Goal: Task Accomplishment & Management: Use online tool/utility

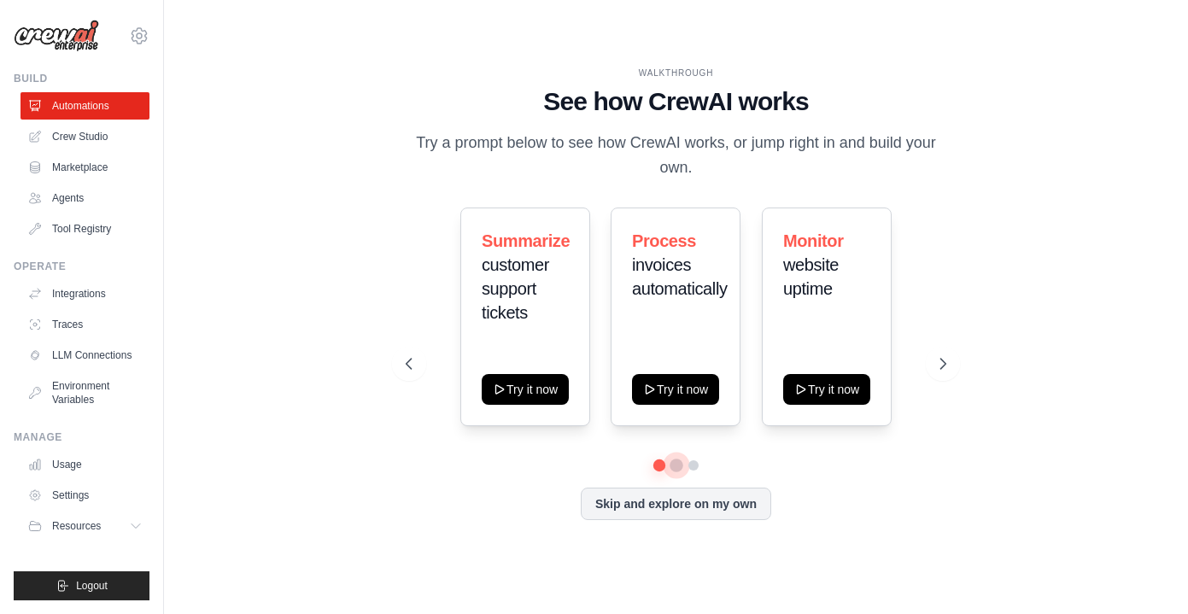
click at [680, 465] on button at bounding box center [676, 465] width 14 height 14
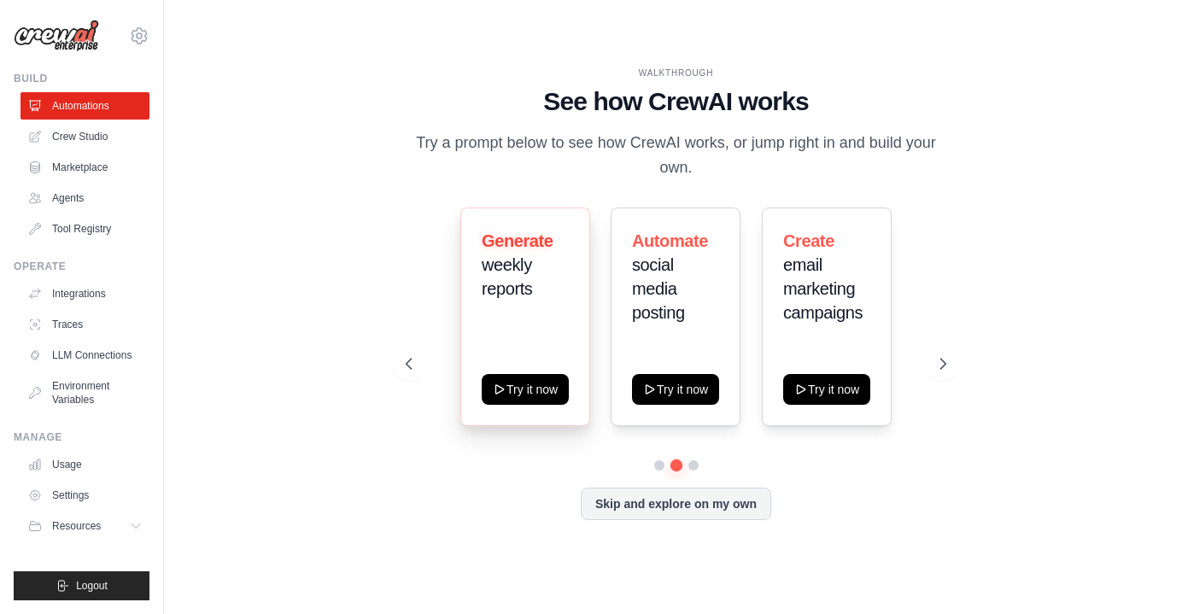
click at [518, 335] on div "Generate weekly reports Try it now" at bounding box center [525, 316] width 130 height 219
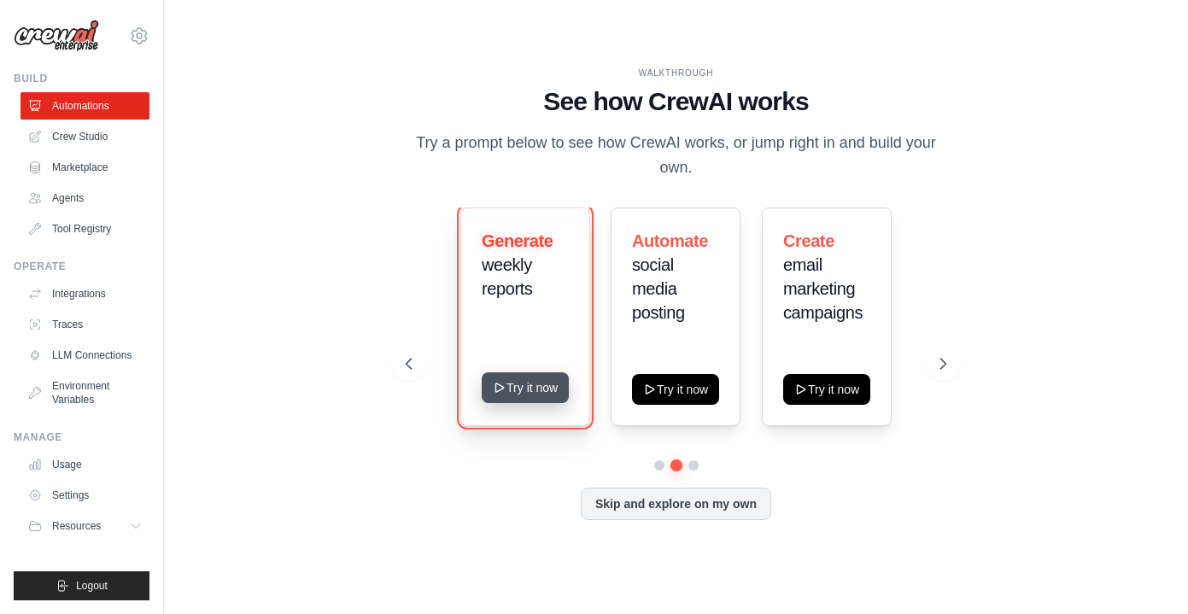
click at [518, 389] on button "Try it now" at bounding box center [525, 387] width 87 height 31
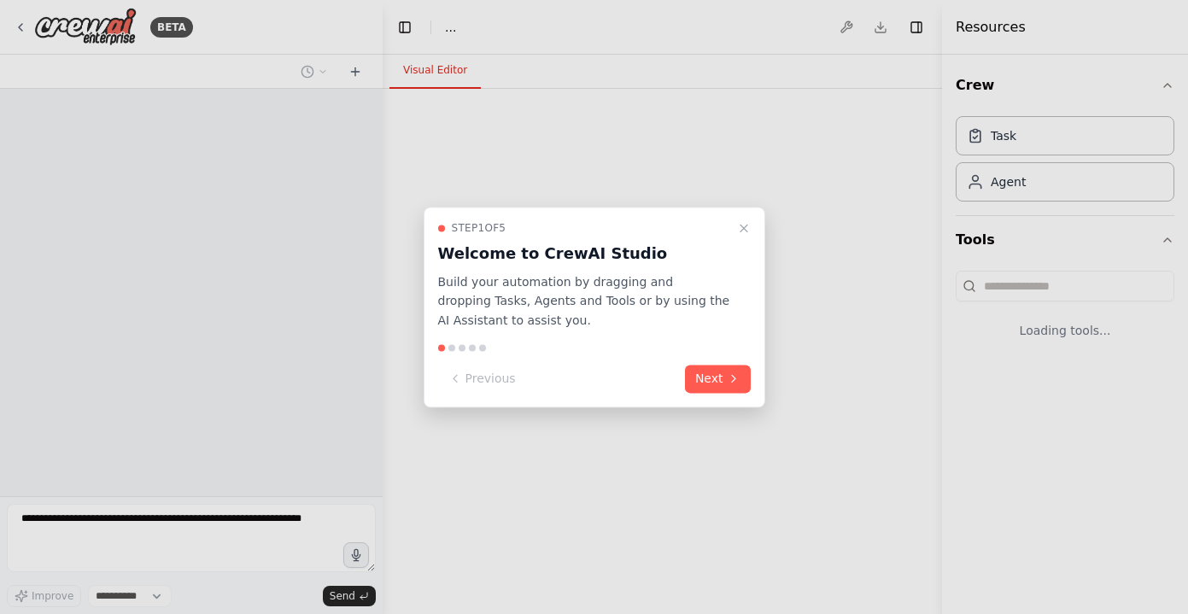
select select "****"
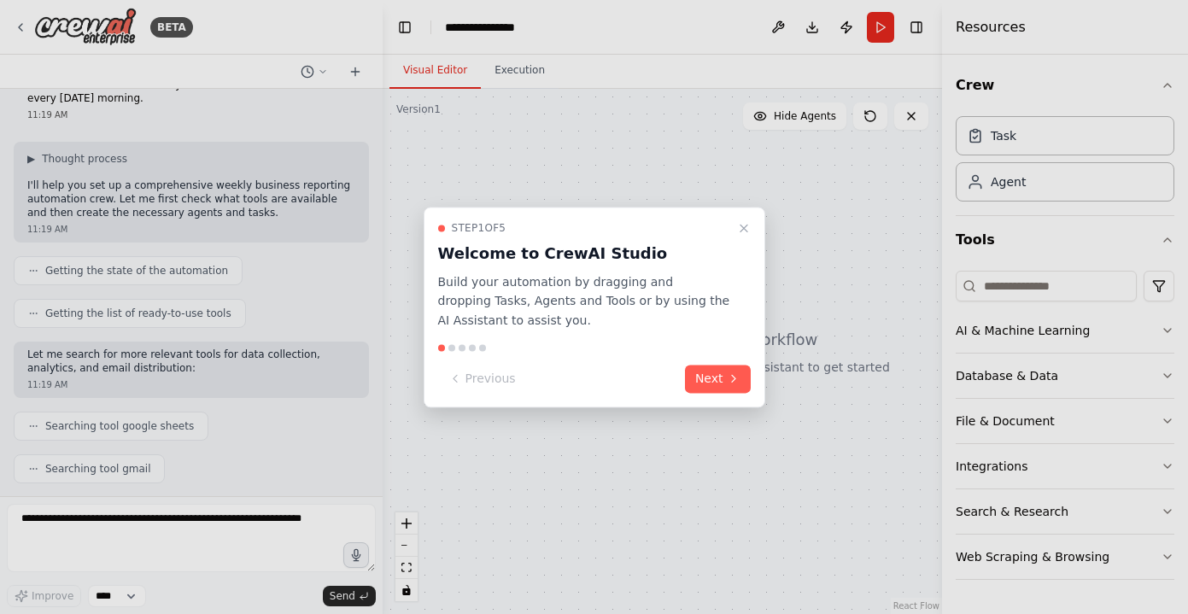
scroll to position [144, 0]
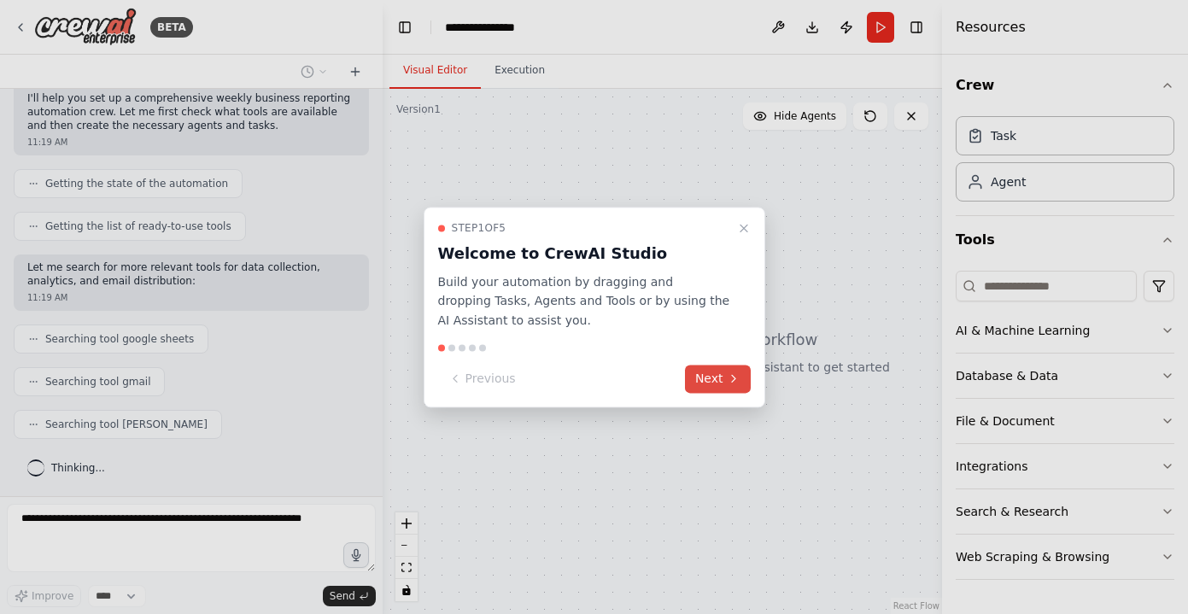
click at [721, 380] on button "Next" at bounding box center [718, 379] width 66 height 28
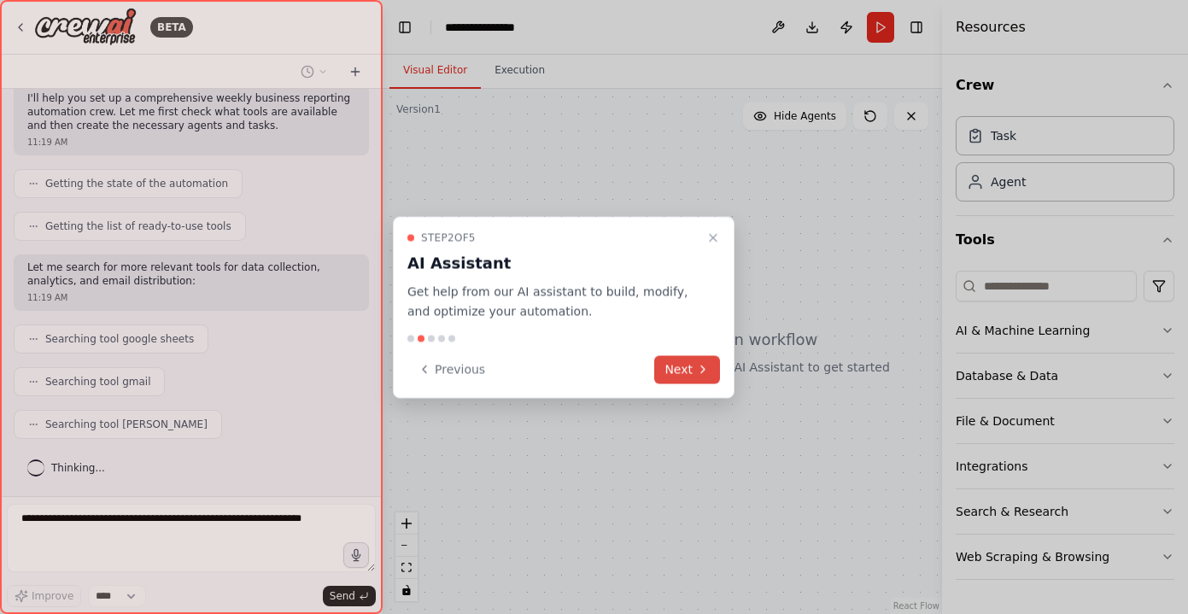
click at [693, 377] on button "Next" at bounding box center [687, 369] width 66 height 28
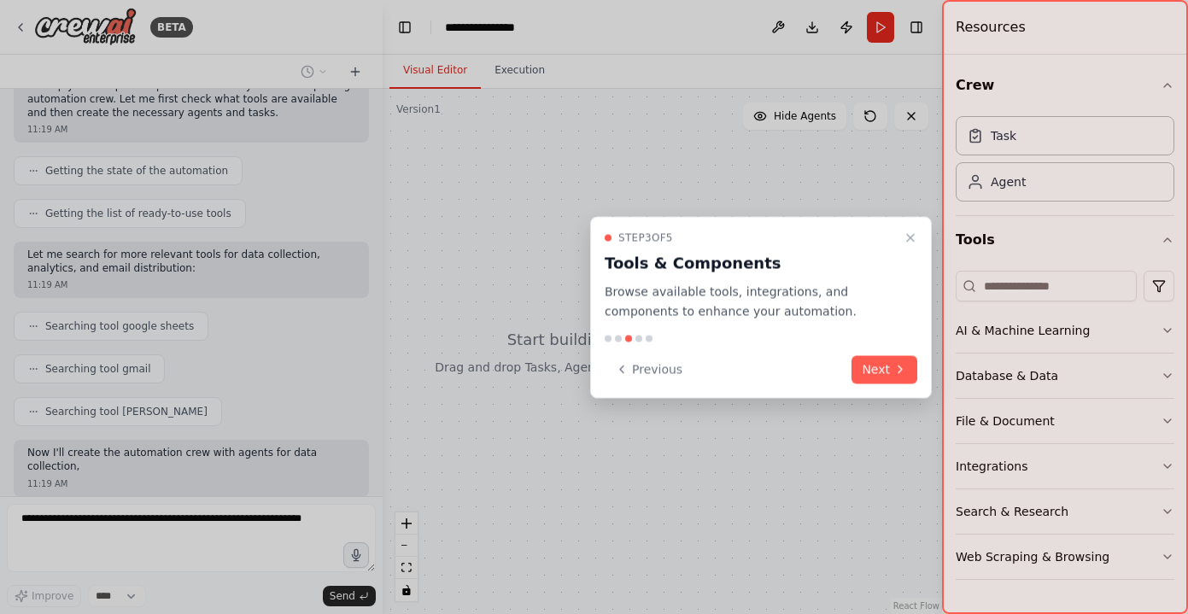
scroll to position [271, 0]
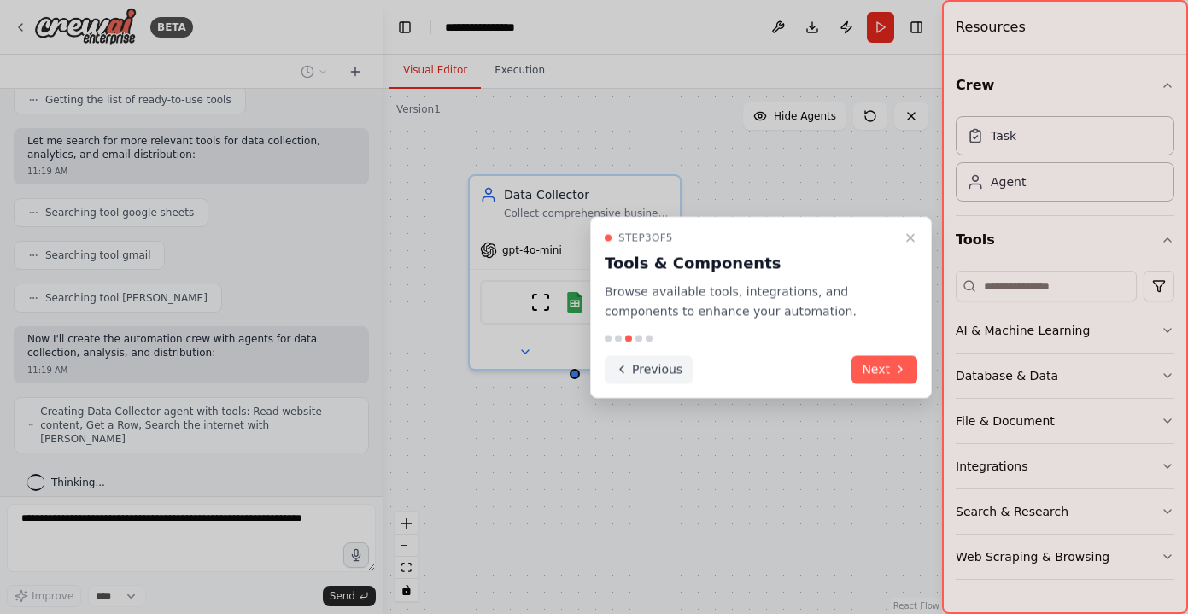
click at [643, 367] on button "Previous" at bounding box center [648, 369] width 88 height 28
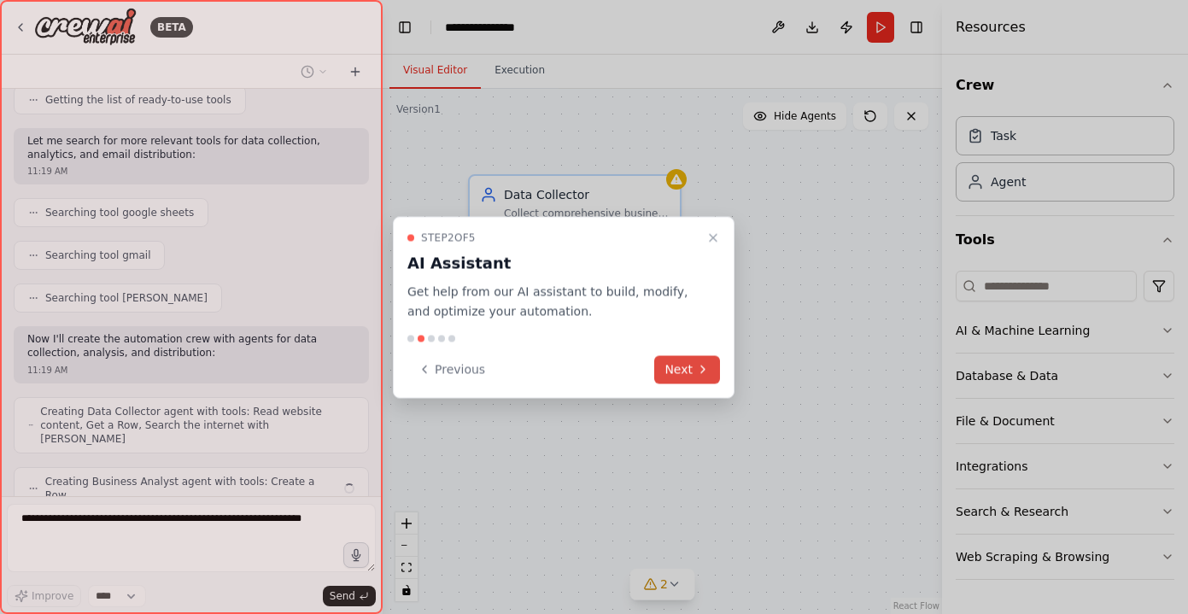
scroll to position [313, 0]
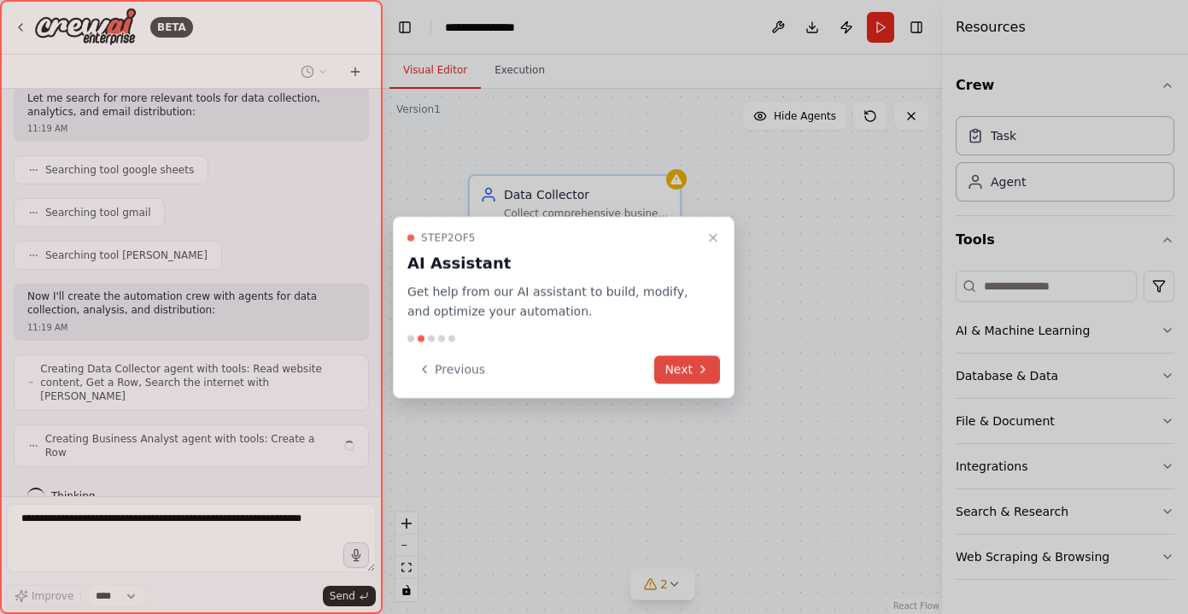
click at [683, 360] on button "Next" at bounding box center [687, 369] width 66 height 28
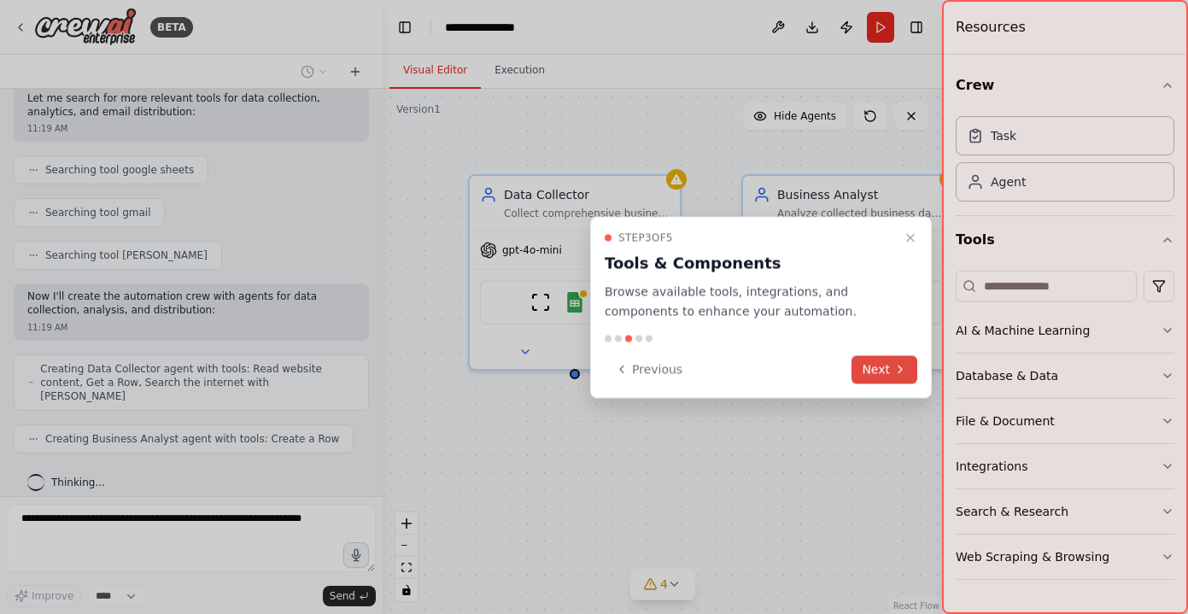
scroll to position [356, 0]
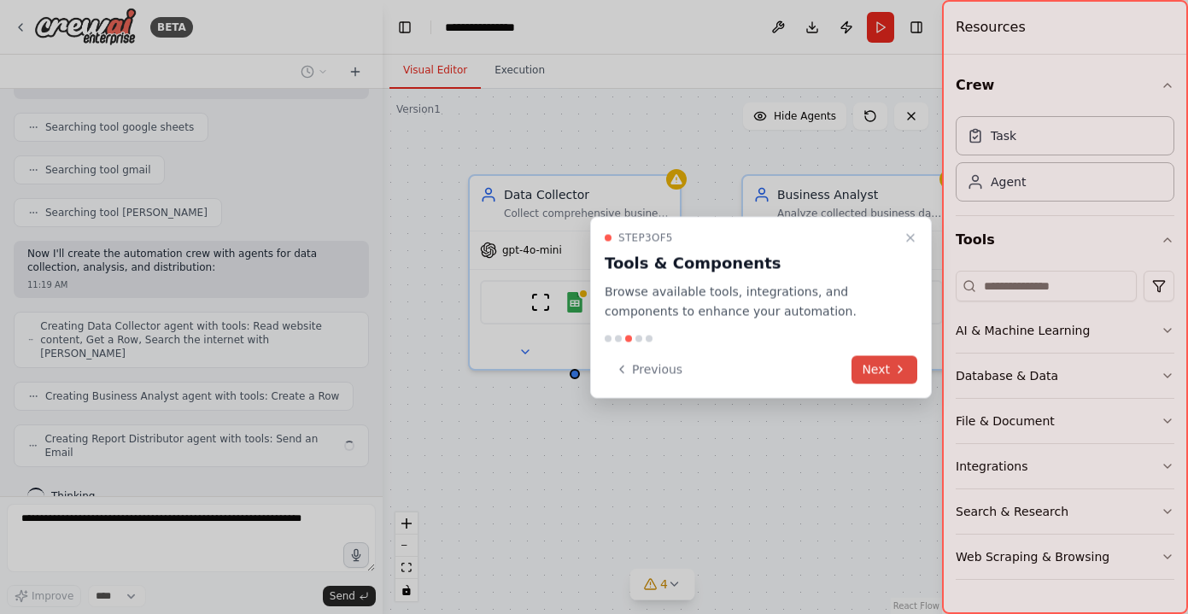
click at [885, 365] on button "Next" at bounding box center [884, 369] width 66 height 28
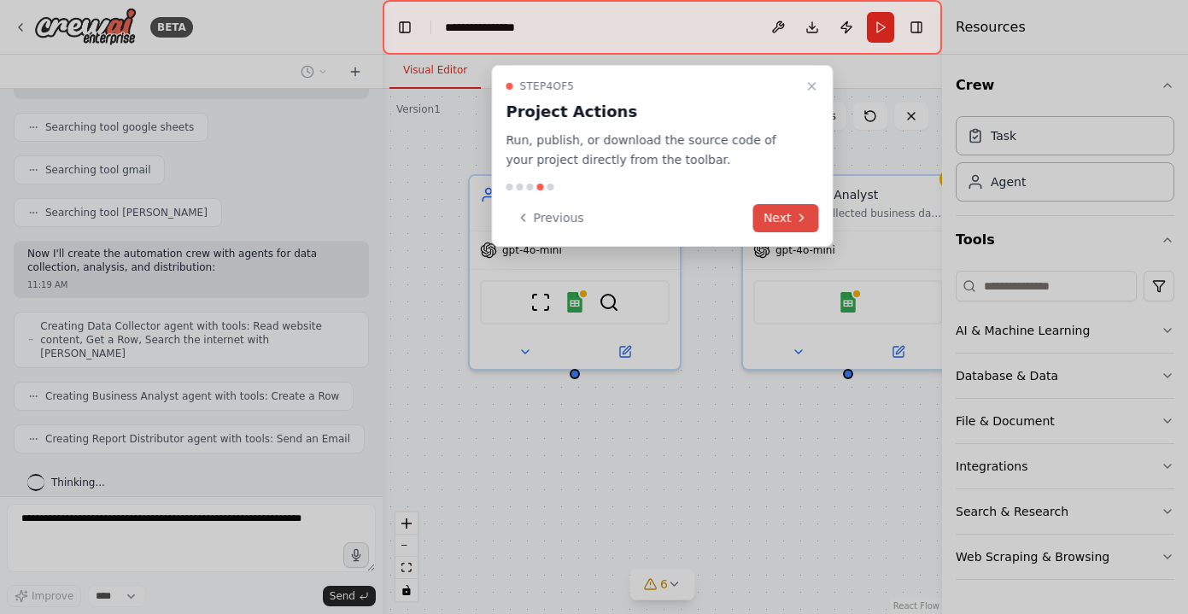
click at [781, 218] on button "Next" at bounding box center [786, 218] width 66 height 28
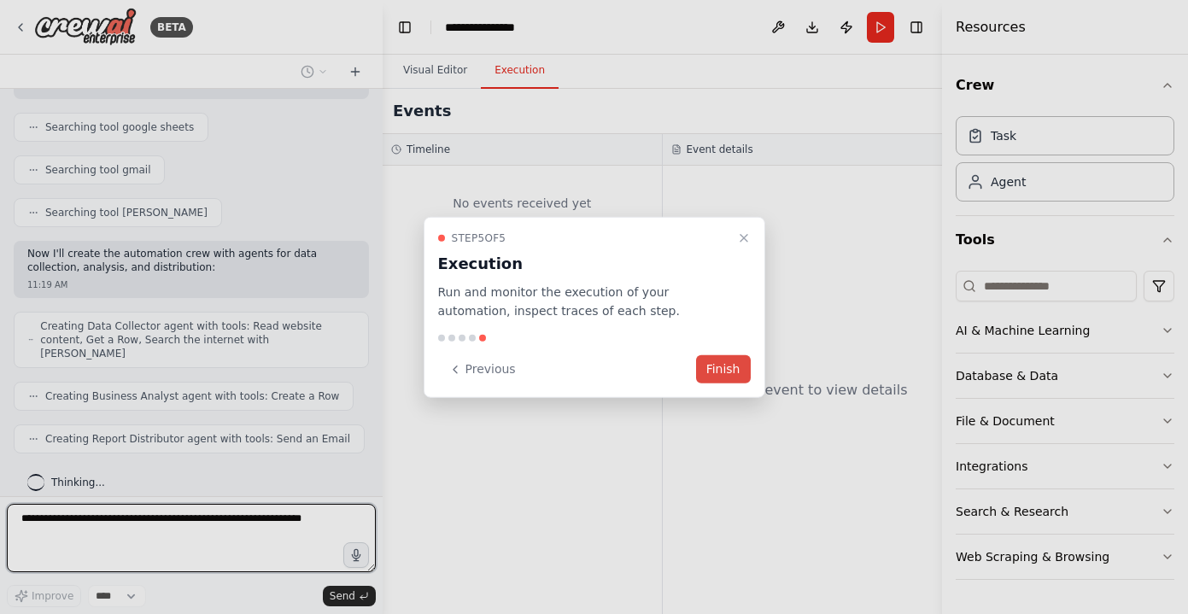
click at [731, 369] on button "Finish" at bounding box center [723, 369] width 55 height 28
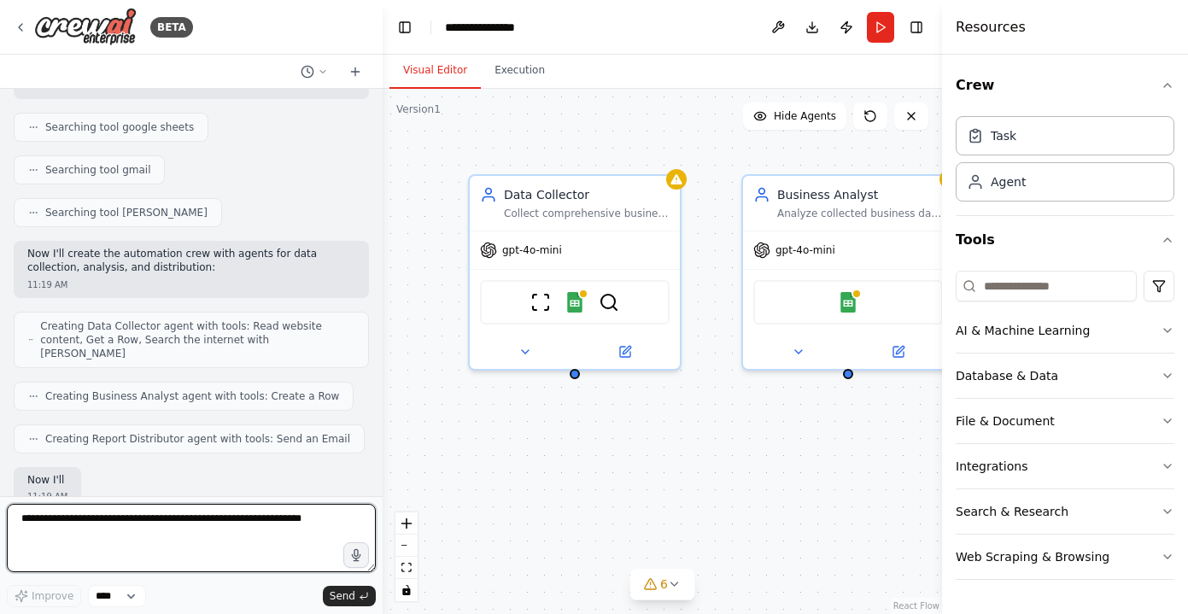
scroll to position [456, 0]
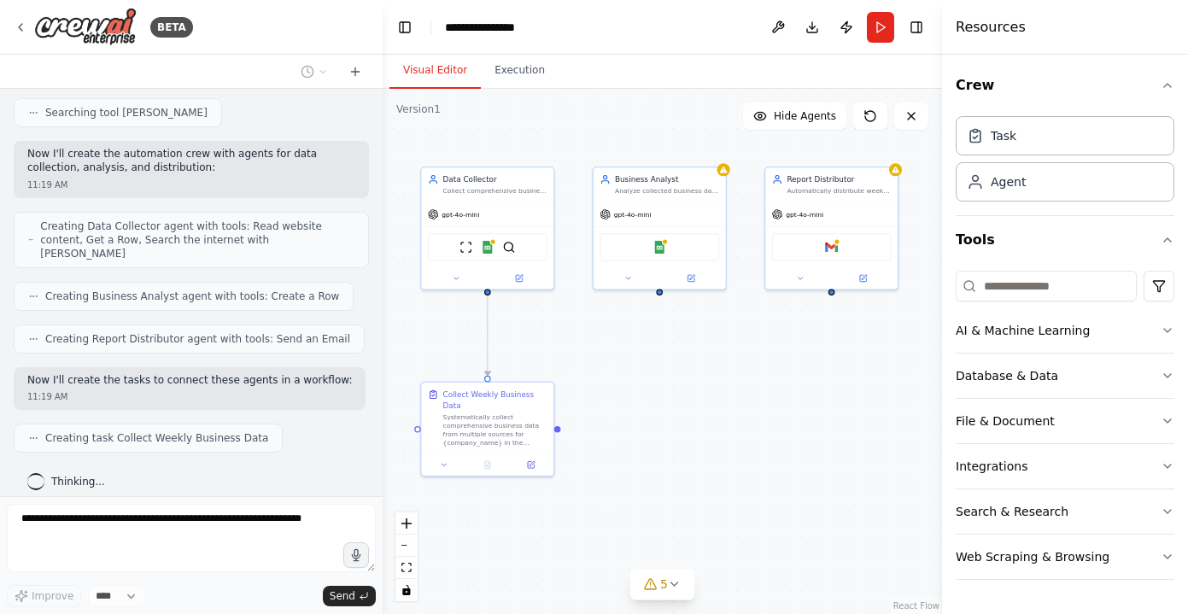
drag, startPoint x: 766, startPoint y: 371, endPoint x: 621, endPoint y: 336, distance: 149.1
click at [621, 336] on div ".deletable-edge-delete-btn { width: 20px; height: 20px; border: 0px solid #ffff…" at bounding box center [661, 351] width 559 height 525
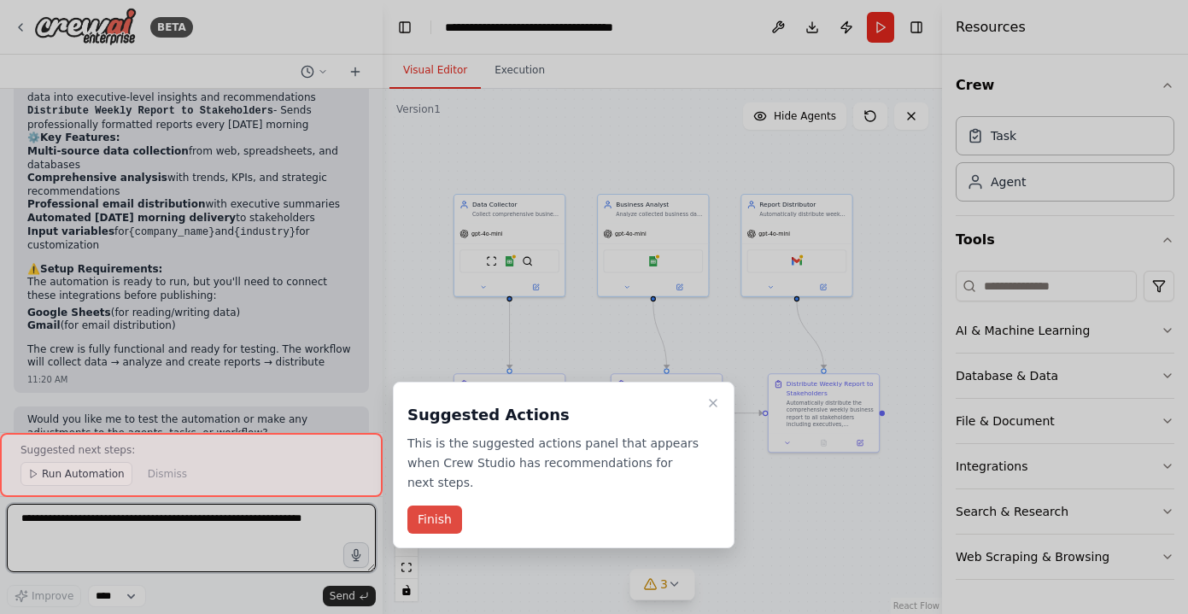
scroll to position [1299, 0]
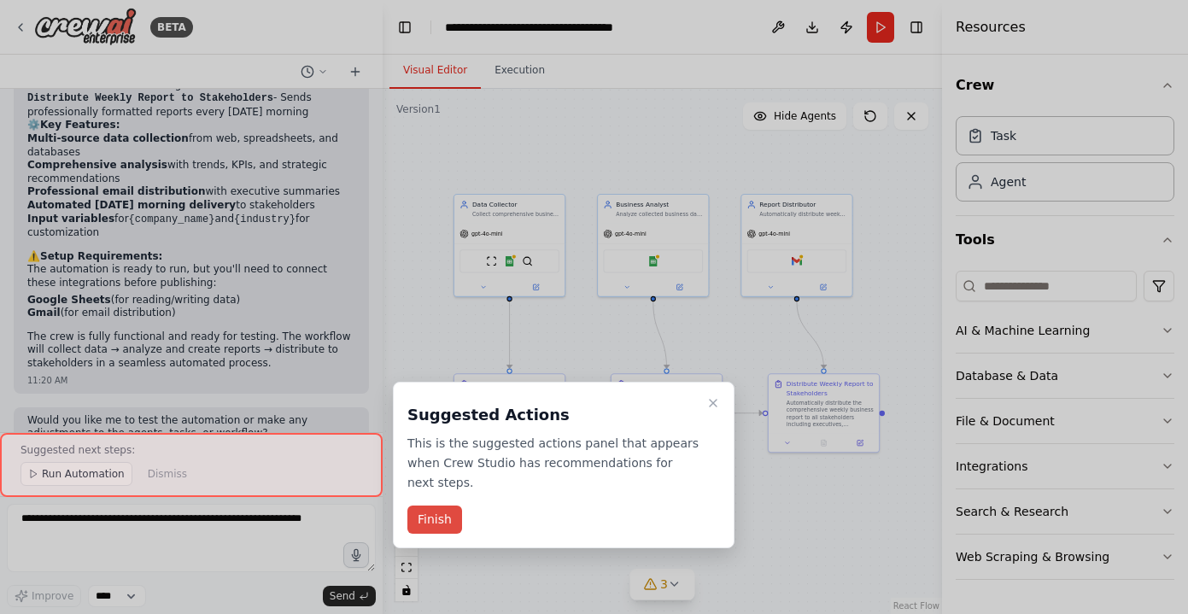
click at [449, 519] on button "Finish" at bounding box center [434, 519] width 55 height 28
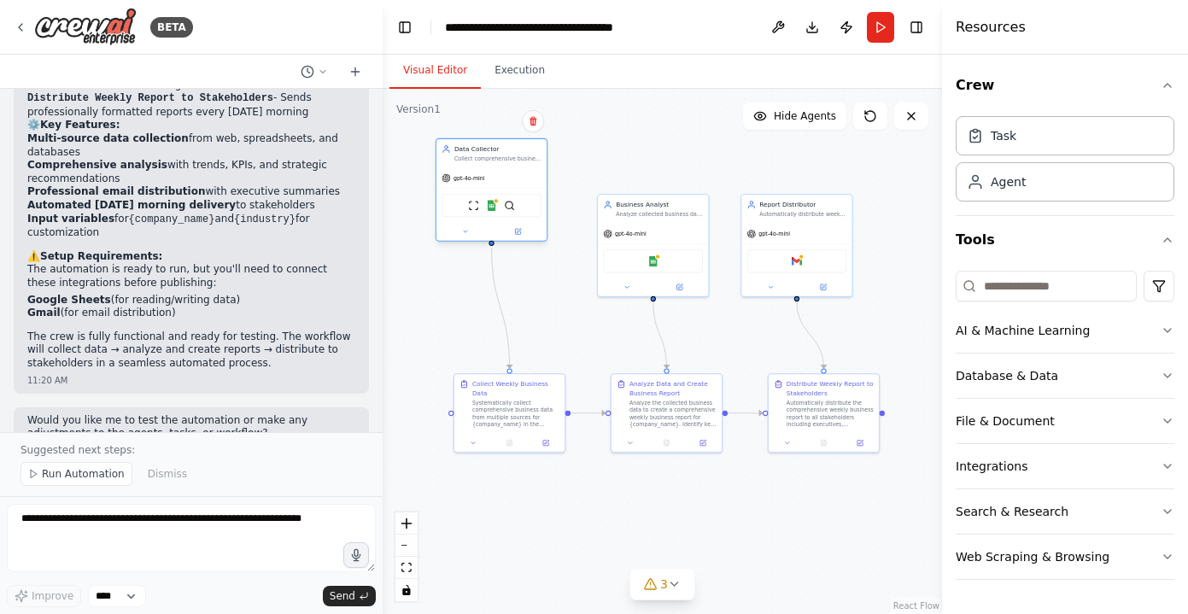
drag, startPoint x: 530, startPoint y: 227, endPoint x: 511, endPoint y: 171, distance: 59.7
click at [511, 171] on div "gpt-4o-mini" at bounding box center [491, 178] width 110 height 20
drag, startPoint x: 639, startPoint y: 213, endPoint x: 634, endPoint y: 146, distance: 67.6
click at [634, 146] on div "Business Analyst Analyze collected business data to identify key metrics, trend…" at bounding box center [644, 135] width 110 height 29
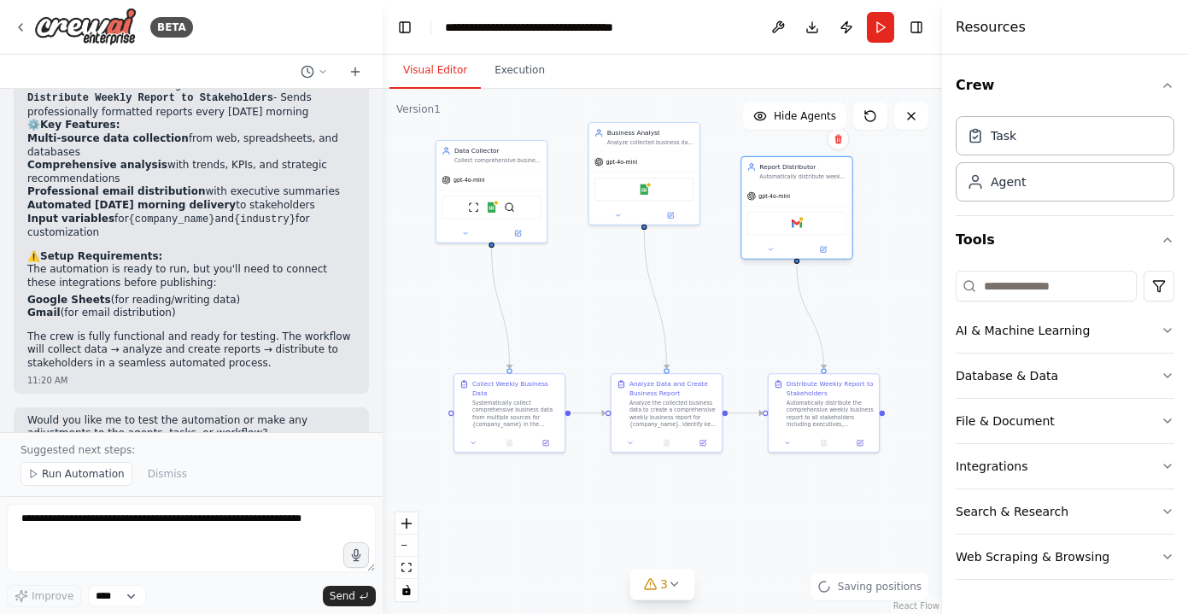
drag, startPoint x: 777, startPoint y: 213, endPoint x: 778, endPoint y: 180, distance: 33.3
click at [778, 180] on div "Automatically distribute weekly business reports to stakeholders via email ever…" at bounding box center [802, 176] width 87 height 7
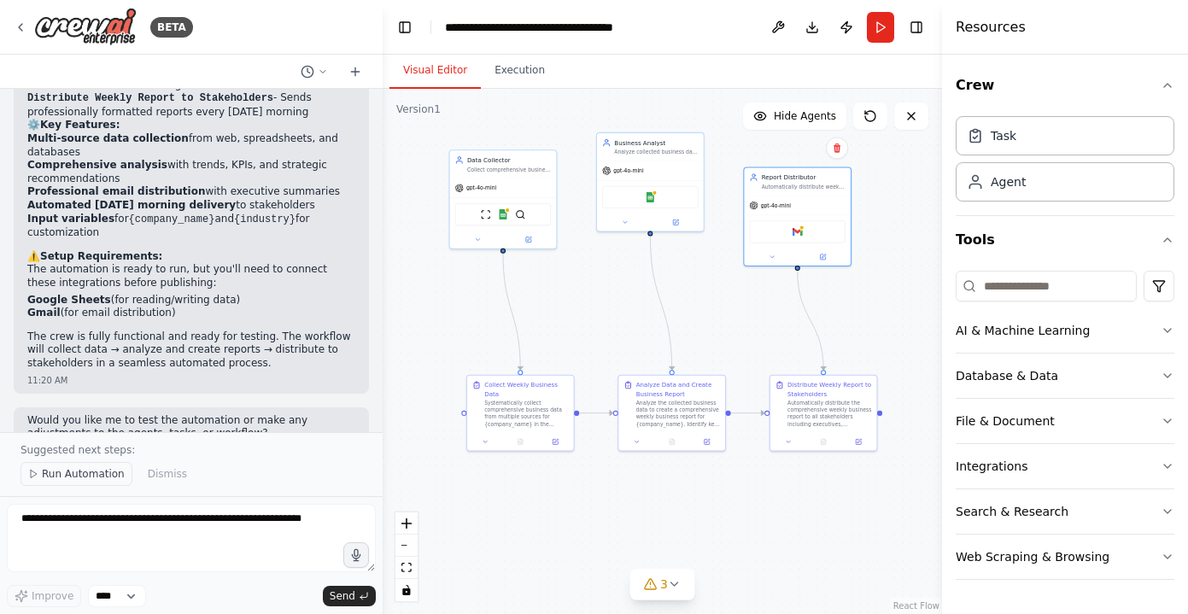
click at [78, 477] on span "Run Automation" at bounding box center [83, 474] width 83 height 14
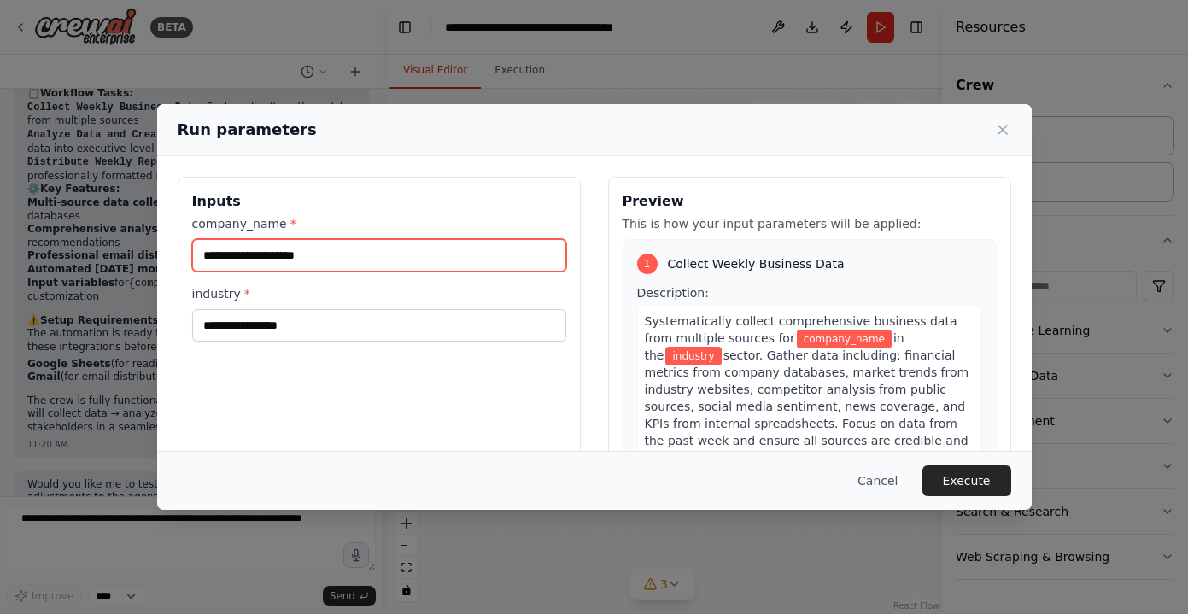
click at [347, 255] on input "company_name *" at bounding box center [379, 255] width 374 height 32
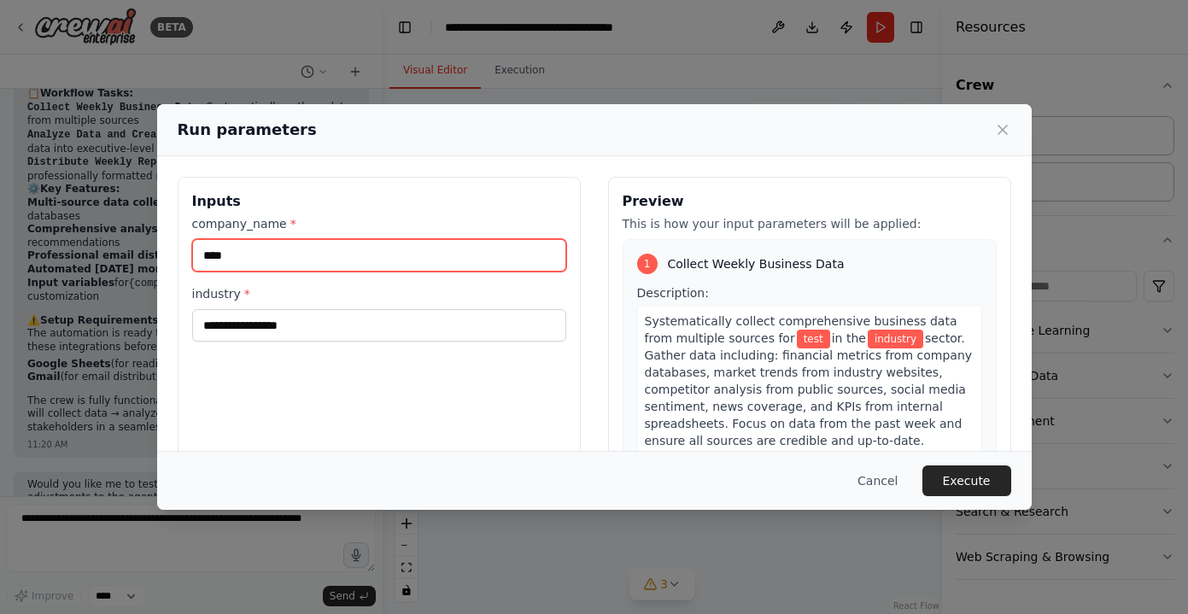
type input "****"
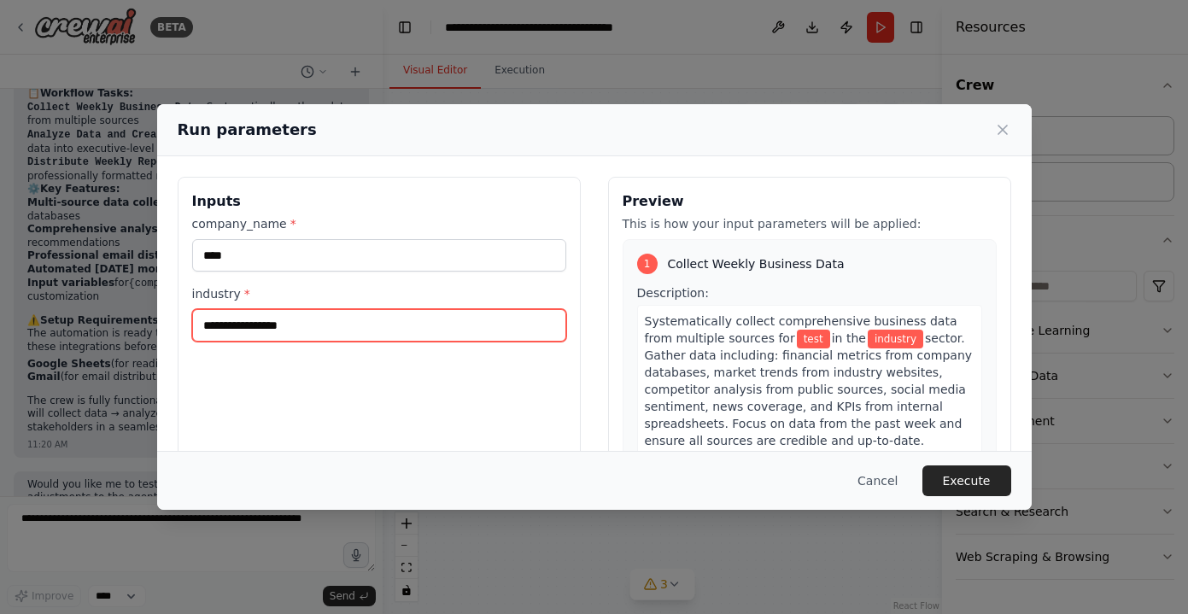
click at [366, 313] on input "industry *" at bounding box center [379, 325] width 374 height 32
type input "******"
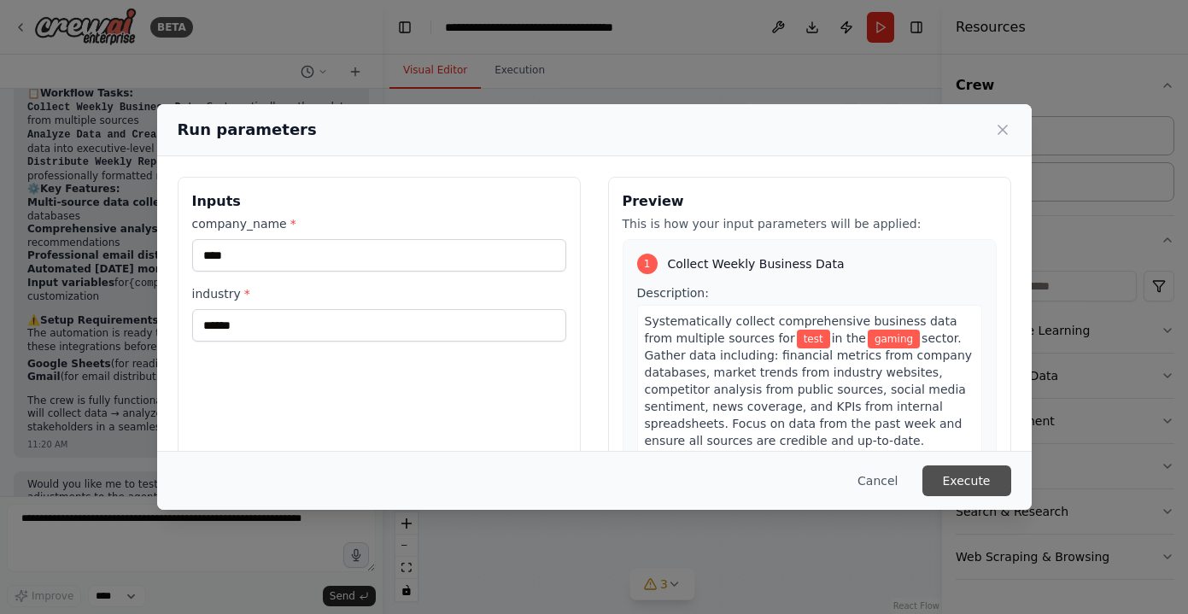
click at [996, 494] on button "Execute" at bounding box center [966, 480] width 89 height 31
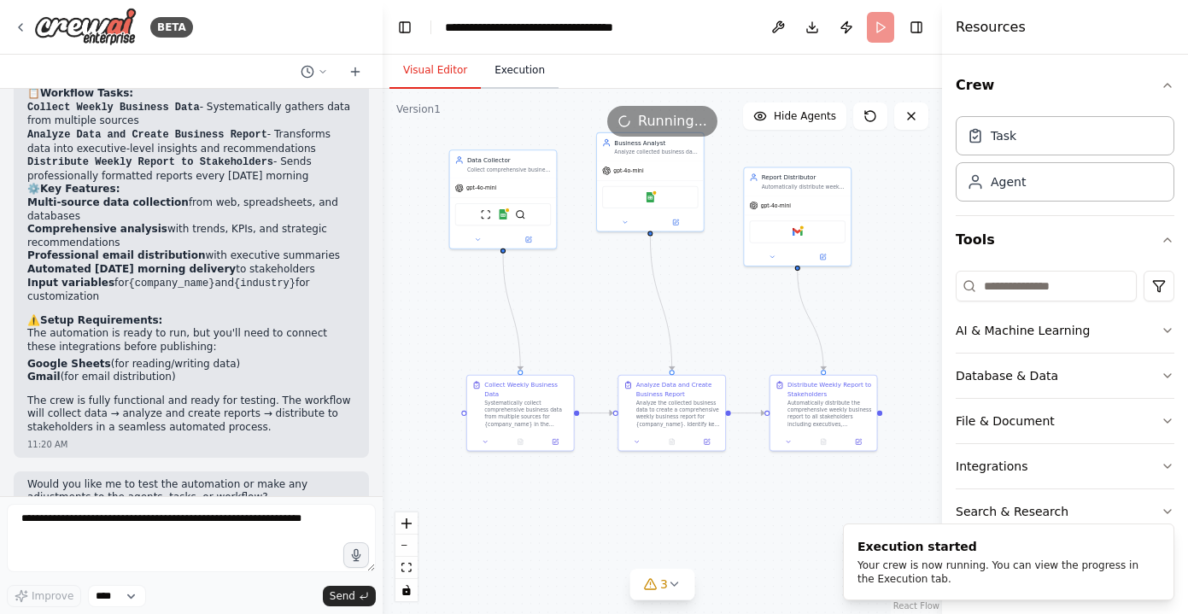
click at [524, 74] on button "Execution" at bounding box center [520, 71] width 78 height 36
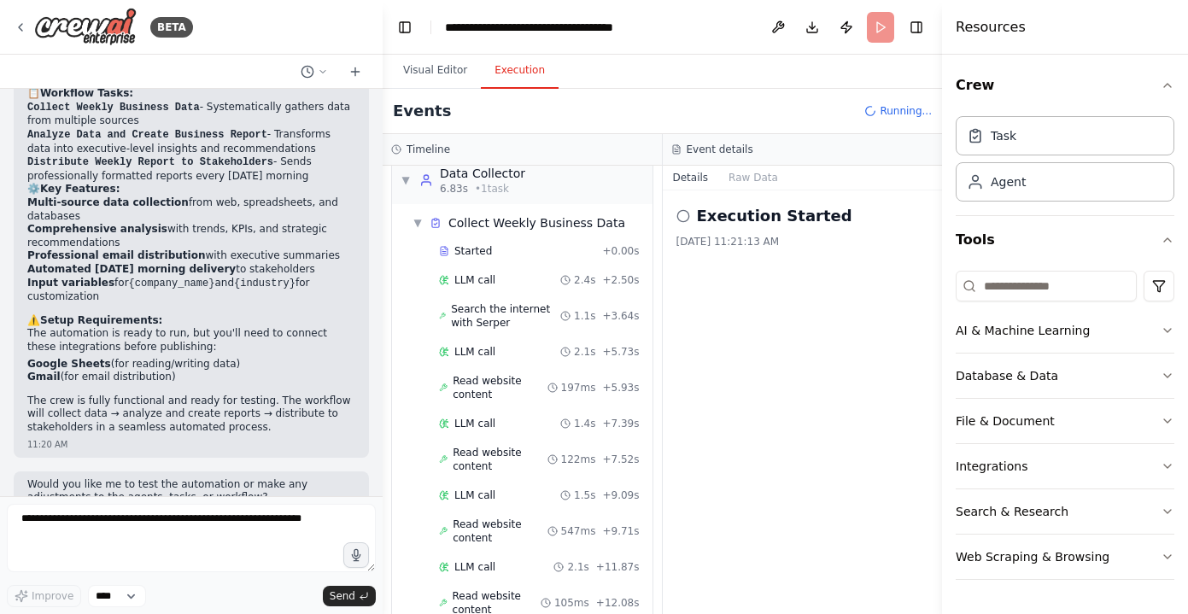
scroll to position [0, 0]
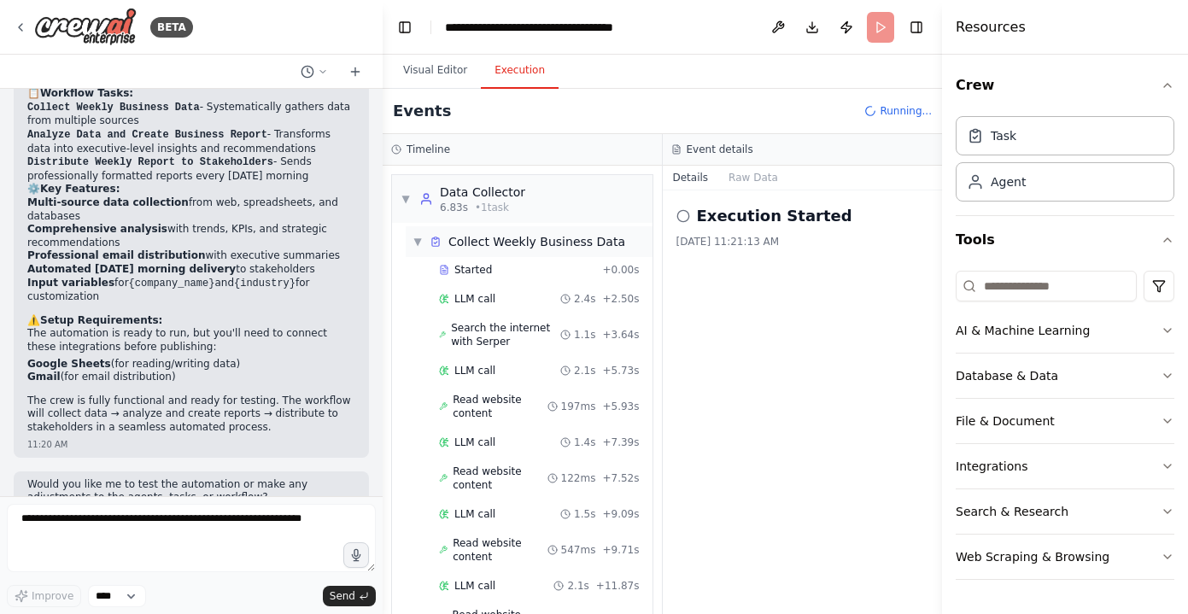
click at [414, 237] on span "▼" at bounding box center [417, 242] width 10 height 14
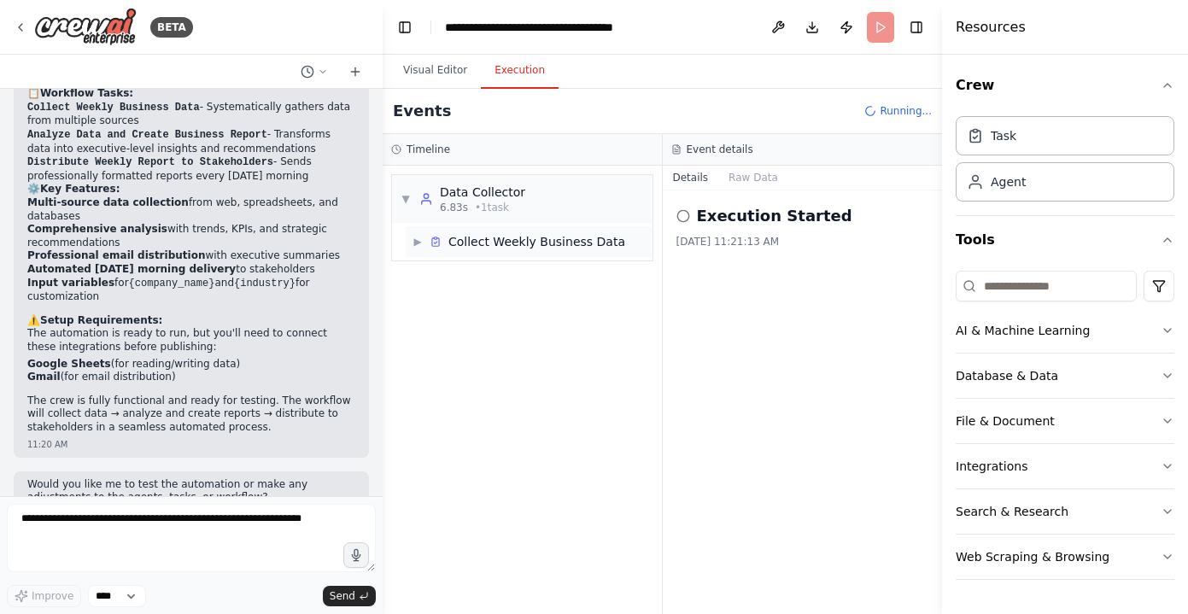
click at [414, 237] on span "▶" at bounding box center [417, 242] width 10 height 14
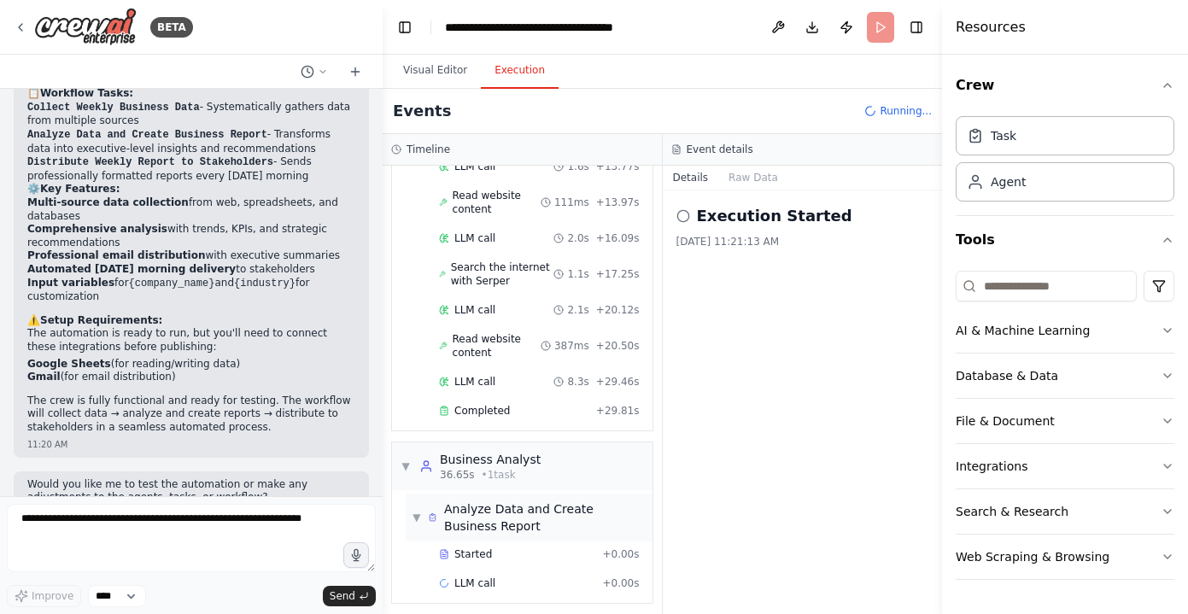
scroll to position [517, 0]
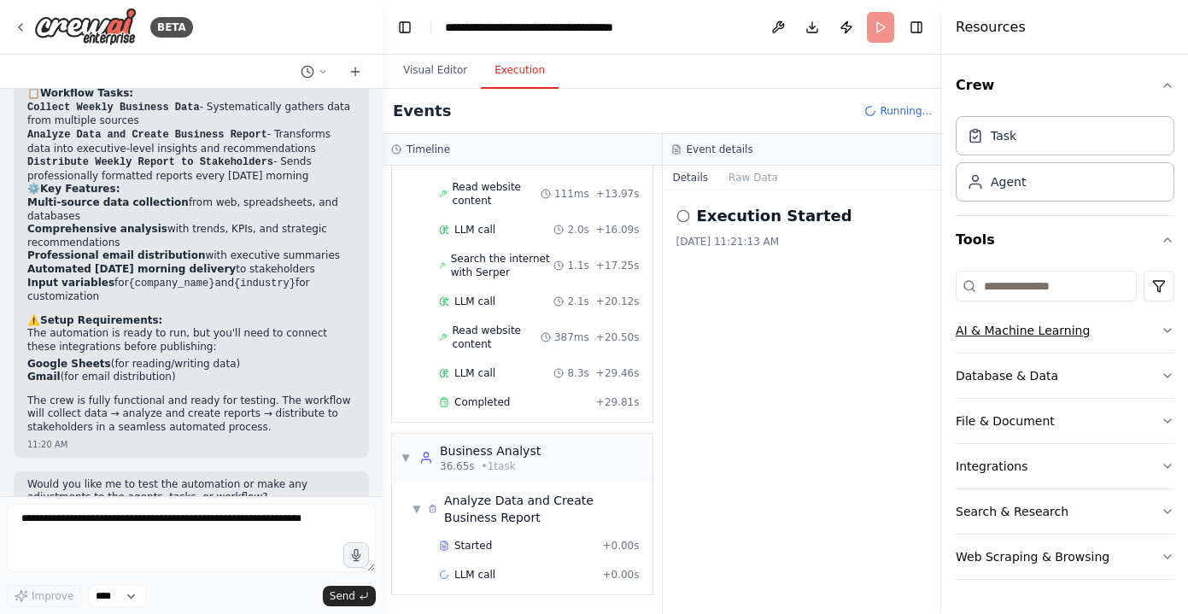
click at [1027, 336] on button "AI & Machine Learning" at bounding box center [1064, 330] width 219 height 44
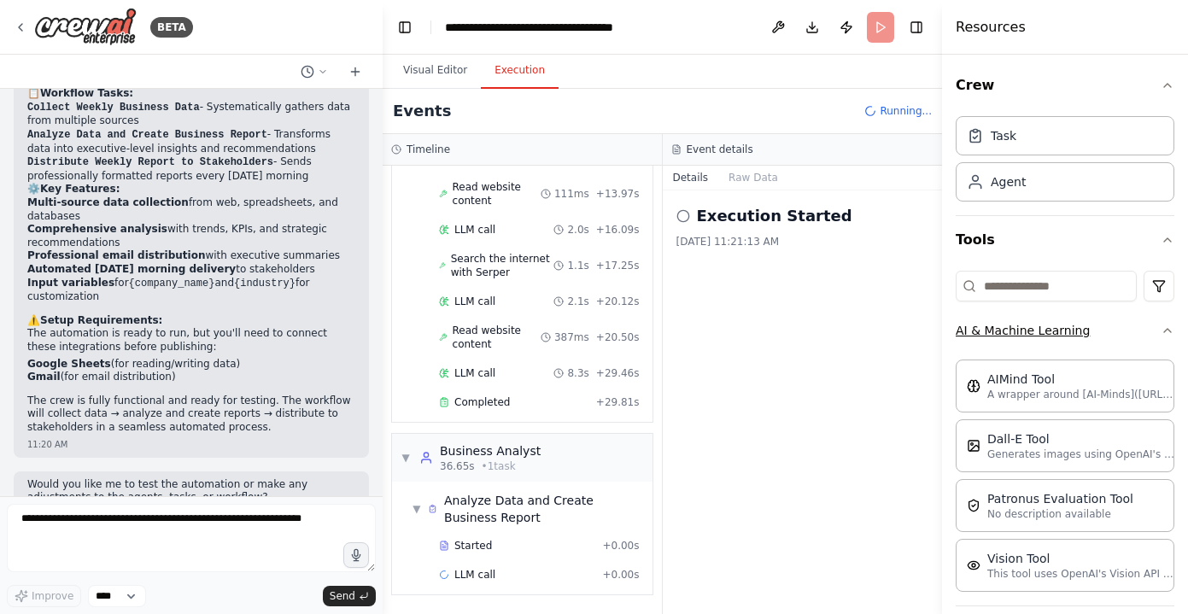
click at [1027, 336] on button "AI & Machine Learning" at bounding box center [1064, 330] width 219 height 44
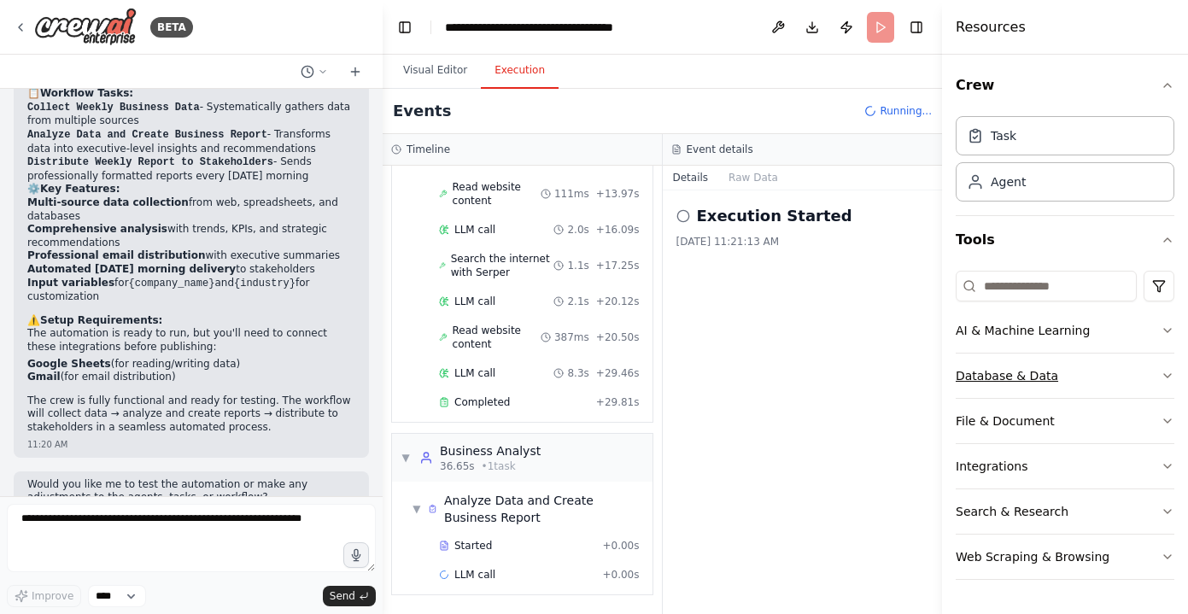
click at [1027, 373] on button "Database & Data" at bounding box center [1064, 375] width 219 height 44
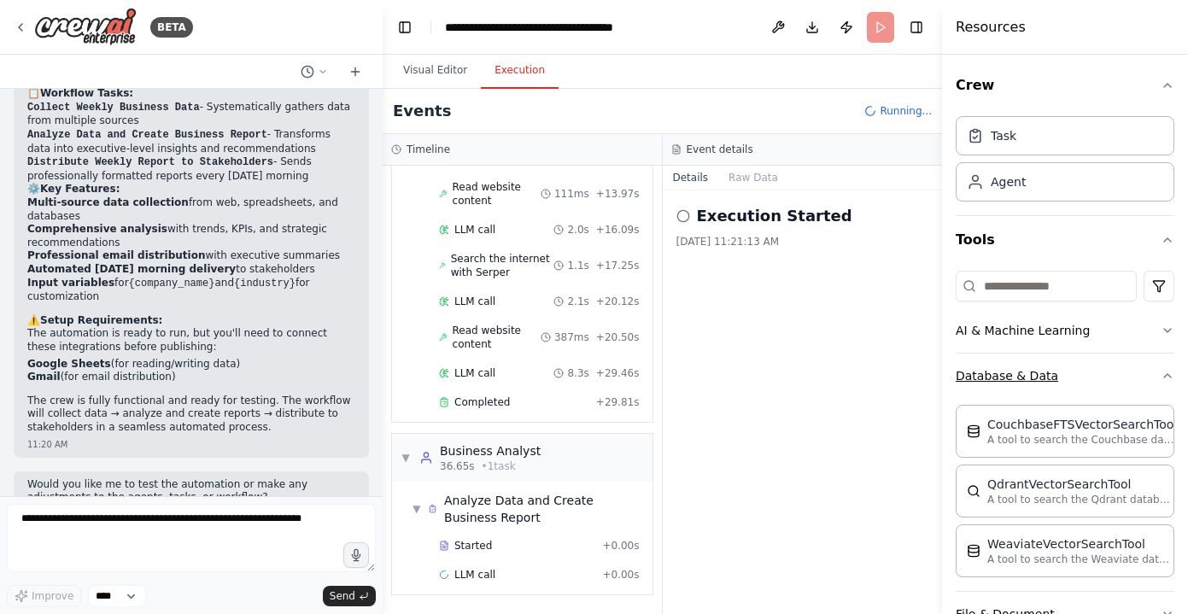
click at [1027, 373] on button "Database & Data" at bounding box center [1064, 375] width 219 height 44
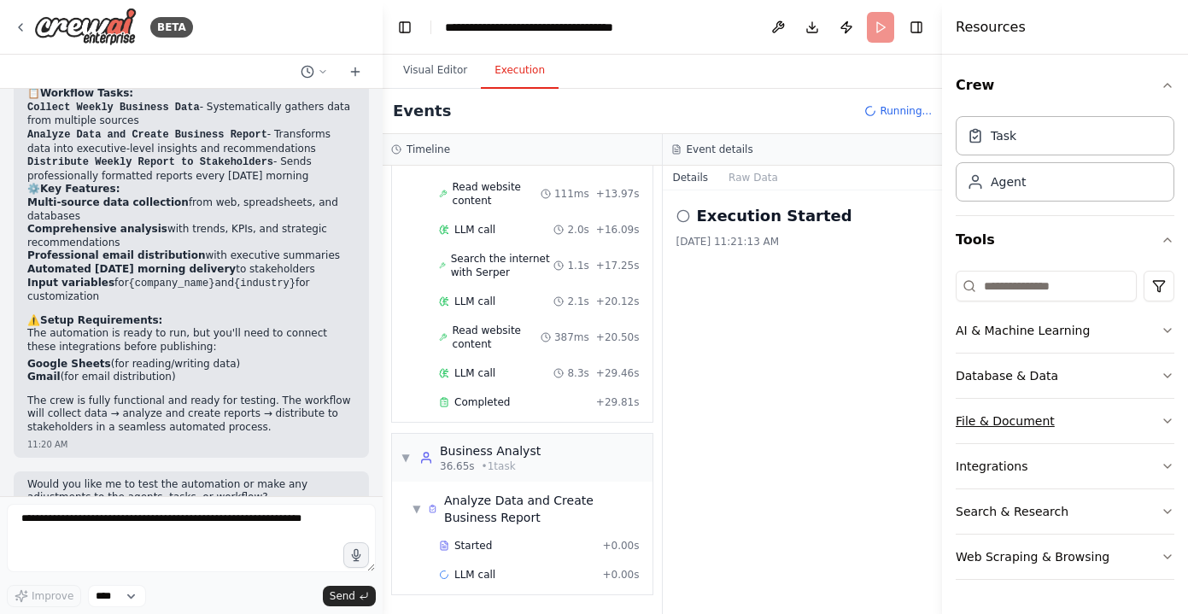
click at [1025, 422] on button "File & Document" at bounding box center [1064, 421] width 219 height 44
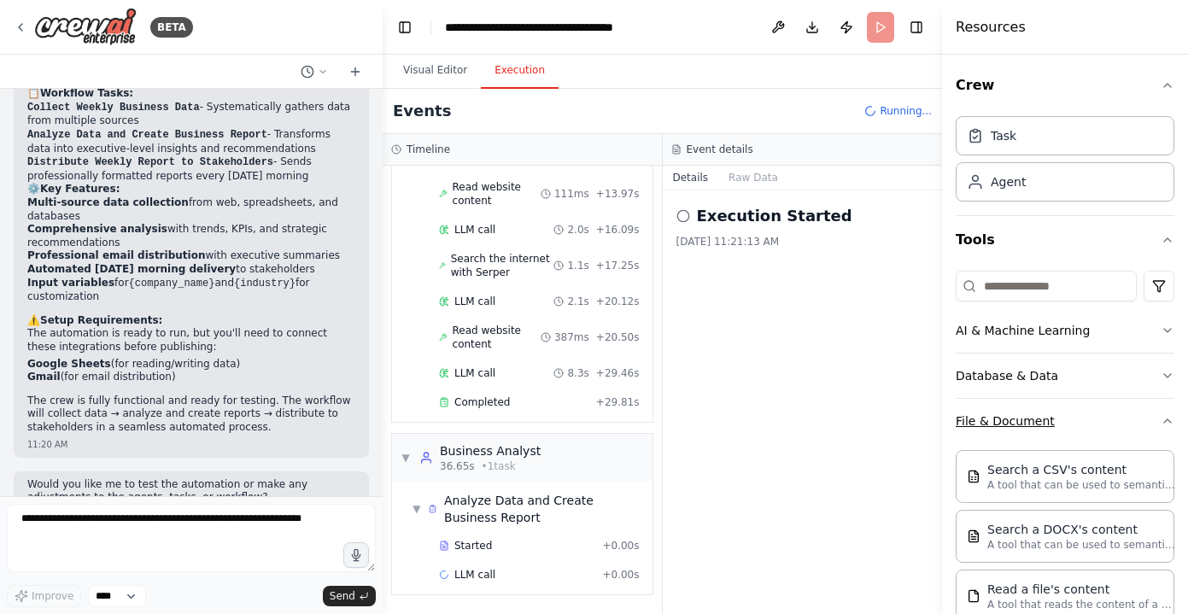
click at [1025, 422] on button "File & Document" at bounding box center [1064, 421] width 219 height 44
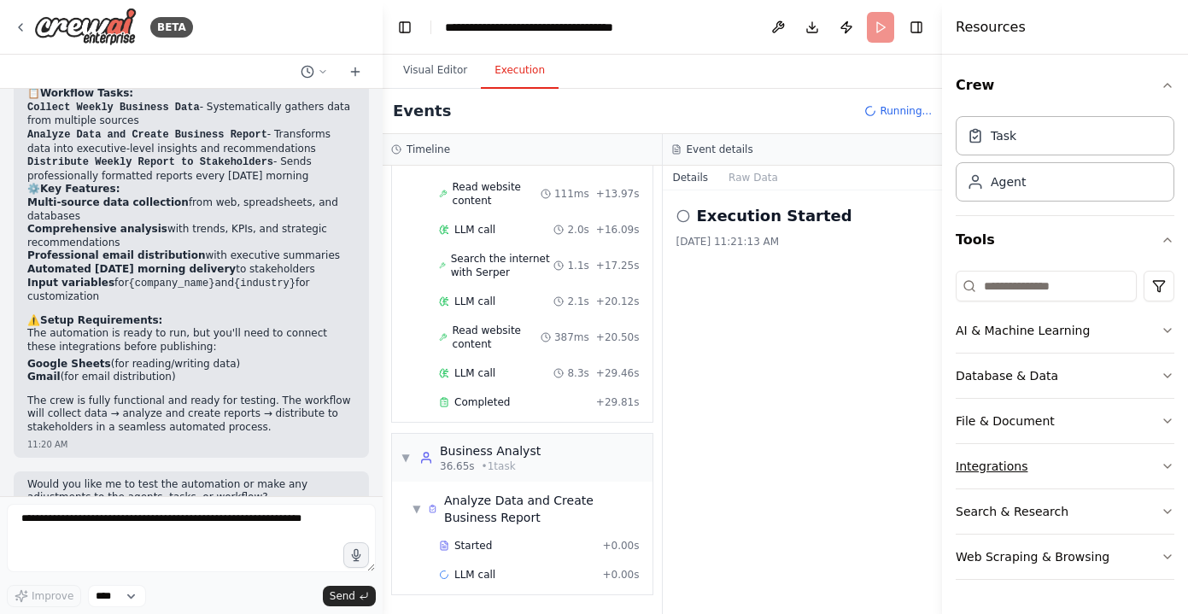
click at [1007, 466] on button "Integrations" at bounding box center [1064, 466] width 219 height 44
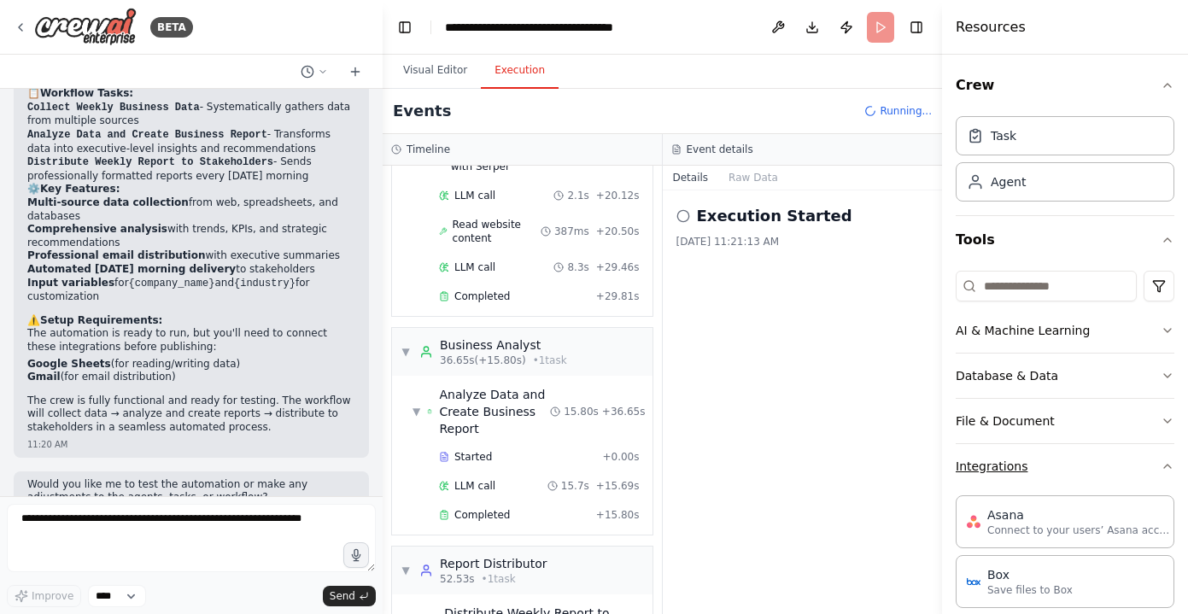
scroll to position [735, 0]
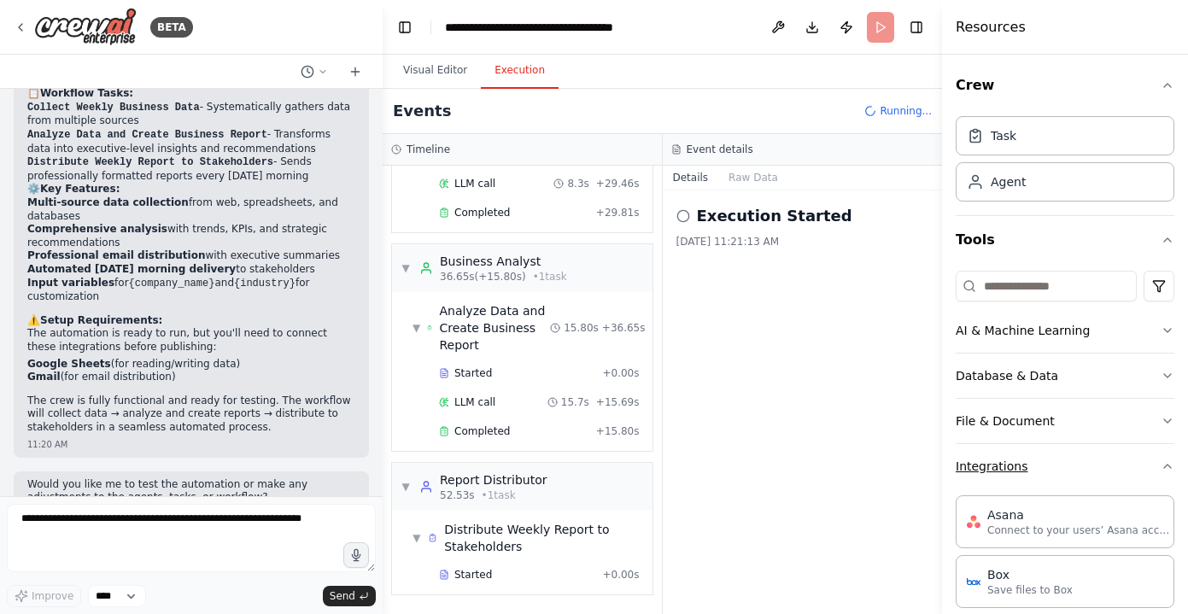
click at [1007, 466] on button "Integrations" at bounding box center [1064, 466] width 219 height 44
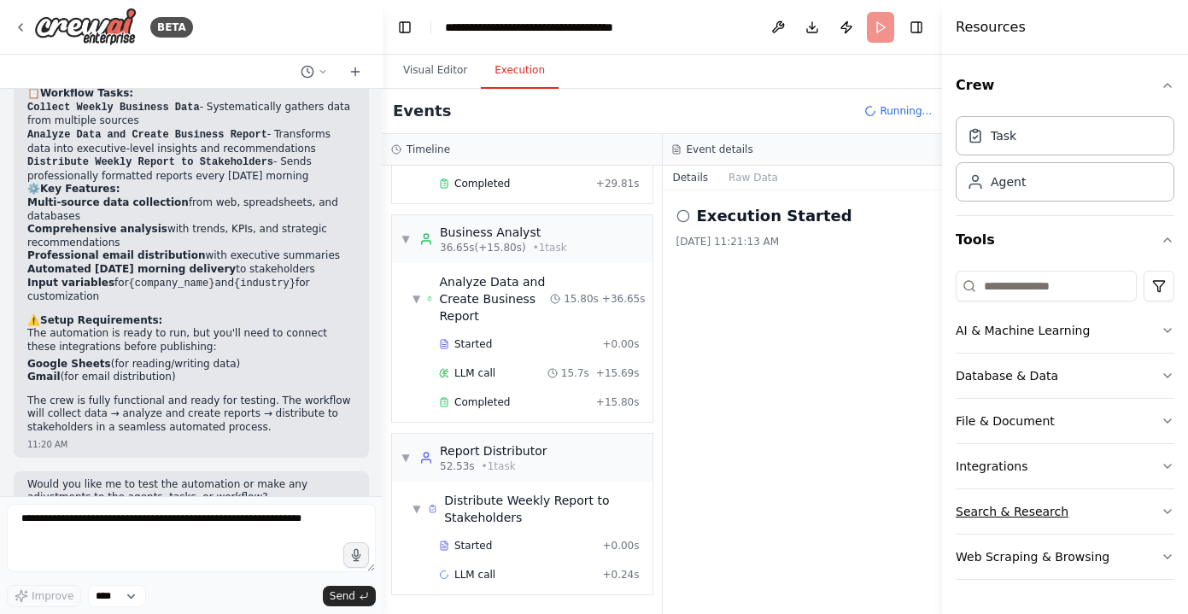
click at [1002, 504] on button "Search & Research" at bounding box center [1064, 511] width 219 height 44
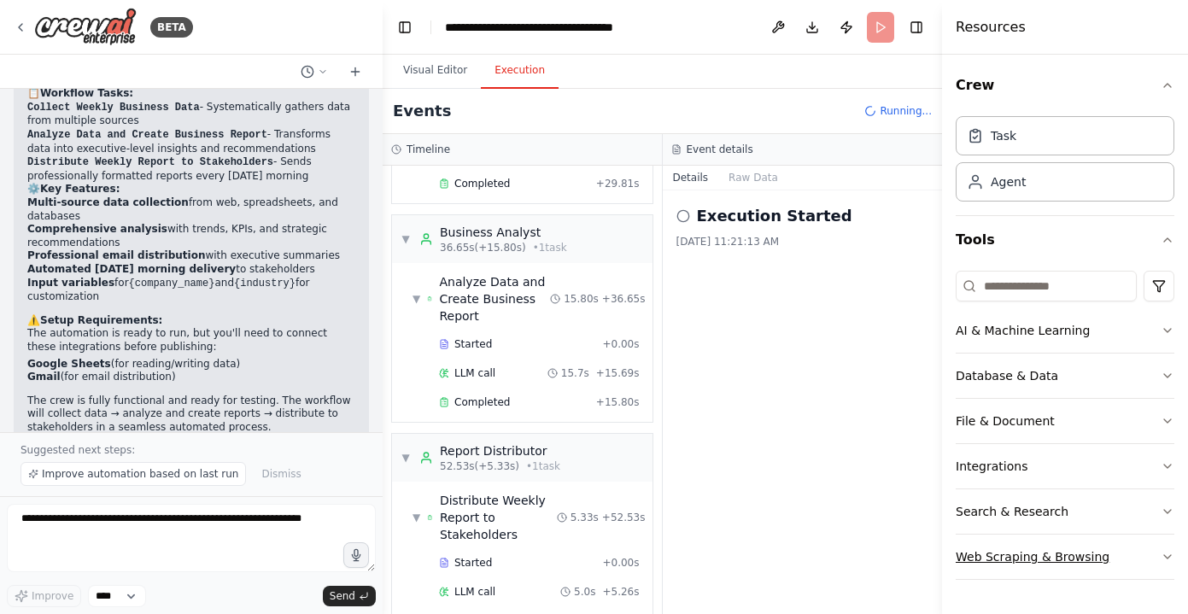
scroll to position [1299, 0]
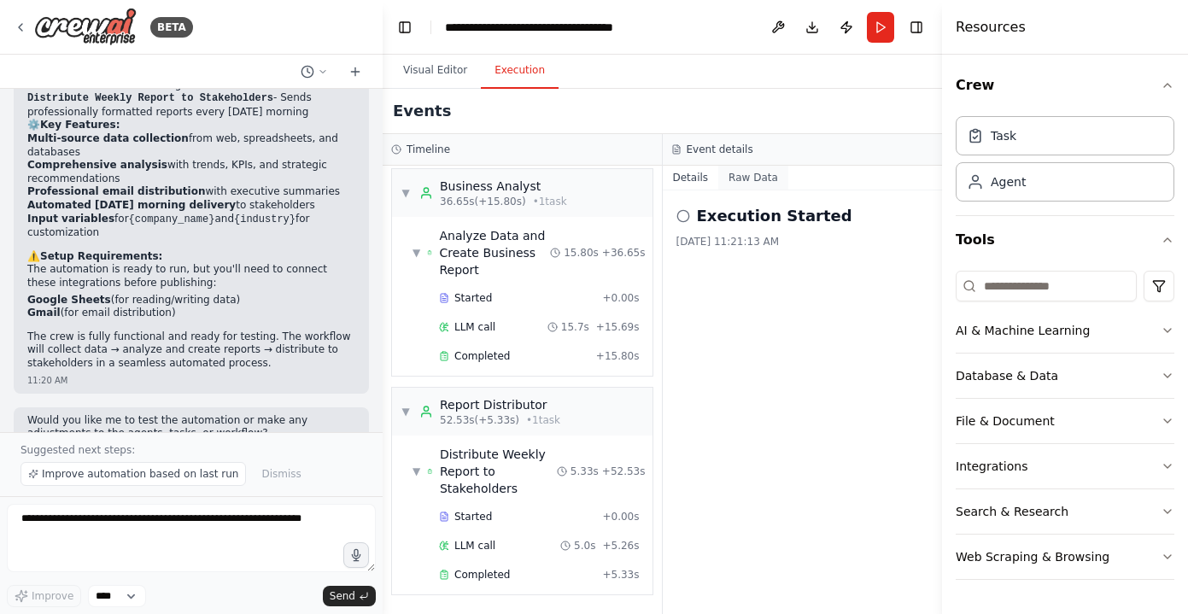
click at [747, 175] on button "Raw Data" at bounding box center [753, 178] width 70 height 24
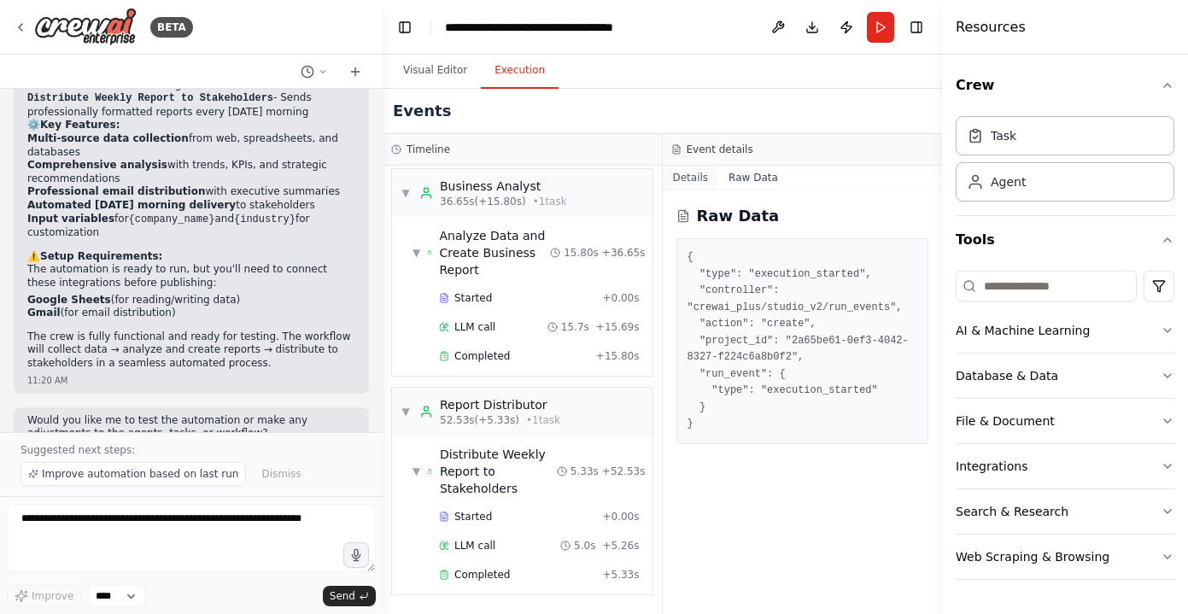
click at [672, 177] on button "Details" at bounding box center [691, 178] width 56 height 24
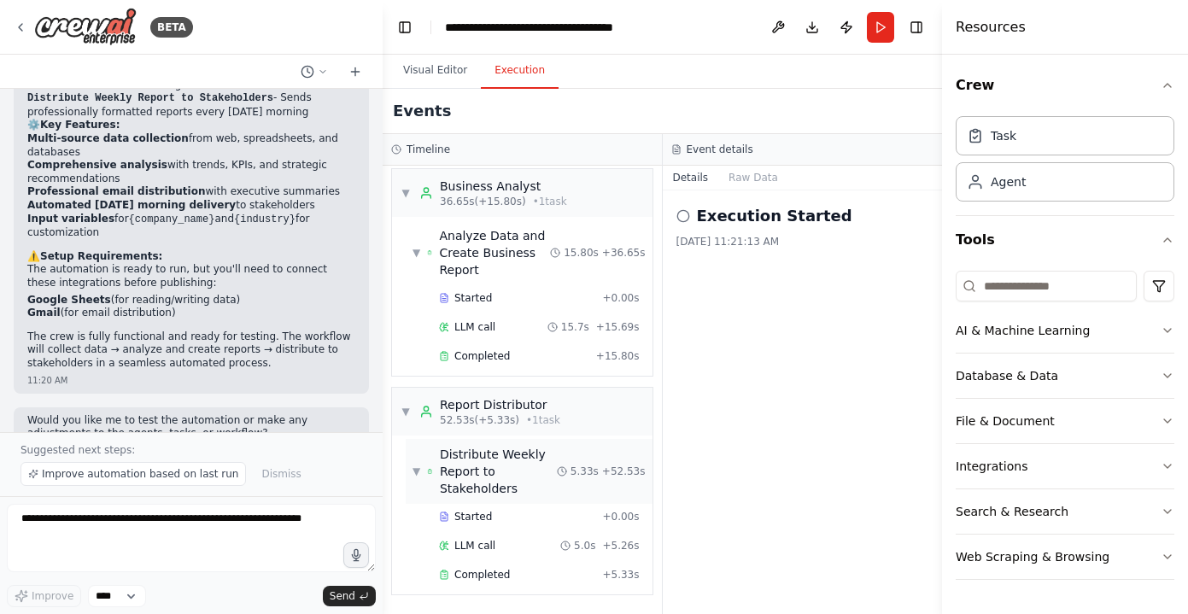
click at [418, 470] on span "▼" at bounding box center [416, 471] width 8 height 14
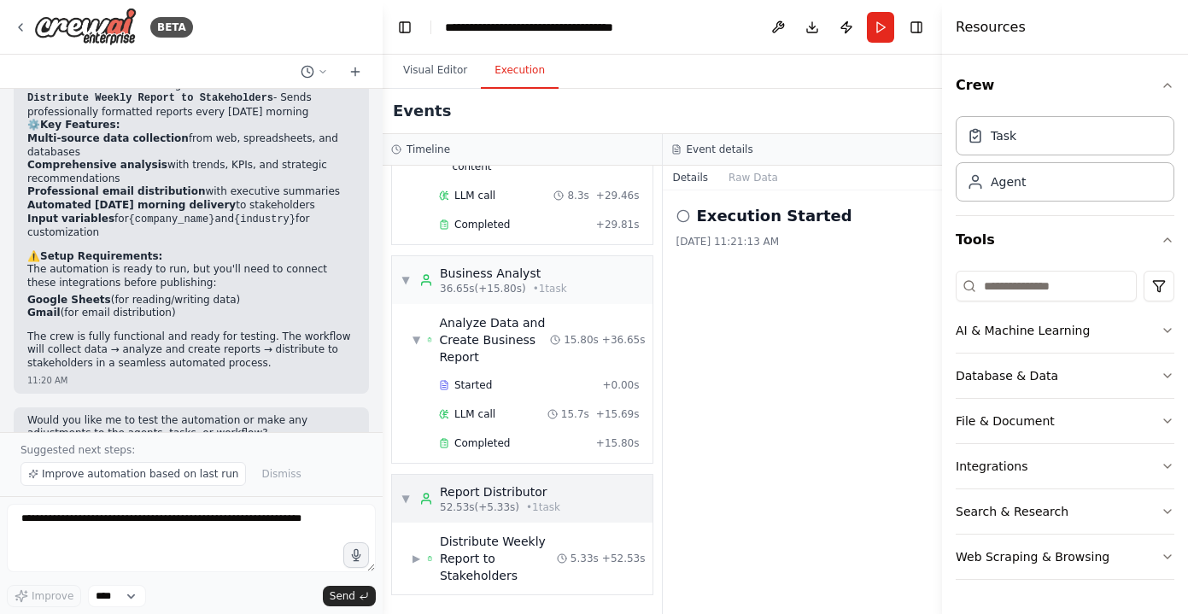
click at [403, 500] on span "▼" at bounding box center [405, 499] width 10 height 14
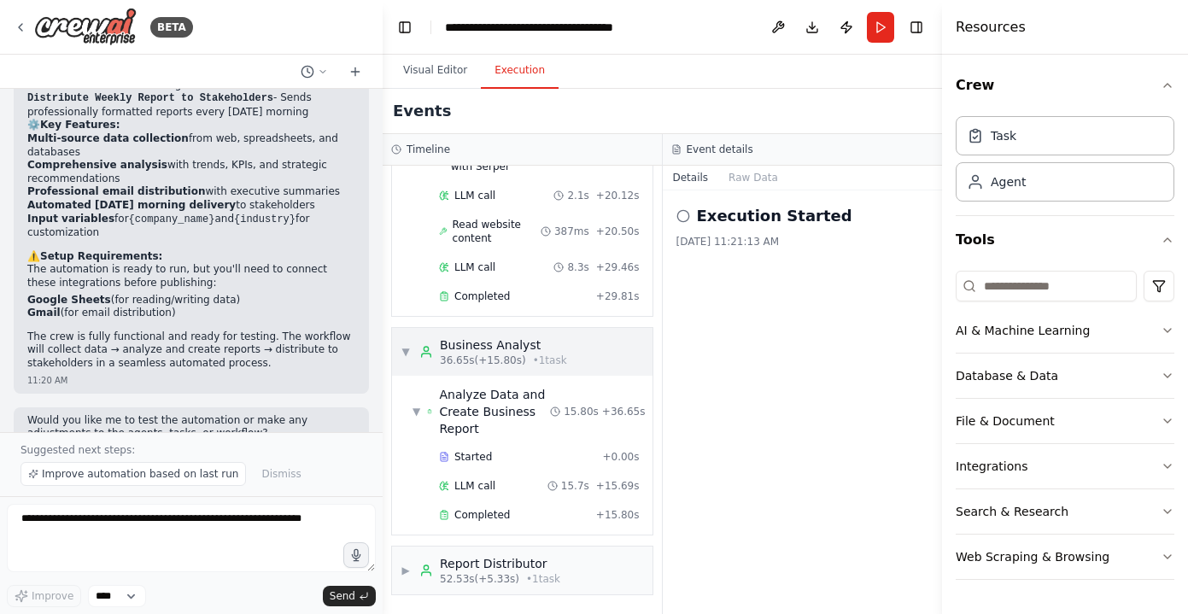
click at [409, 349] on span "▼" at bounding box center [405, 352] width 10 height 14
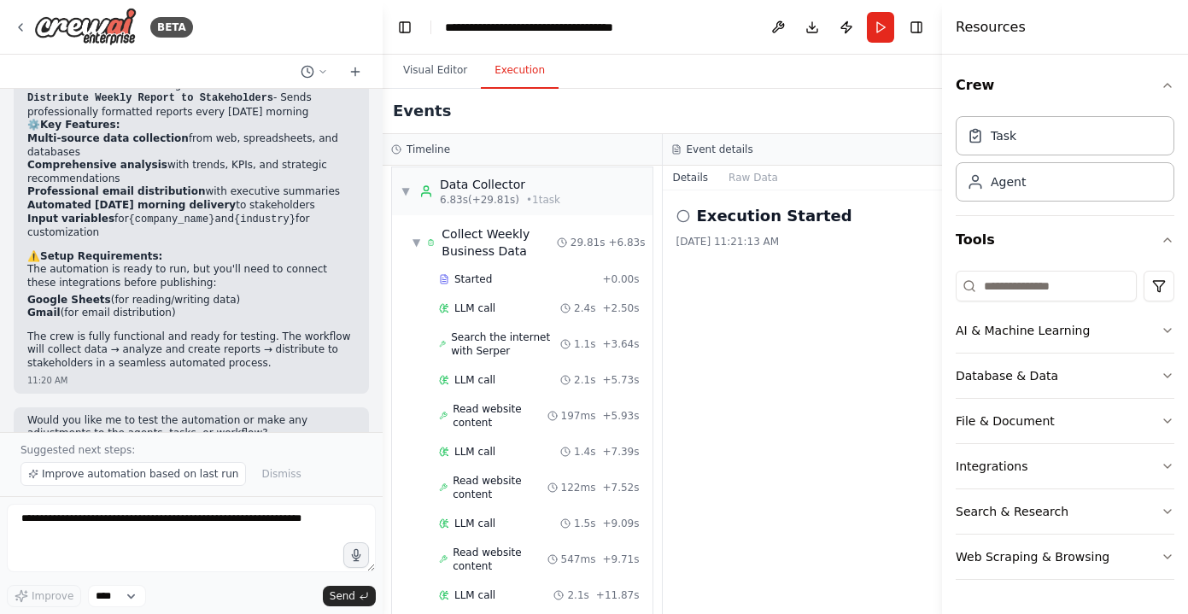
scroll to position [0, 0]
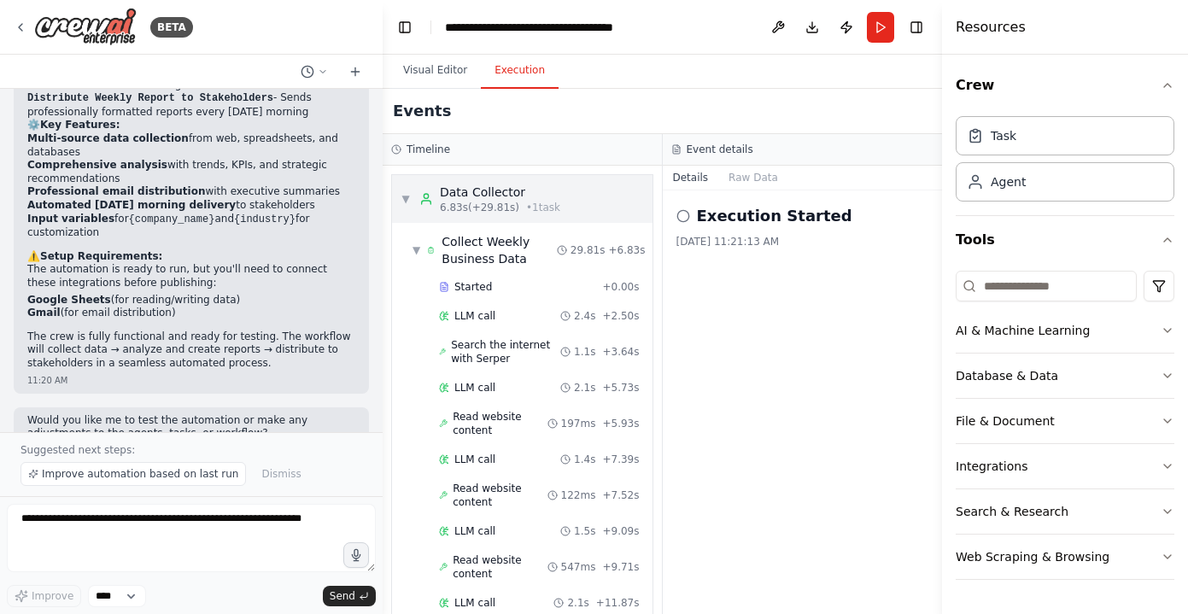
click at [404, 196] on span "▼" at bounding box center [405, 199] width 10 height 14
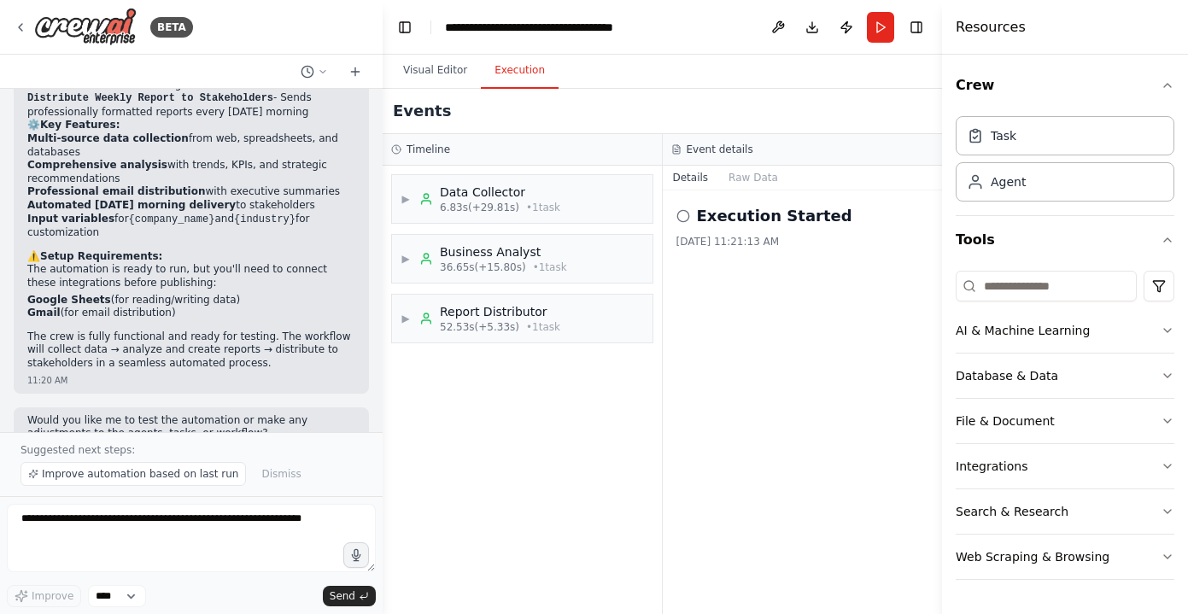
click at [499, 381] on div "▶ Data Collector 6.83s (+29.81s) • 1 task ▶ Business Analyst 36.65s (+15.80s) •…" at bounding box center [521, 390] width 279 height 448
click at [1160, 85] on icon "button" at bounding box center [1167, 86] width 14 height 14
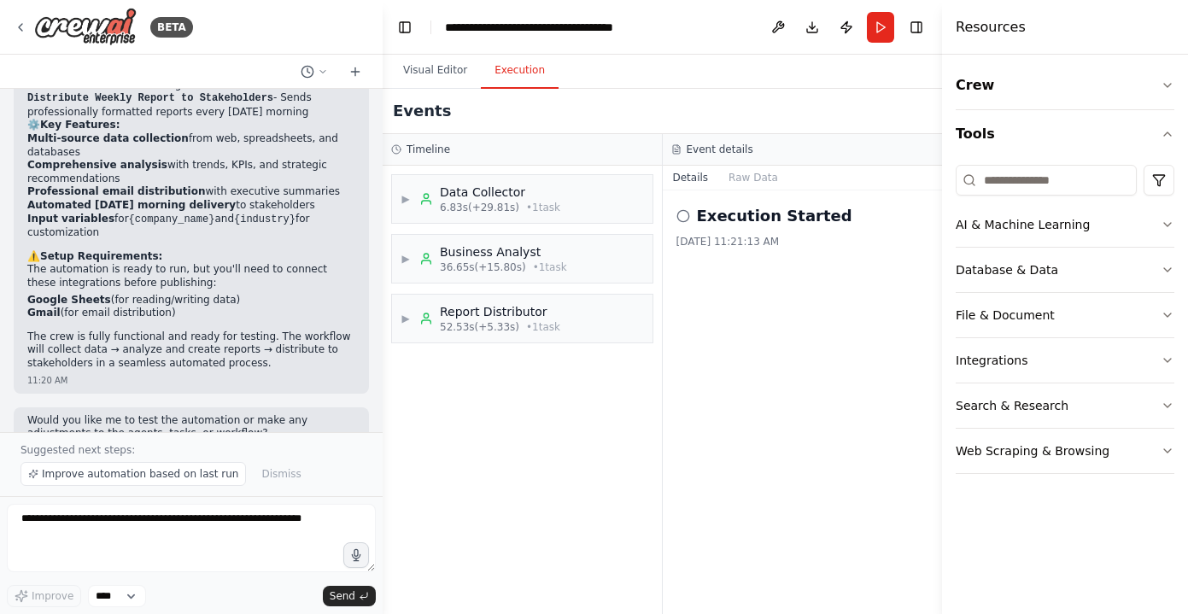
click at [1182, 132] on div "Crew Tools AI & Machine Learning Database & Data File & Document Integrations S…" at bounding box center [1065, 334] width 246 height 559
click at [1172, 132] on icon "button" at bounding box center [1167, 134] width 14 height 14
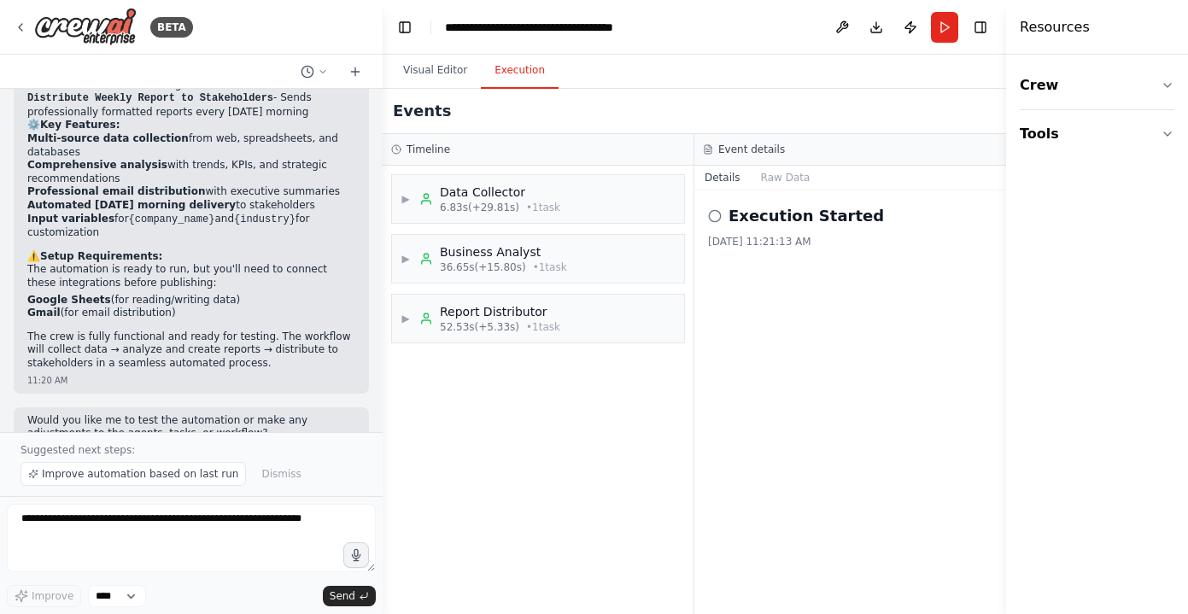
drag, startPoint x: 946, startPoint y: 35, endPoint x: 1190, endPoint y: 40, distance: 244.2
click at [1187, 40] on html "BETA Set up a crew that collects data from multiple sources, creates comprehens…" at bounding box center [594, 307] width 1188 height 614
click at [939, 239] on div "9/2/2025, 11:21:13 AM" at bounding box center [850, 242] width 284 height 14
click at [564, 390] on div "▶ Data Collector 6.83s (+29.81s) • 1 task ▶ Business Analyst 36.65s (+15.80s) •…" at bounding box center [537, 390] width 311 height 448
click at [558, 322] on span "• 1 task" at bounding box center [543, 327] width 34 height 14
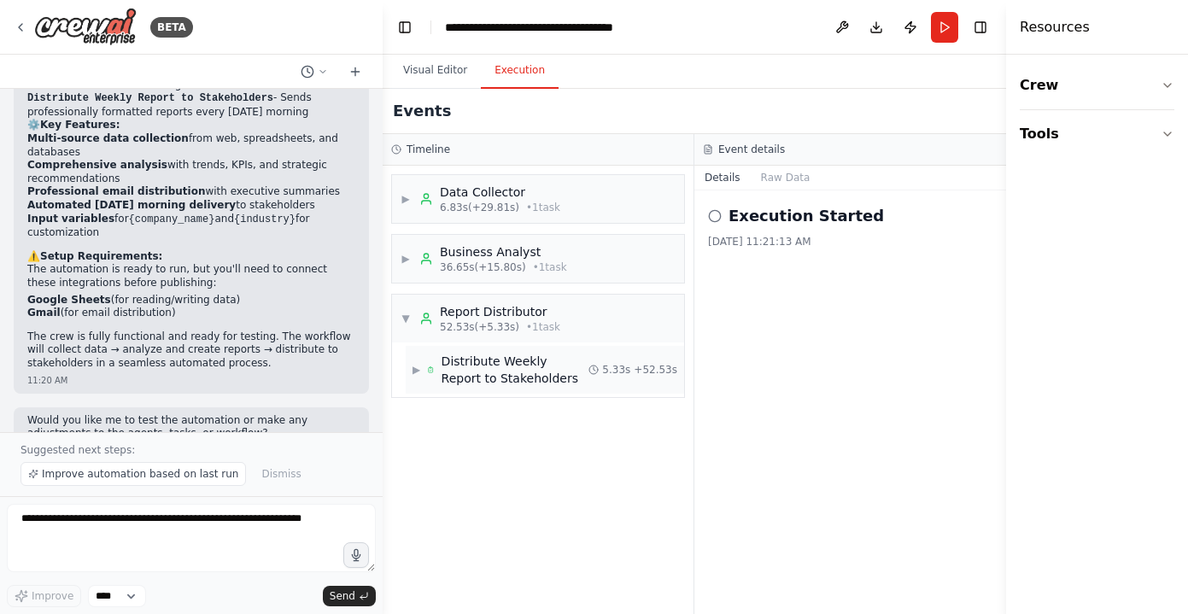
click at [511, 380] on div "Distribute Weekly Report to Stakeholders" at bounding box center [515, 370] width 148 height 34
click at [472, 461] on span "Completed" at bounding box center [481, 465] width 55 height 14
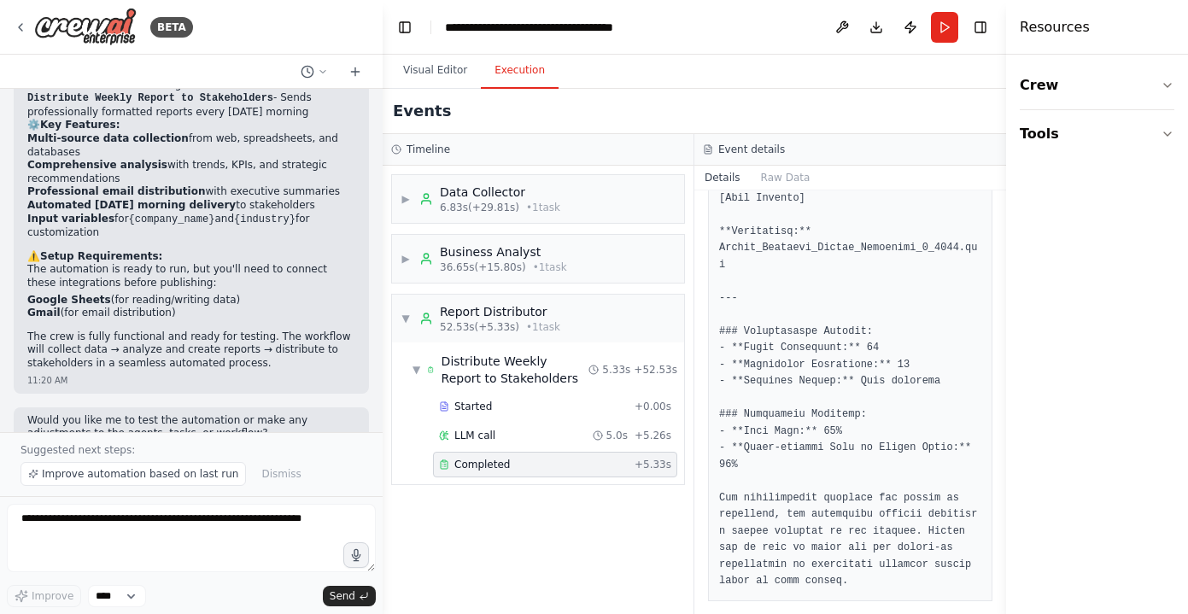
scroll to position [1133, 0]
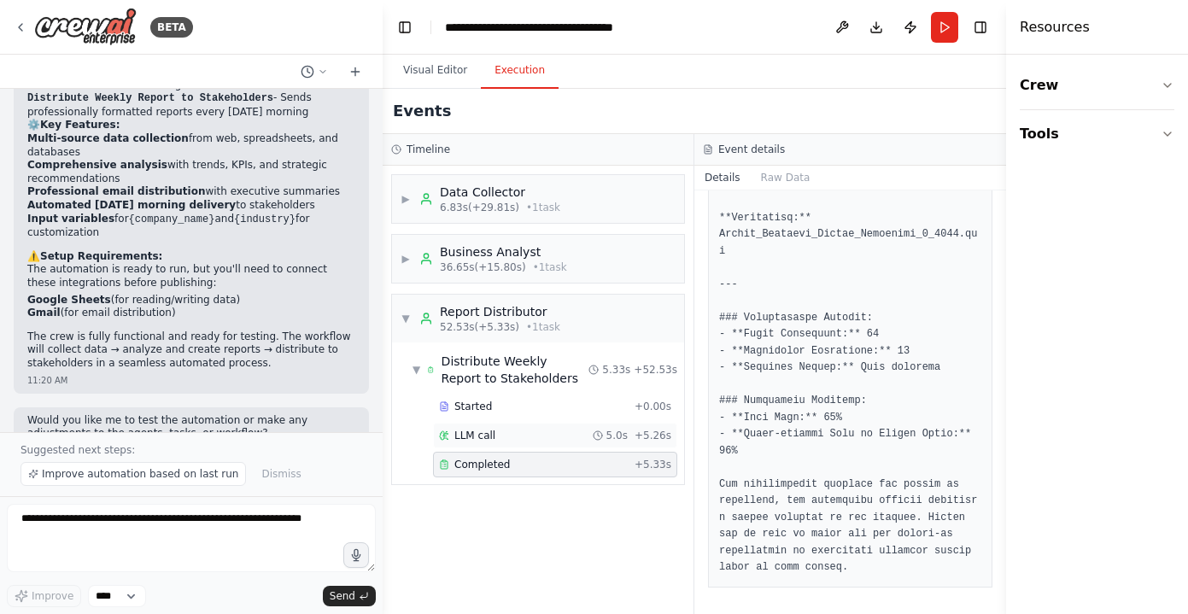
click at [522, 442] on div "LLM call 5.0s + 5.26s" at bounding box center [555, 436] width 244 height 26
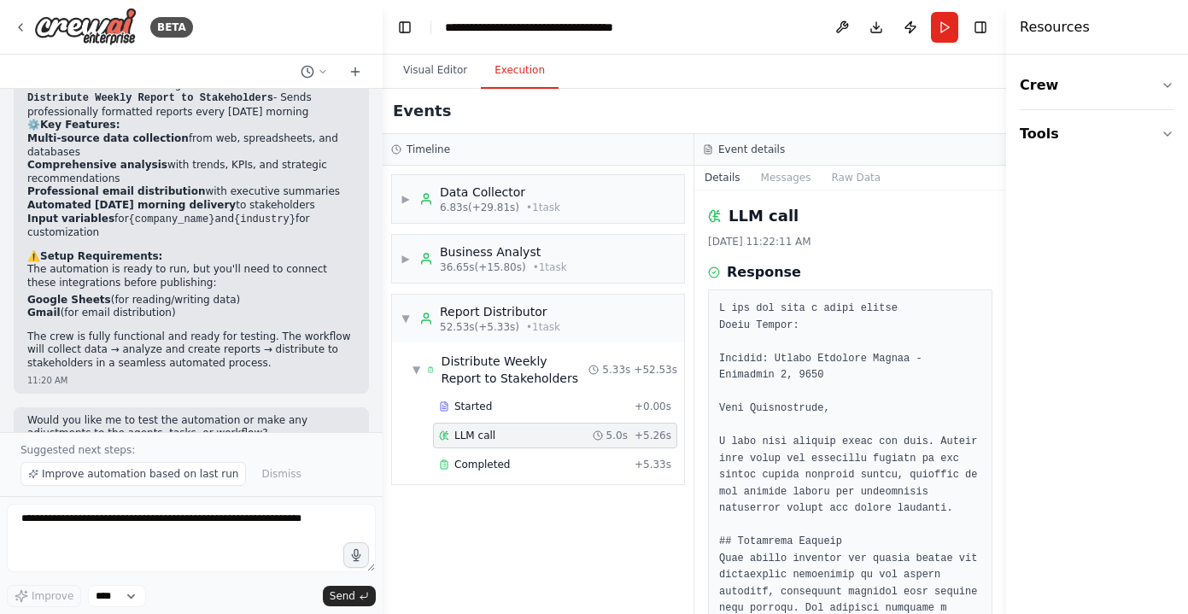
click at [547, 434] on div "LLM call 5.0s + 5.26s" at bounding box center [555, 436] width 232 height 14
click at [538, 408] on div "Started" at bounding box center [533, 407] width 189 height 14
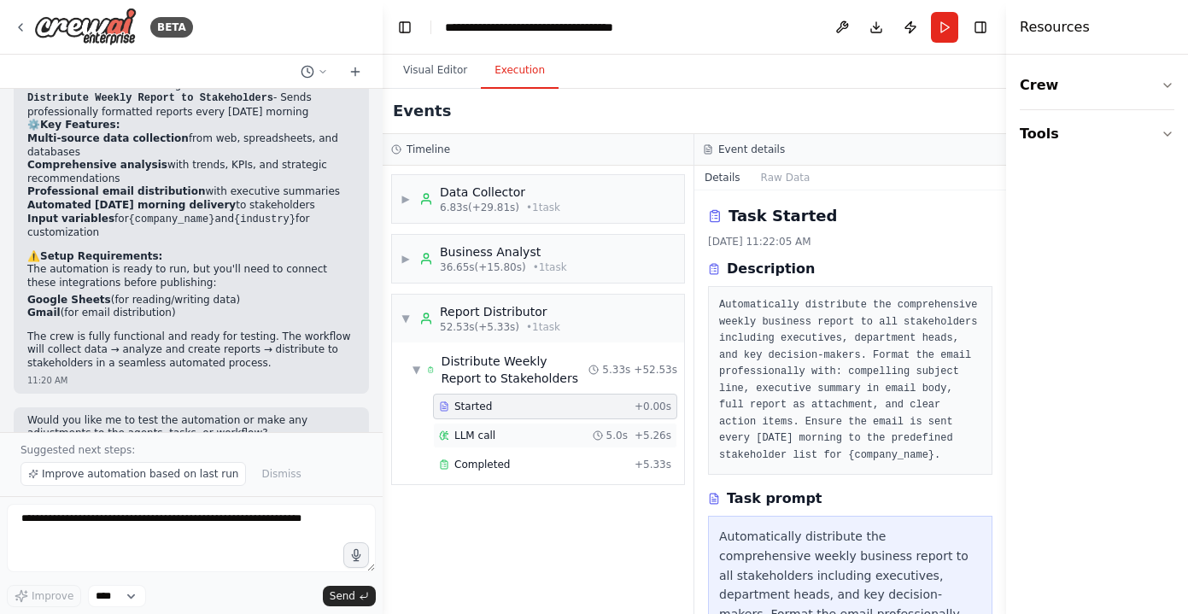
click at [537, 423] on div "LLM call 5.0s + 5.26s" at bounding box center [555, 436] width 244 height 26
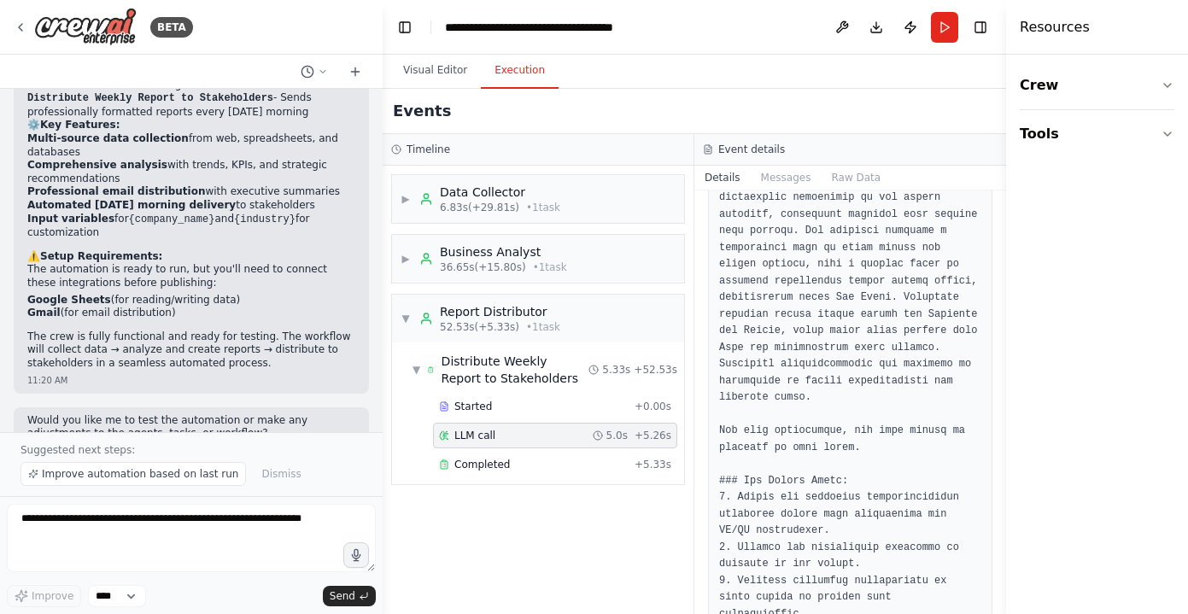
scroll to position [0, 0]
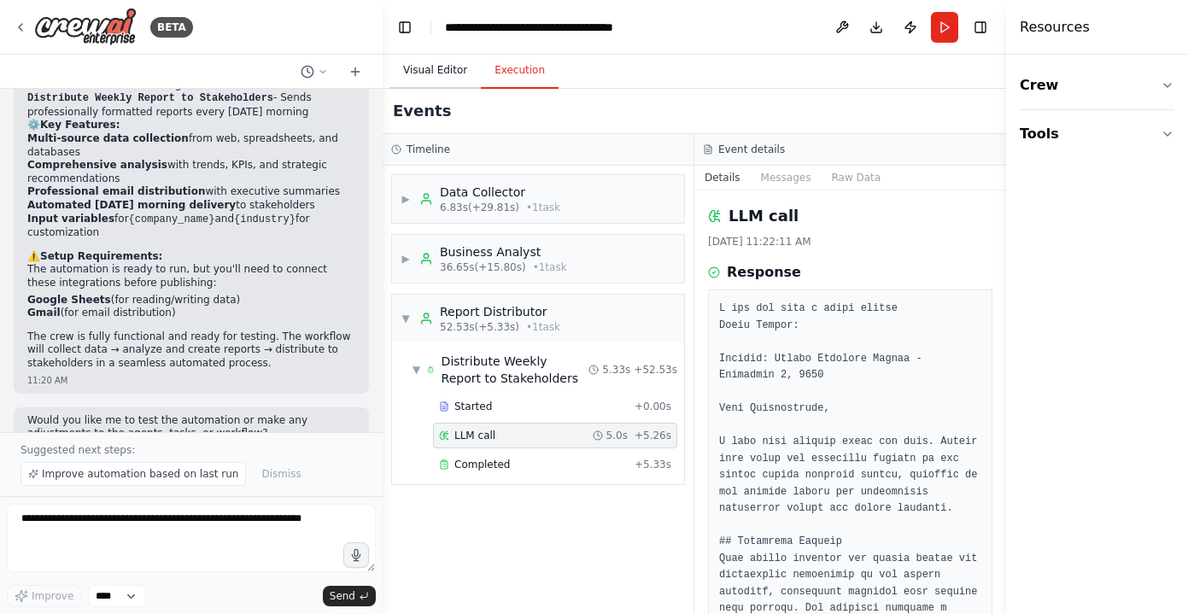
click at [440, 72] on button "Visual Editor" at bounding box center [434, 71] width 91 height 36
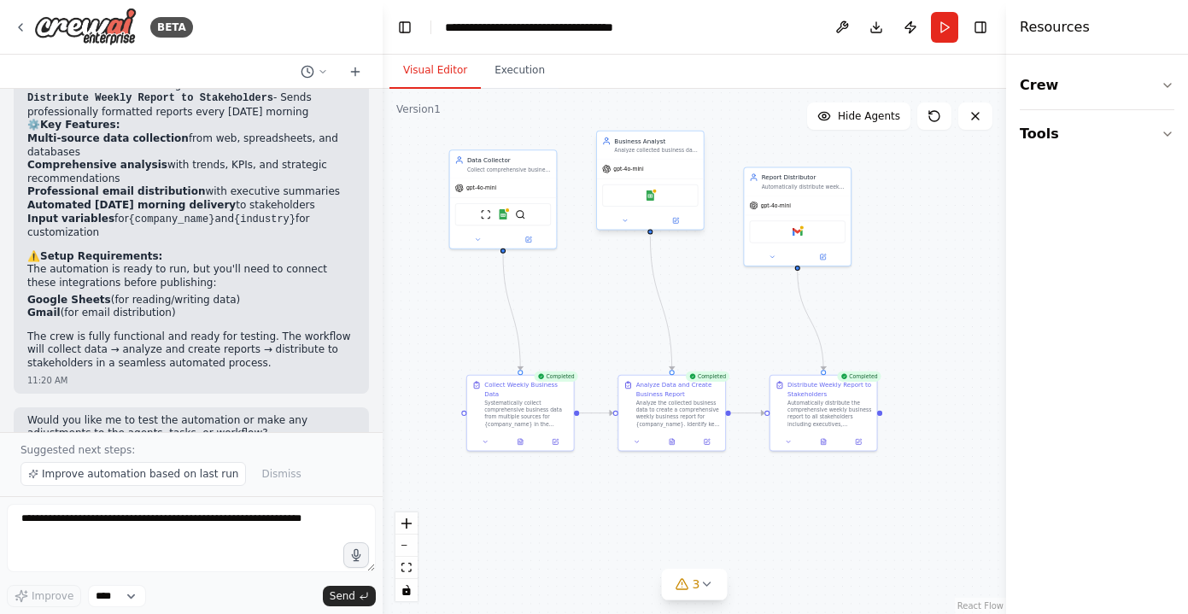
click at [634, 166] on span "gpt-4o-mini" at bounding box center [628, 169] width 30 height 7
click at [838, 23] on button at bounding box center [841, 27] width 27 height 31
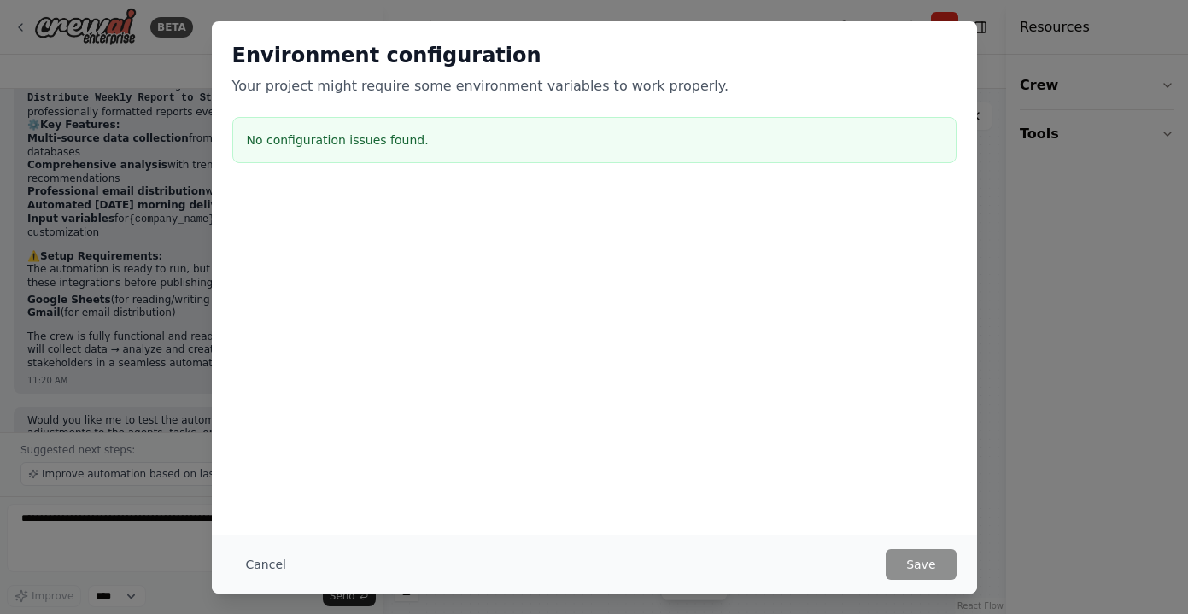
click at [1023, 212] on div "Environment configuration Your project might require some environment variables…" at bounding box center [594, 307] width 1188 height 614
click at [255, 562] on button "Cancel" at bounding box center [265, 564] width 67 height 31
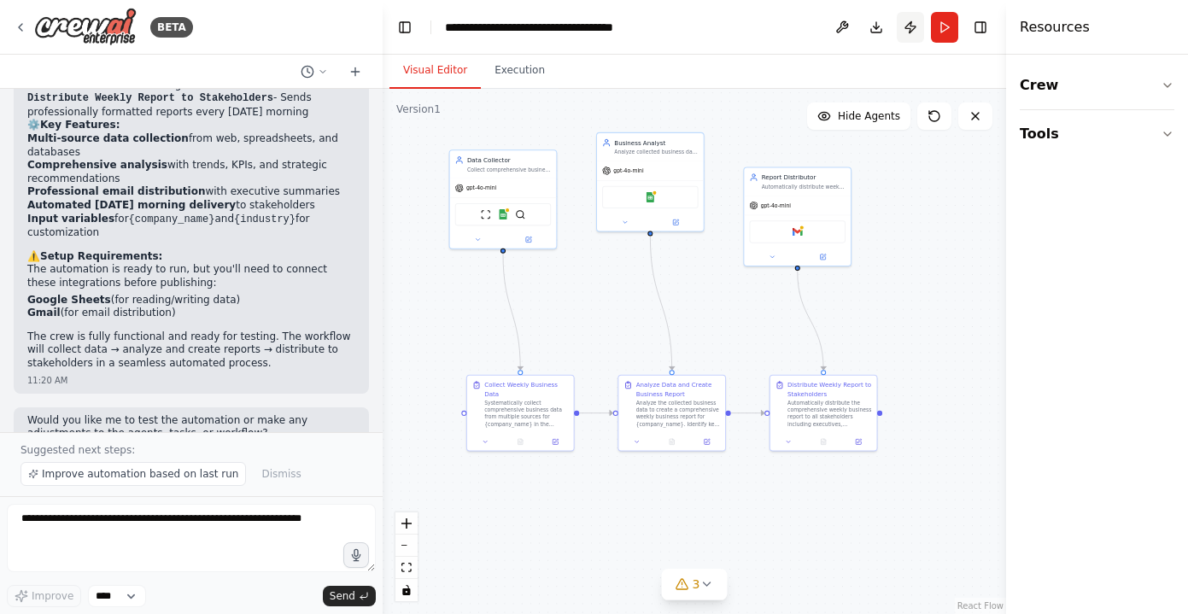
click at [905, 28] on button "Publish" at bounding box center [909, 27] width 27 height 31
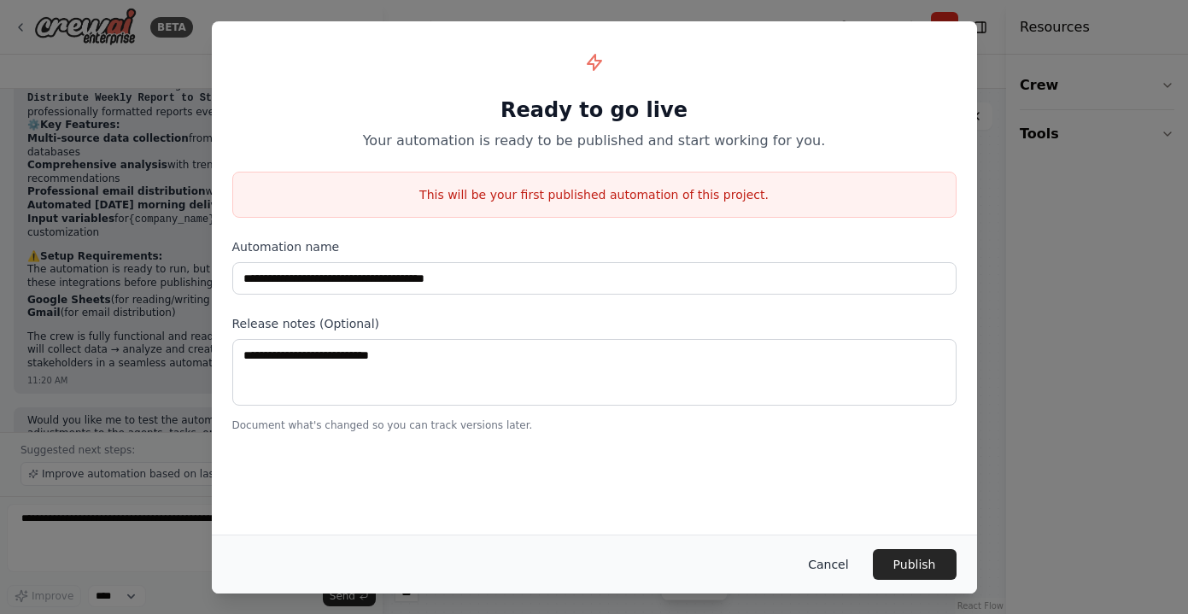
click at [823, 563] on button "Cancel" at bounding box center [827, 564] width 67 height 31
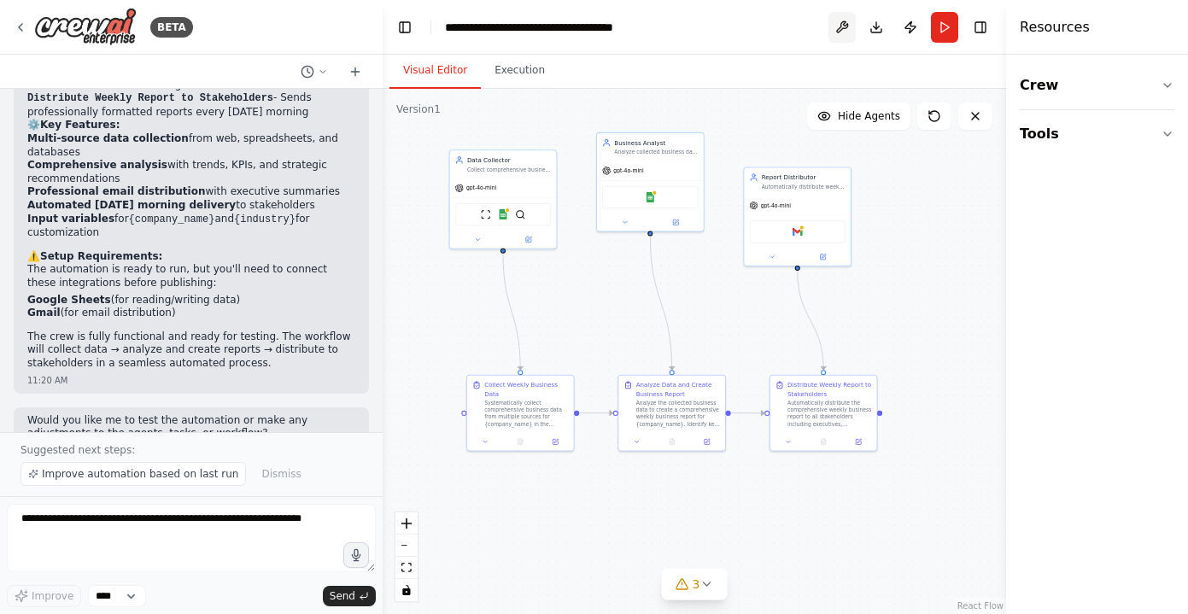
click at [833, 30] on button at bounding box center [841, 27] width 27 height 31
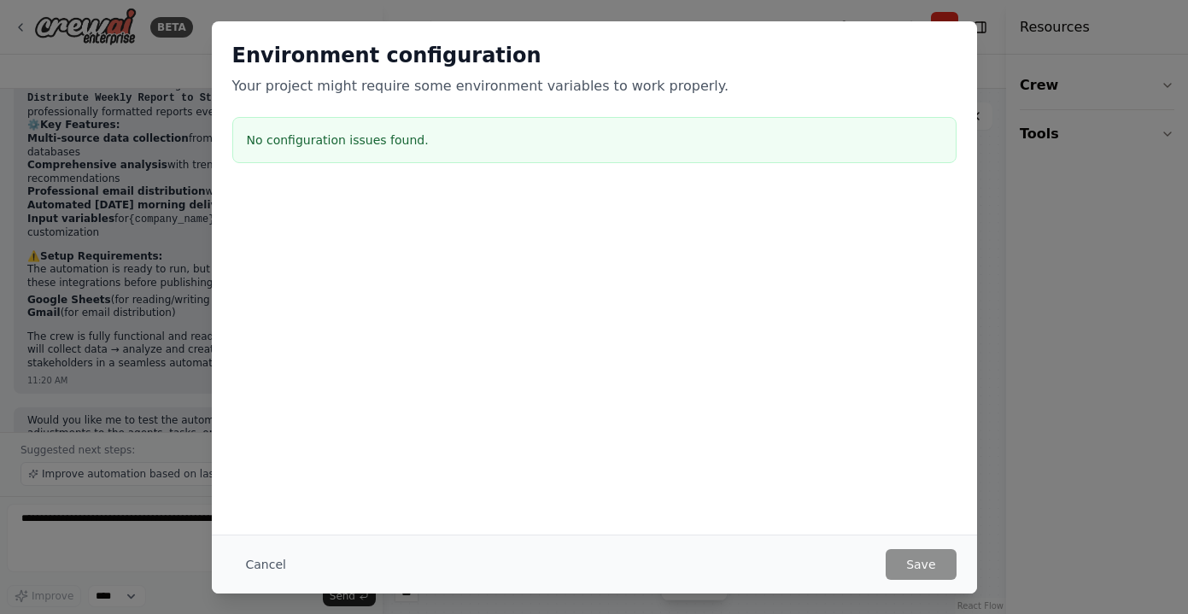
click at [998, 98] on div "Environment configuration Your project might require some environment variables…" at bounding box center [594, 307] width 1188 height 614
click at [267, 561] on button "Cancel" at bounding box center [265, 564] width 67 height 31
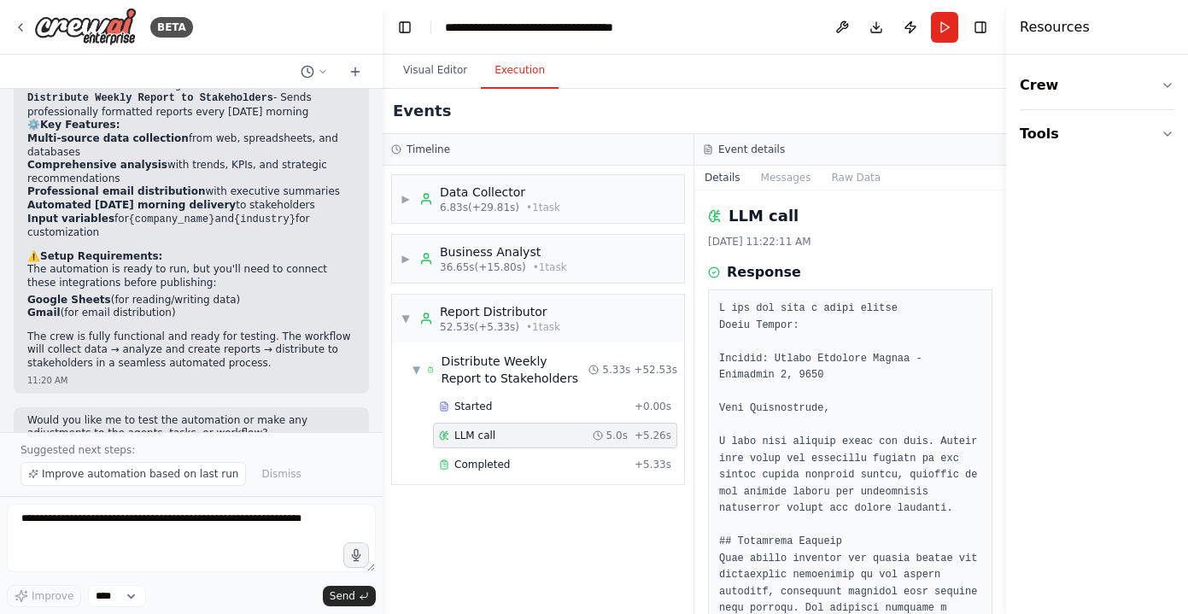
click at [505, 79] on button "Execution" at bounding box center [520, 71] width 78 height 36
click at [405, 27] on button "Toggle Left Sidebar" at bounding box center [405, 27] width 24 height 24
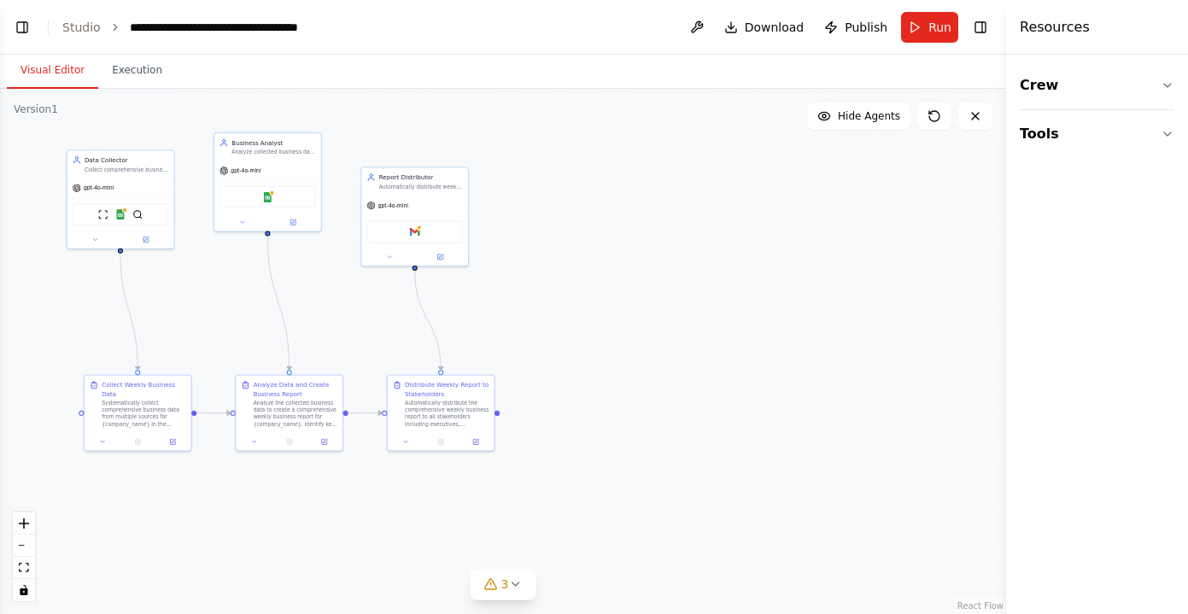
click at [69, 66] on button "Visual Editor" at bounding box center [52, 71] width 91 height 36
click at [977, 30] on button "Toggle Right Sidebar" at bounding box center [980, 27] width 24 height 24
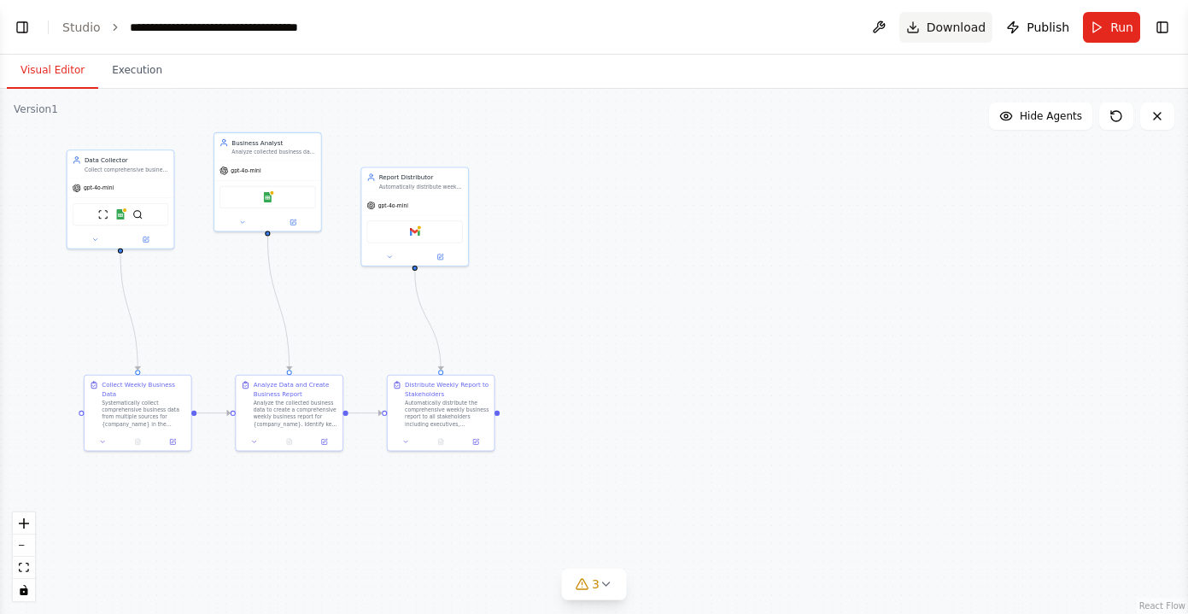
click at [955, 23] on span "Download" at bounding box center [956, 27] width 60 height 17
click at [940, 26] on span "Download" at bounding box center [956, 27] width 60 height 17
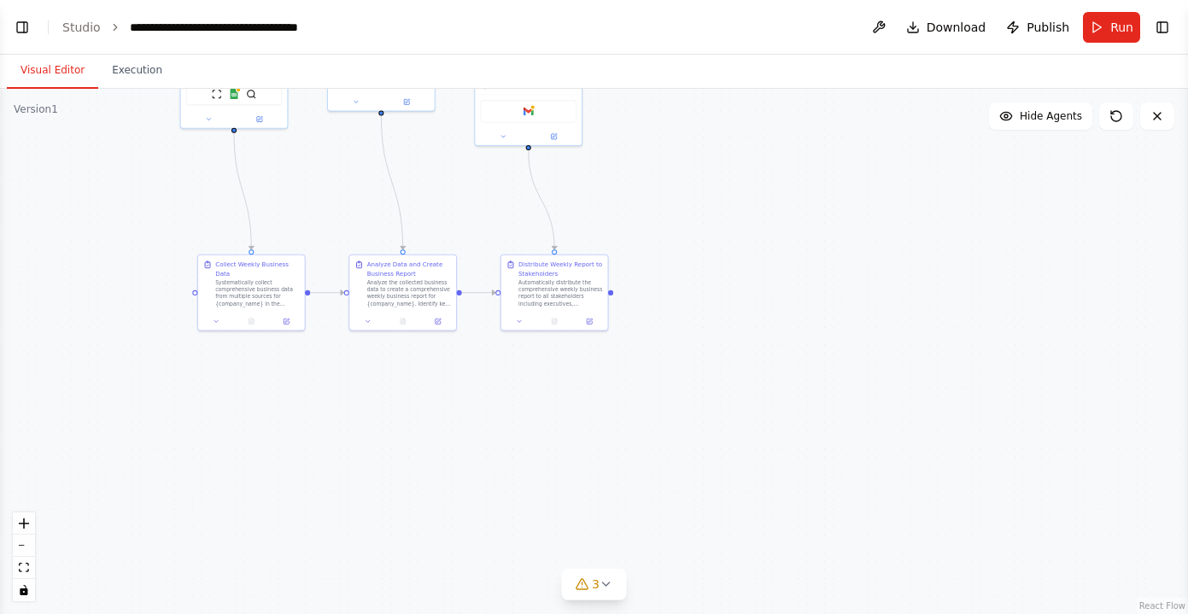
drag, startPoint x: 618, startPoint y: 306, endPoint x: 731, endPoint y: 276, distance: 116.6
click at [733, 274] on div ".deletable-edge-delete-btn { width: 20px; height: 20px; border: 0px solid #ffff…" at bounding box center [594, 351] width 1188 height 525
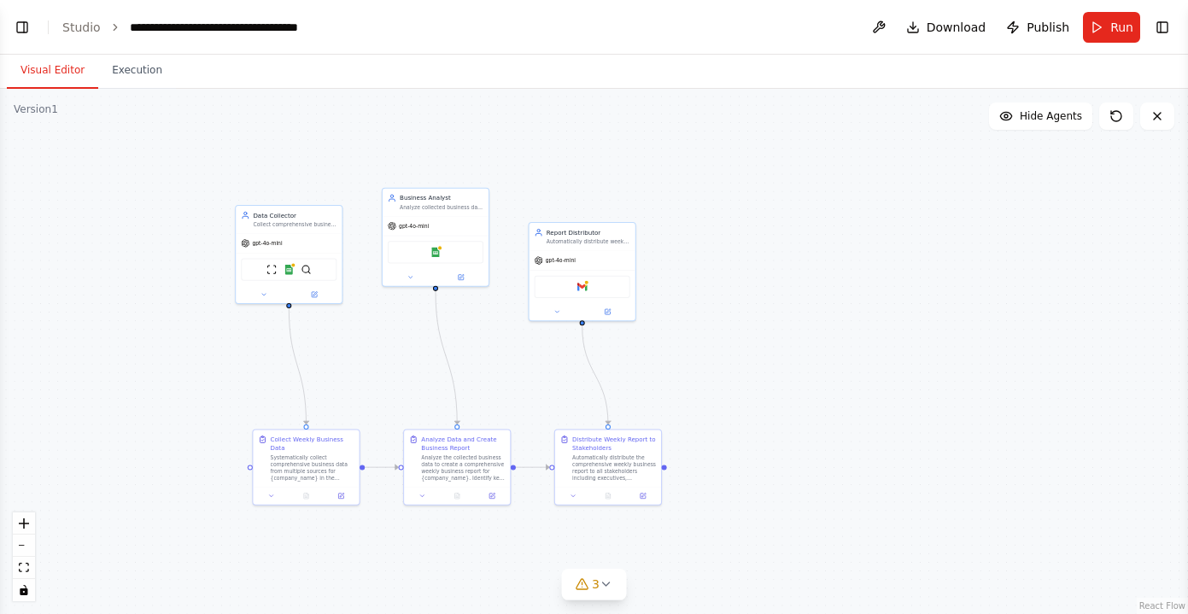
drag, startPoint x: 731, startPoint y: 276, endPoint x: 782, endPoint y: 362, distance: 100.3
click at [782, 362] on div ".deletable-edge-delete-btn { width: 20px; height: 20px; border: 0px solid #ffff…" at bounding box center [594, 351] width 1188 height 525
click at [933, 24] on span "Download" at bounding box center [956, 27] width 60 height 17
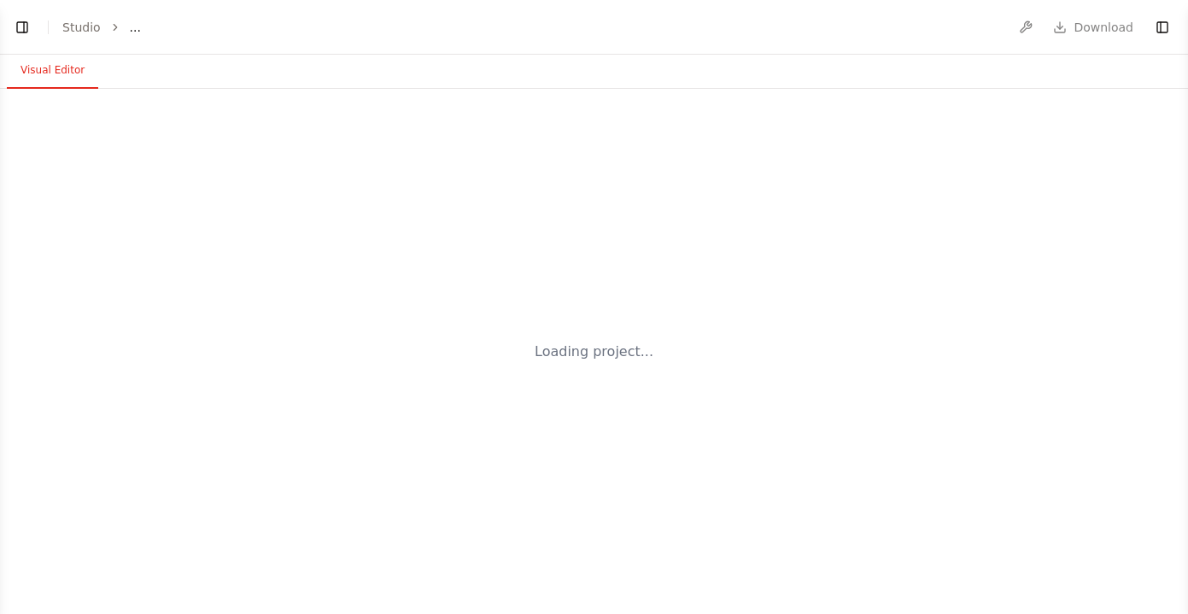
select select "****"
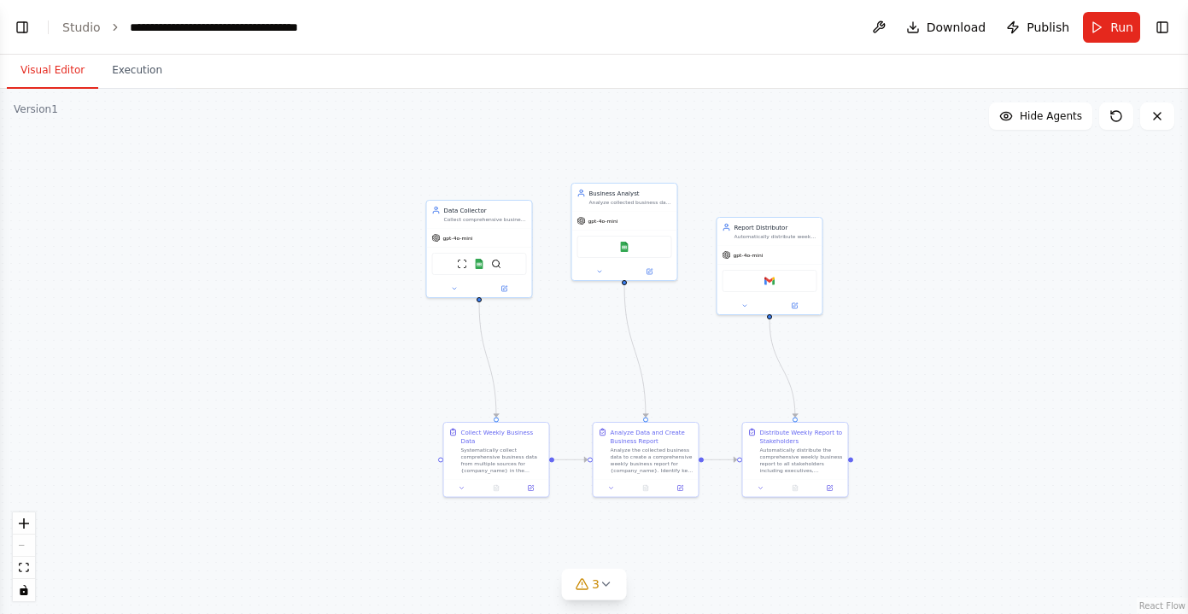
scroll to position [1249, 0]
click at [963, 27] on span "Download" at bounding box center [956, 27] width 60 height 17
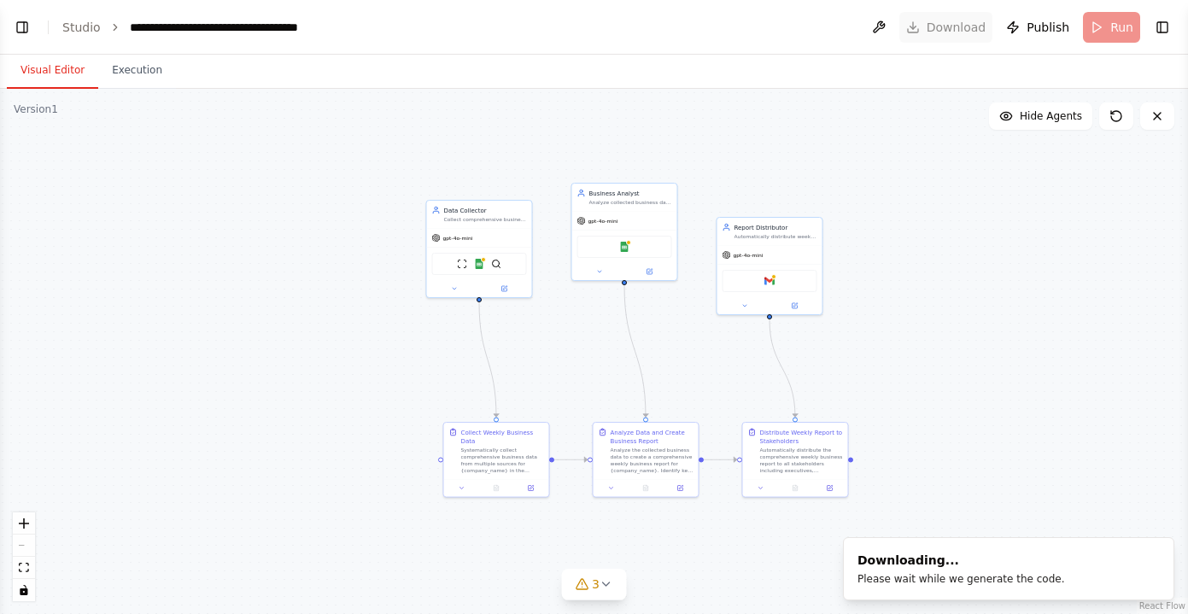
scroll to position [1235, 0]
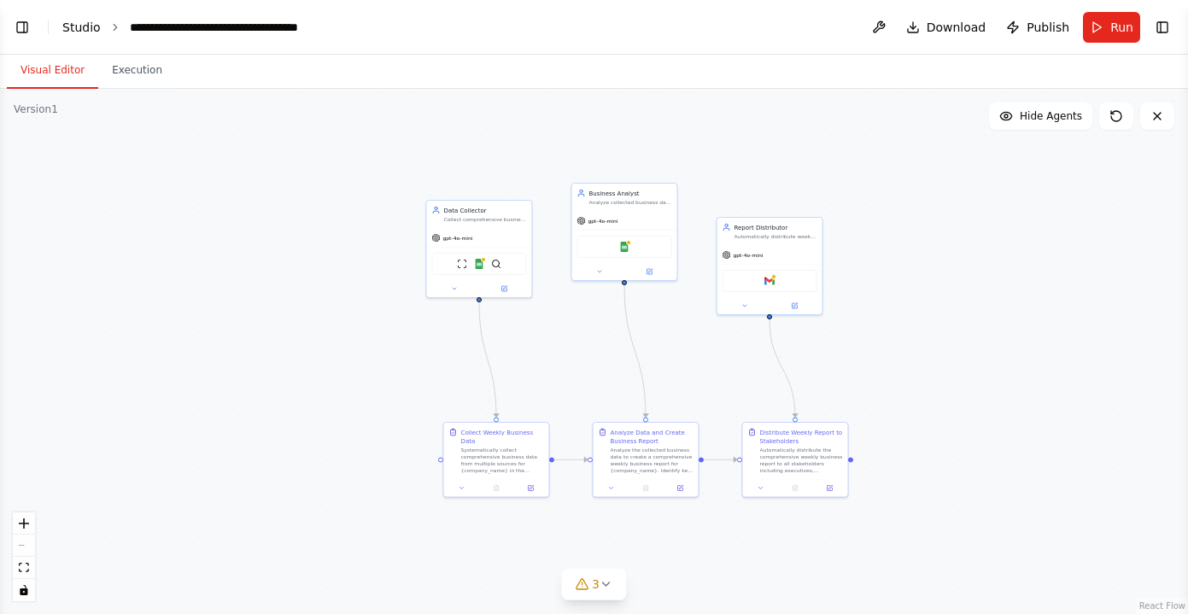
click at [90, 26] on link "Studio" at bounding box center [81, 27] width 38 height 14
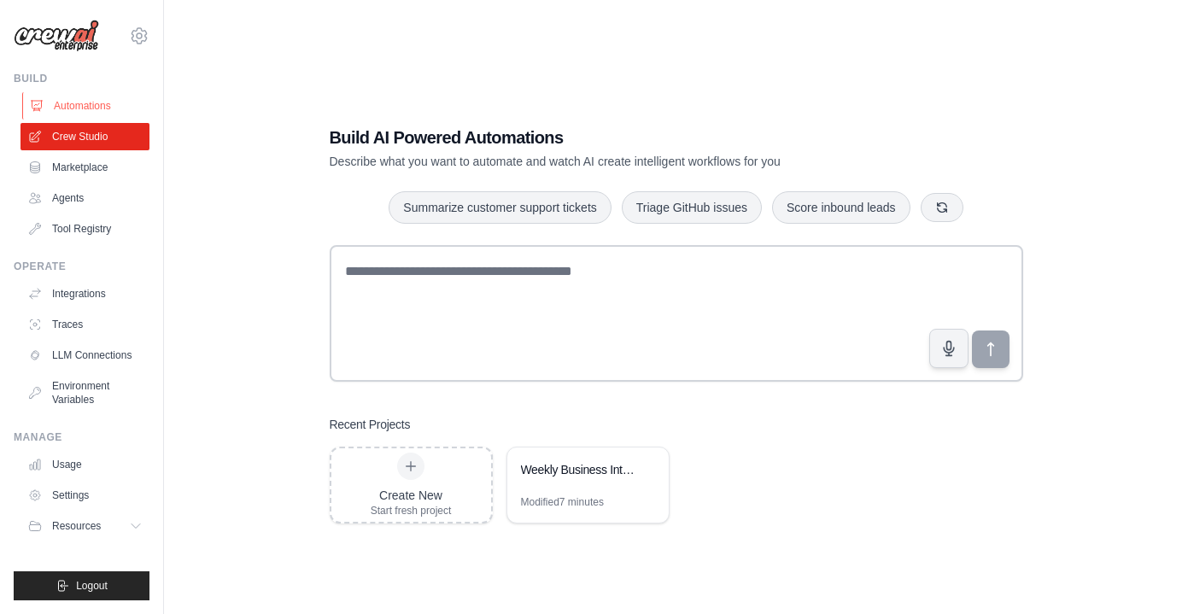
click at [99, 108] on link "Automations" at bounding box center [86, 105] width 129 height 27
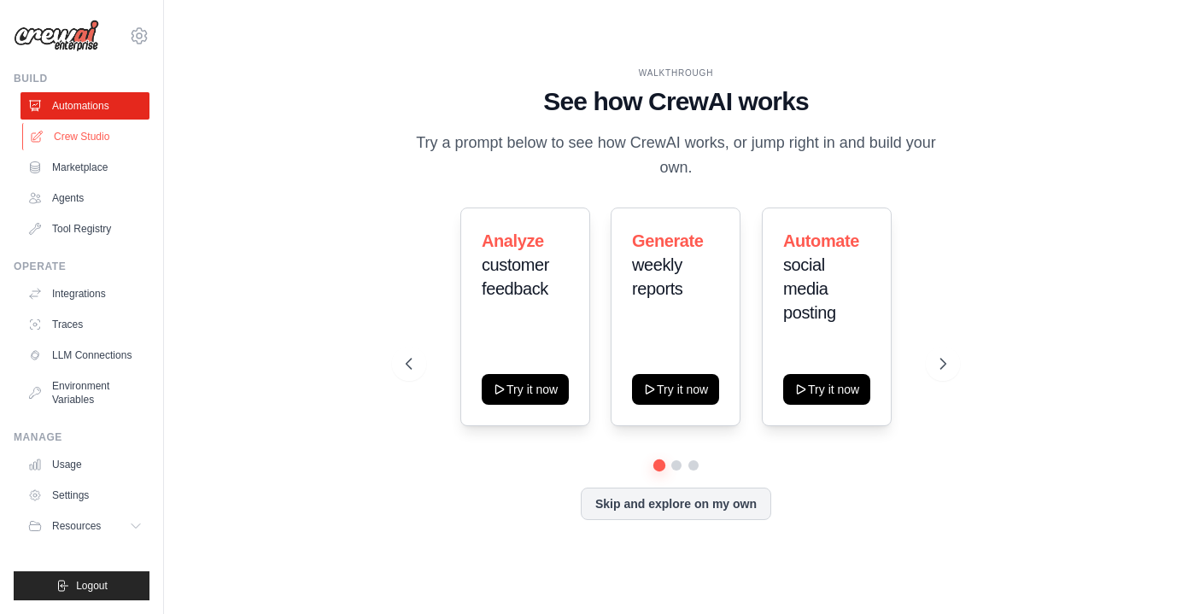
click at [95, 137] on link "Crew Studio" at bounding box center [86, 136] width 129 height 27
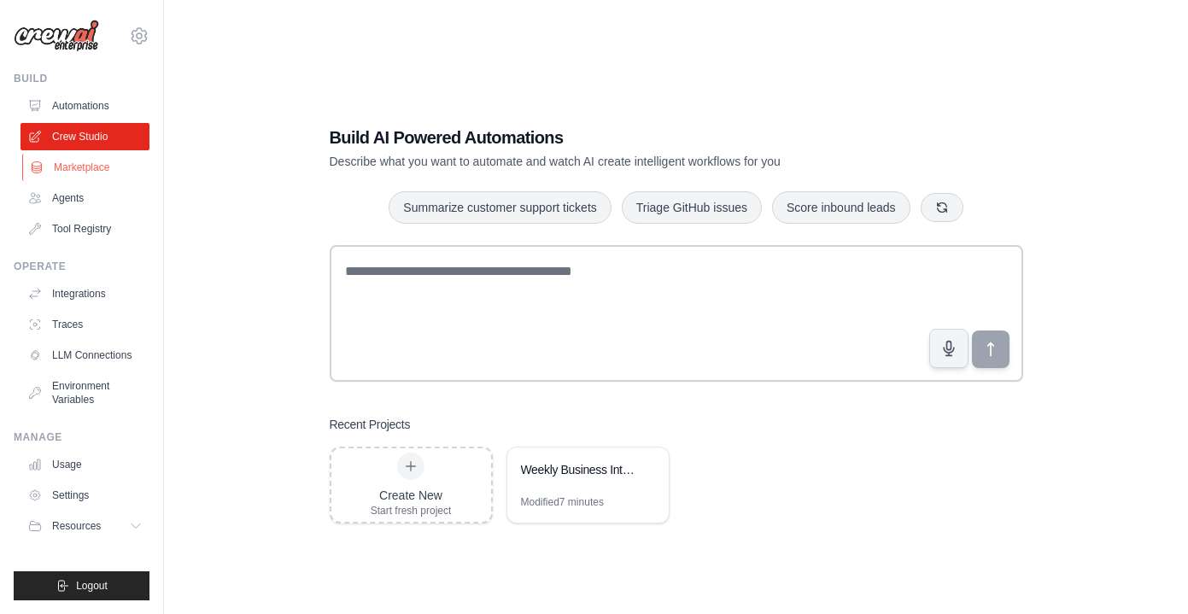
click at [73, 175] on link "Marketplace" at bounding box center [86, 167] width 129 height 27
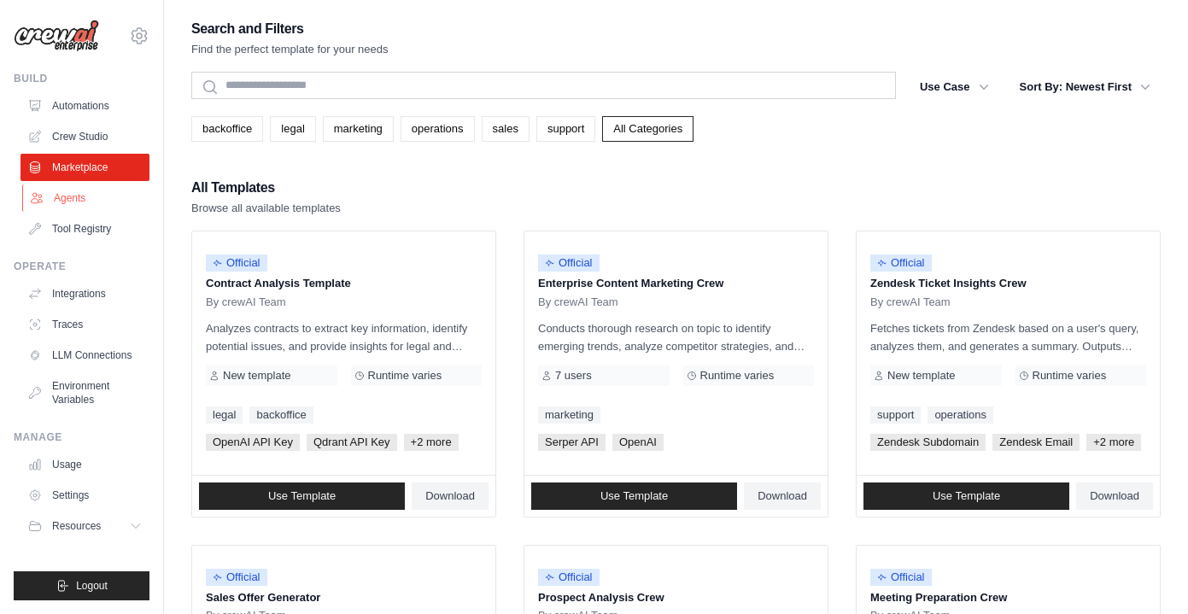
click at [70, 196] on link "Agents" at bounding box center [86, 197] width 129 height 27
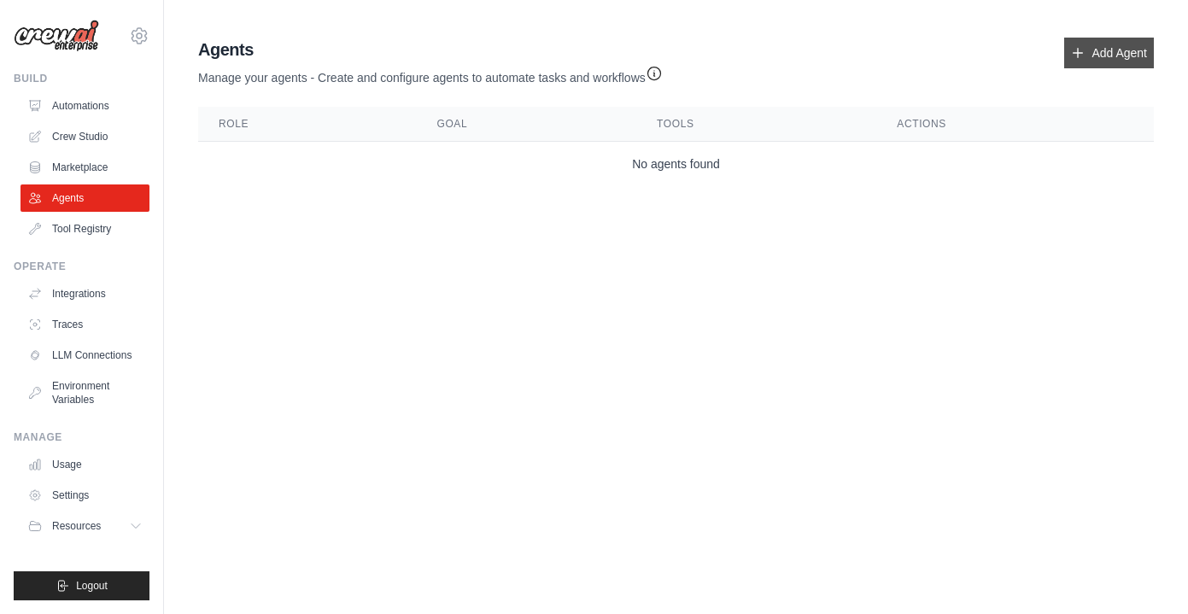
click at [1099, 57] on link "Add Agent" at bounding box center [1109, 53] width 90 height 31
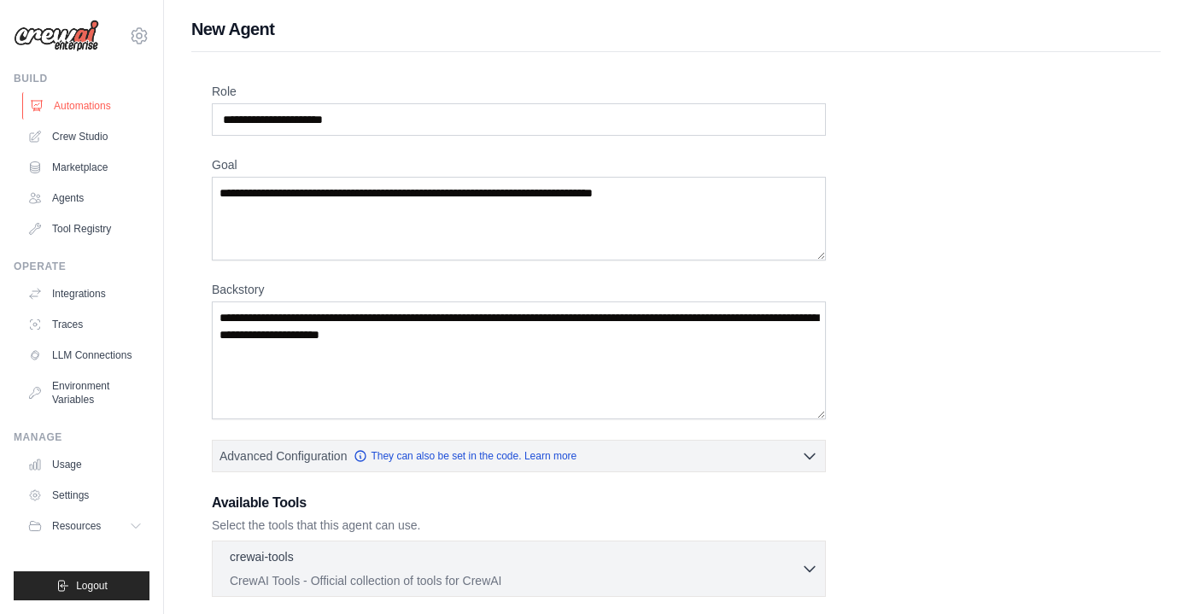
click at [96, 107] on link "Automations" at bounding box center [86, 105] width 129 height 27
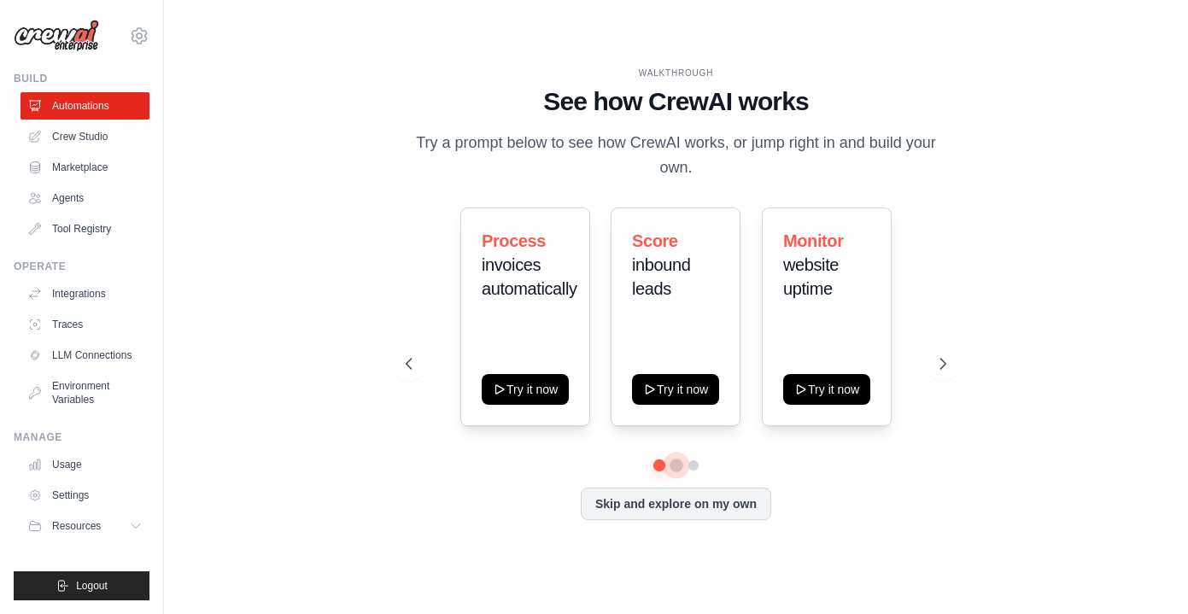
click at [676, 462] on button at bounding box center [676, 465] width 14 height 14
click at [692, 464] on button at bounding box center [693, 465] width 14 height 14
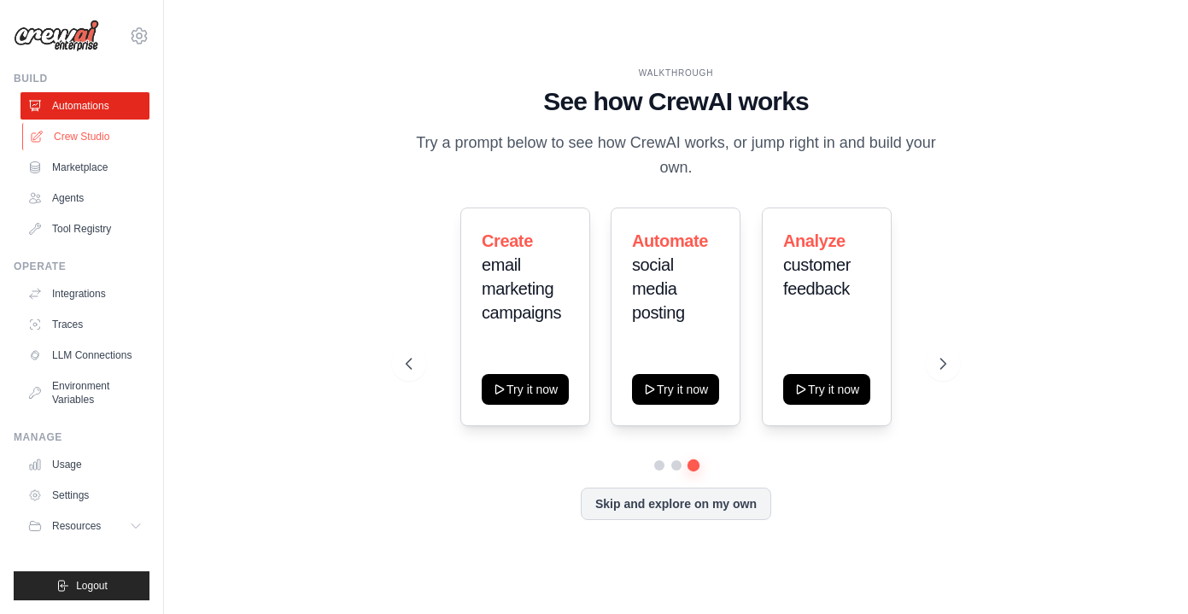
click at [93, 140] on link "Crew Studio" at bounding box center [86, 136] width 129 height 27
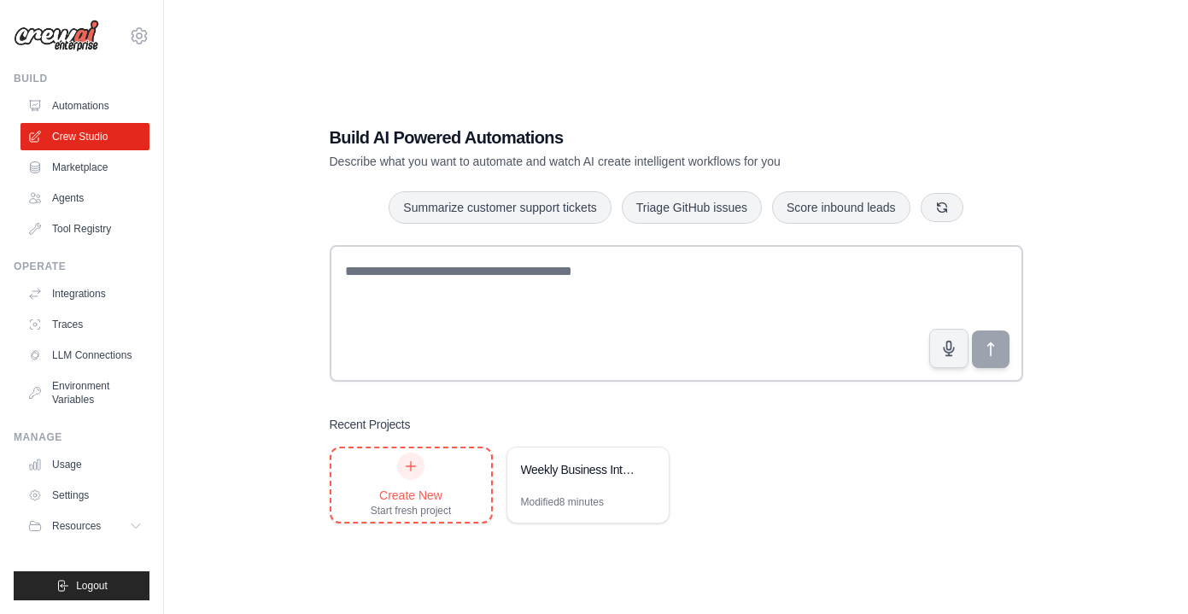
click at [429, 482] on div "Create New Start fresh project" at bounding box center [411, 485] width 81 height 65
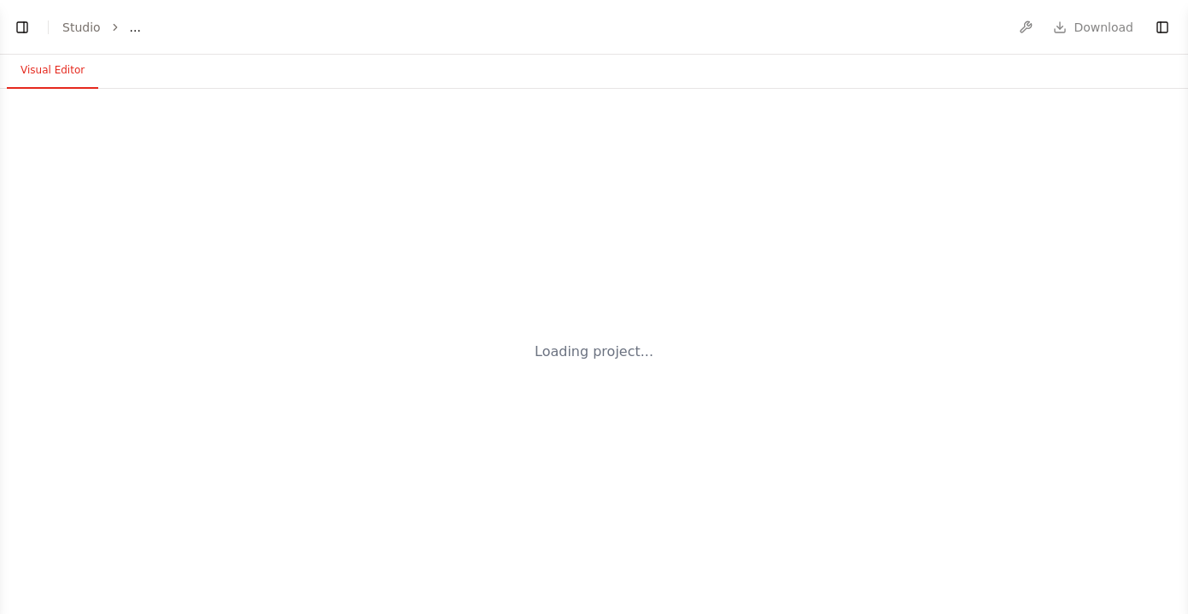
select select "****"
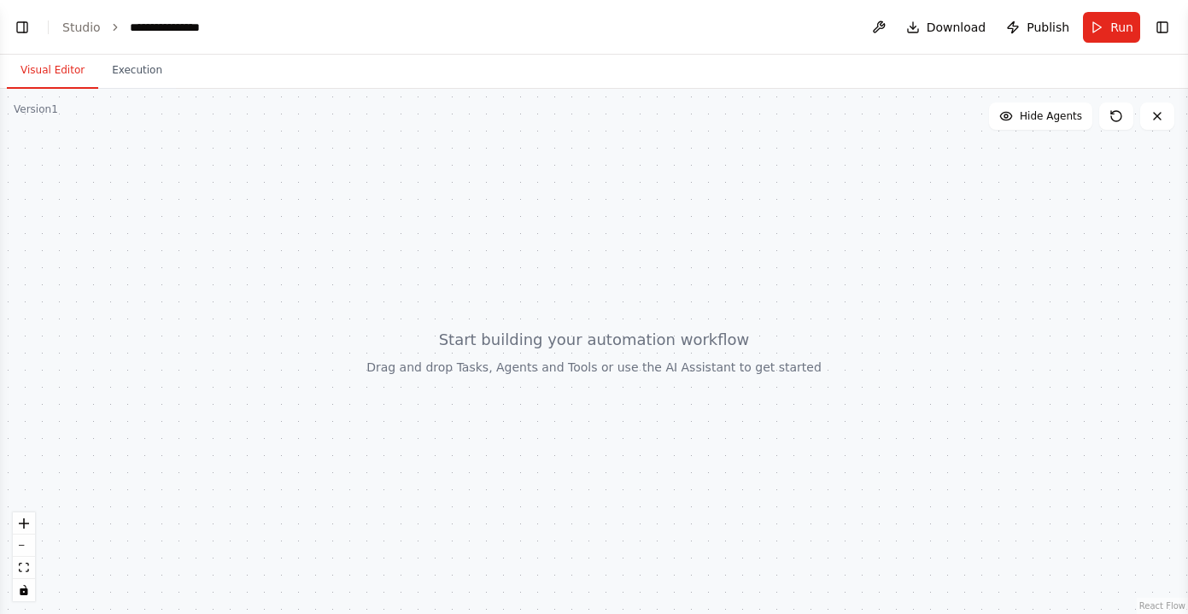
click at [552, 184] on div at bounding box center [594, 351] width 1188 height 525
click at [15, 27] on button "Toggle Left Sidebar" at bounding box center [22, 27] width 24 height 24
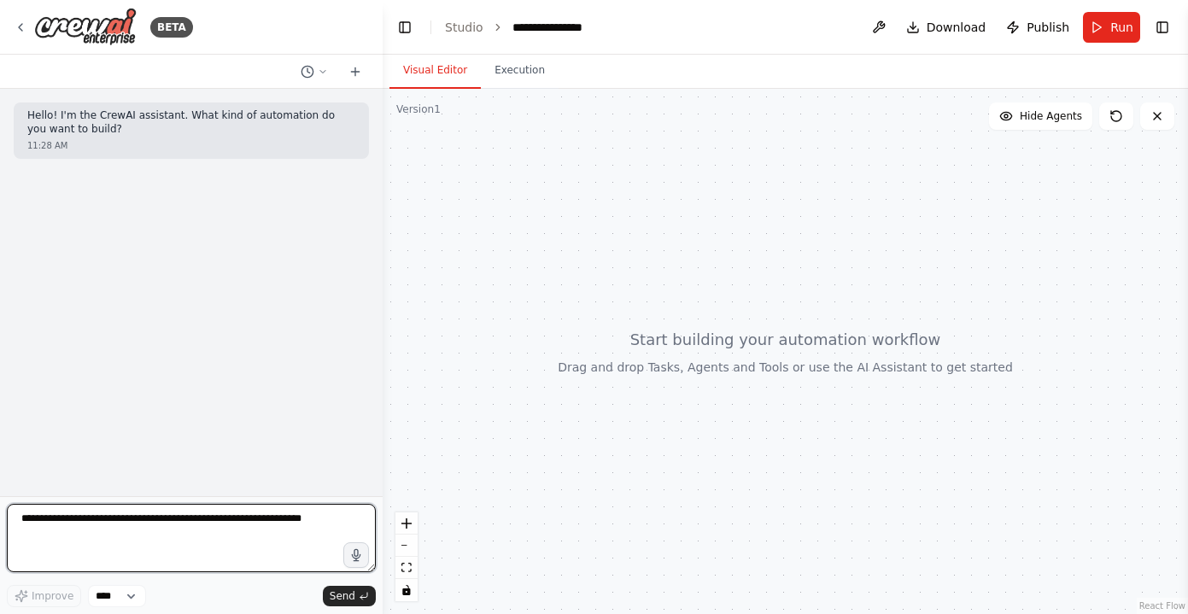
click at [101, 517] on textarea at bounding box center [191, 538] width 369 height 68
type textarea "**********"
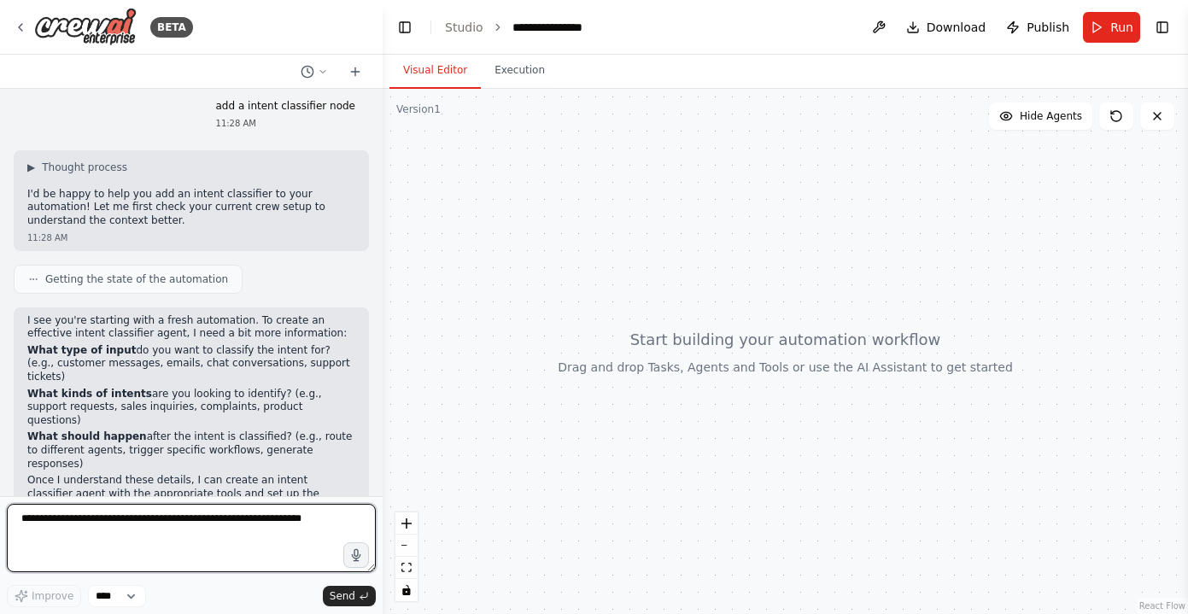
scroll to position [93, 0]
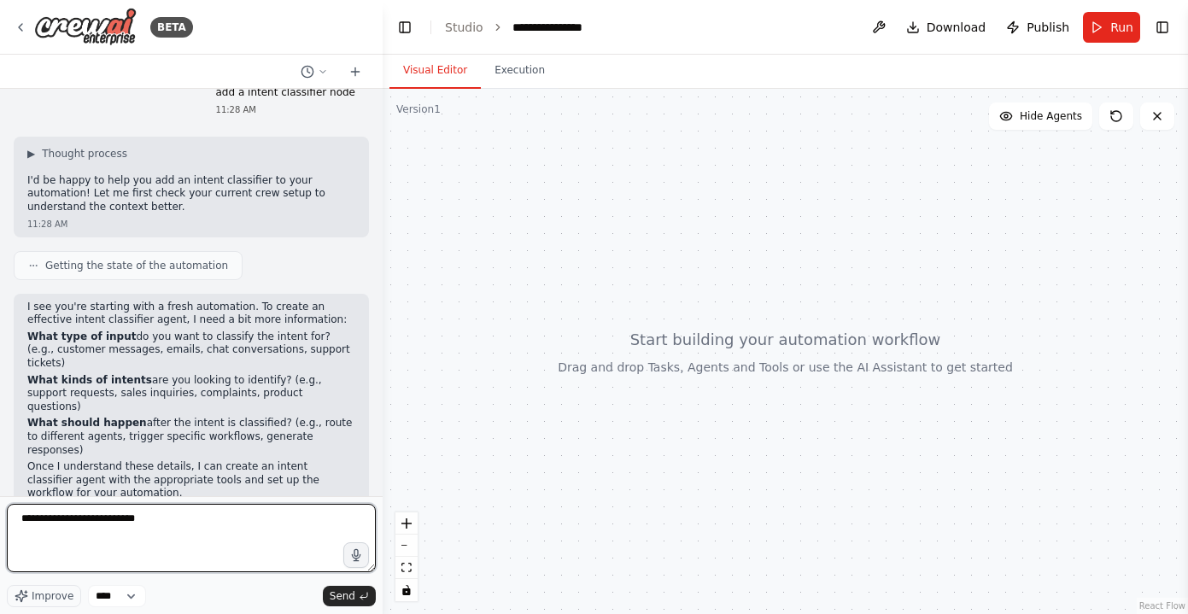
drag, startPoint x: 83, startPoint y: 521, endPoint x: 83, endPoint y: 542, distance: 21.3
click at [83, 522] on textarea "**********" at bounding box center [191, 538] width 369 height 68
click at [191, 526] on textarea "**********" at bounding box center [191, 538] width 369 height 68
type textarea "**********"
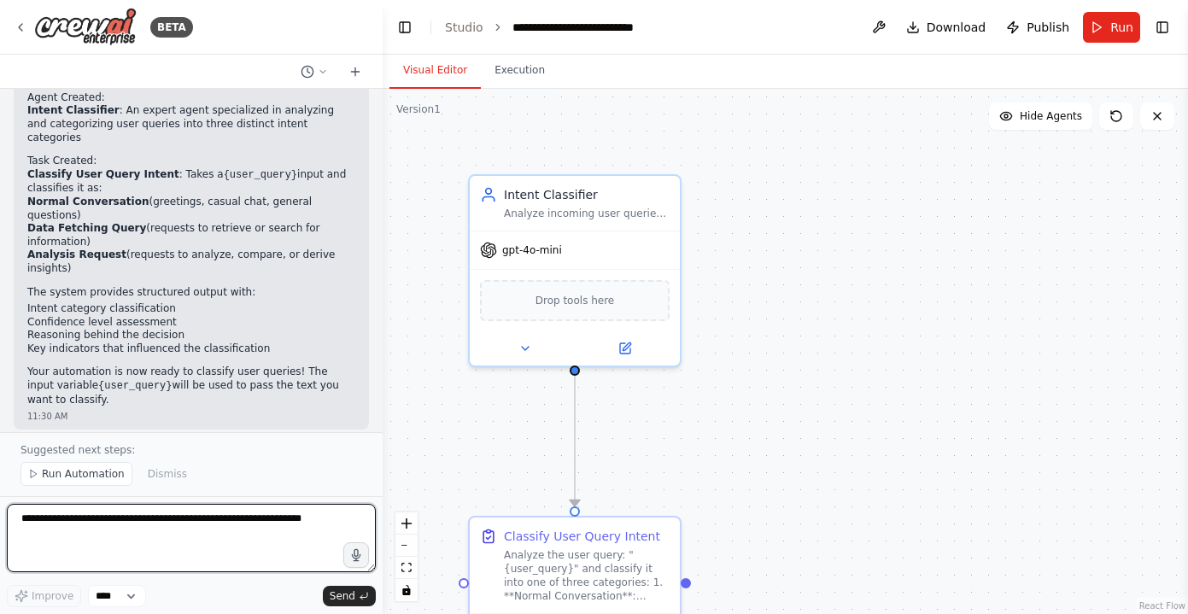
scroll to position [1223, 0]
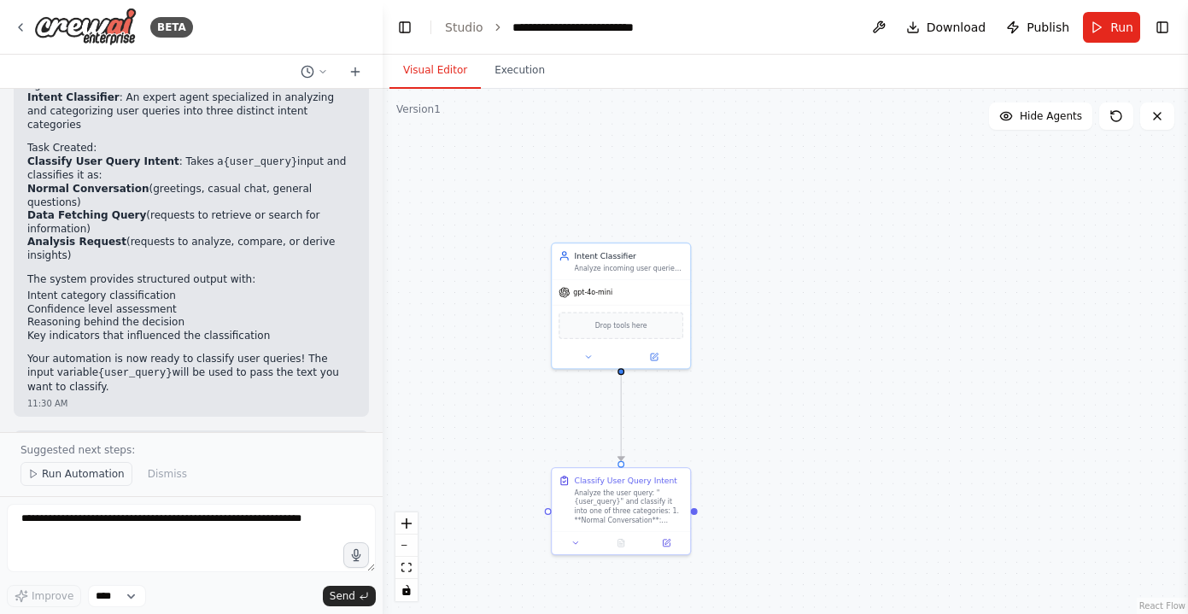
click at [69, 470] on span "Run Automation" at bounding box center [83, 474] width 83 height 14
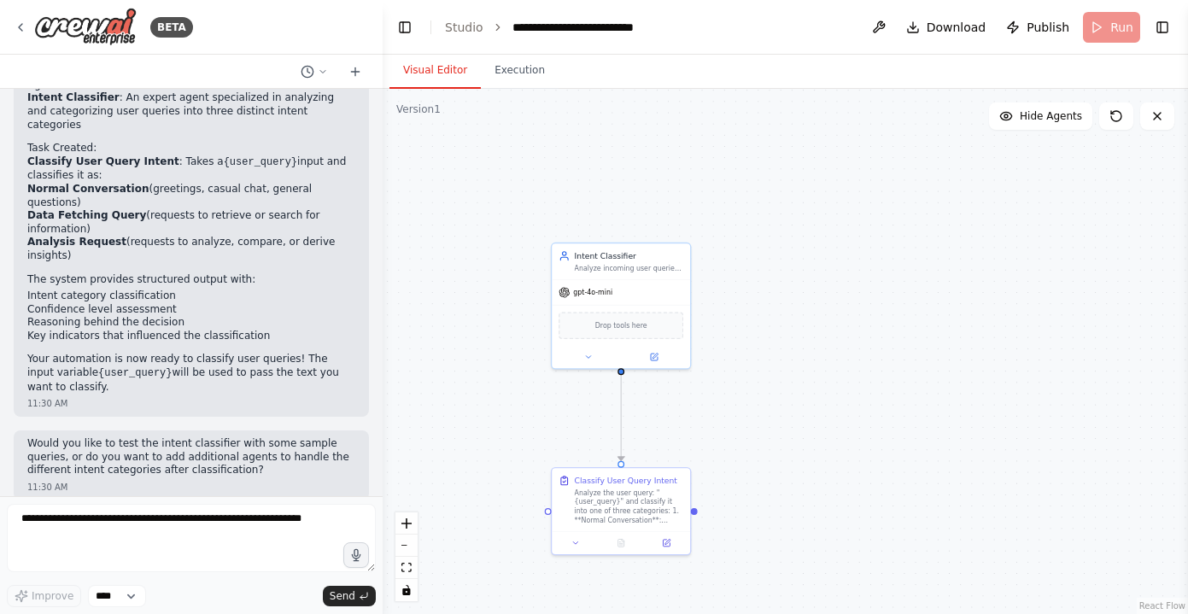
scroll to position [1159, 0]
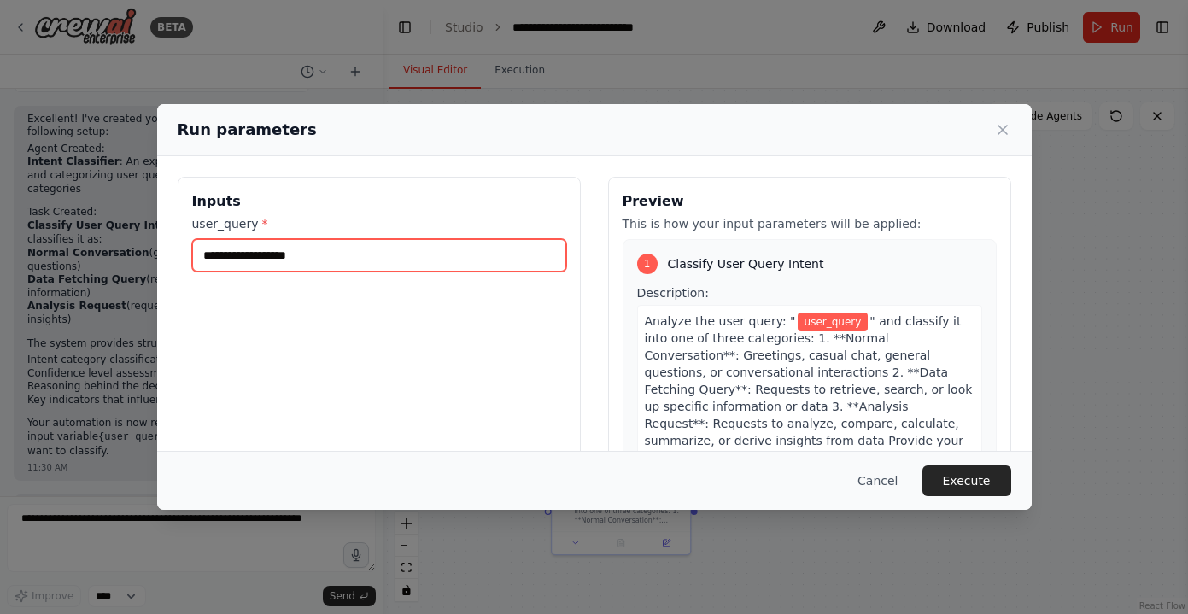
click at [447, 260] on input "user_query *" at bounding box center [379, 255] width 374 height 32
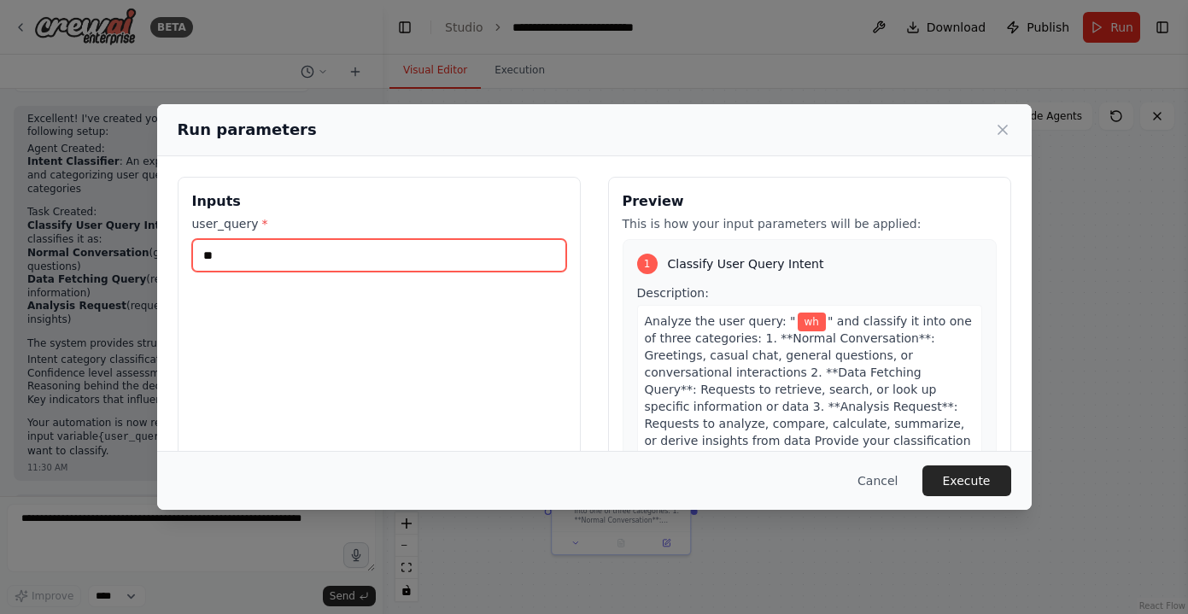
type input "*"
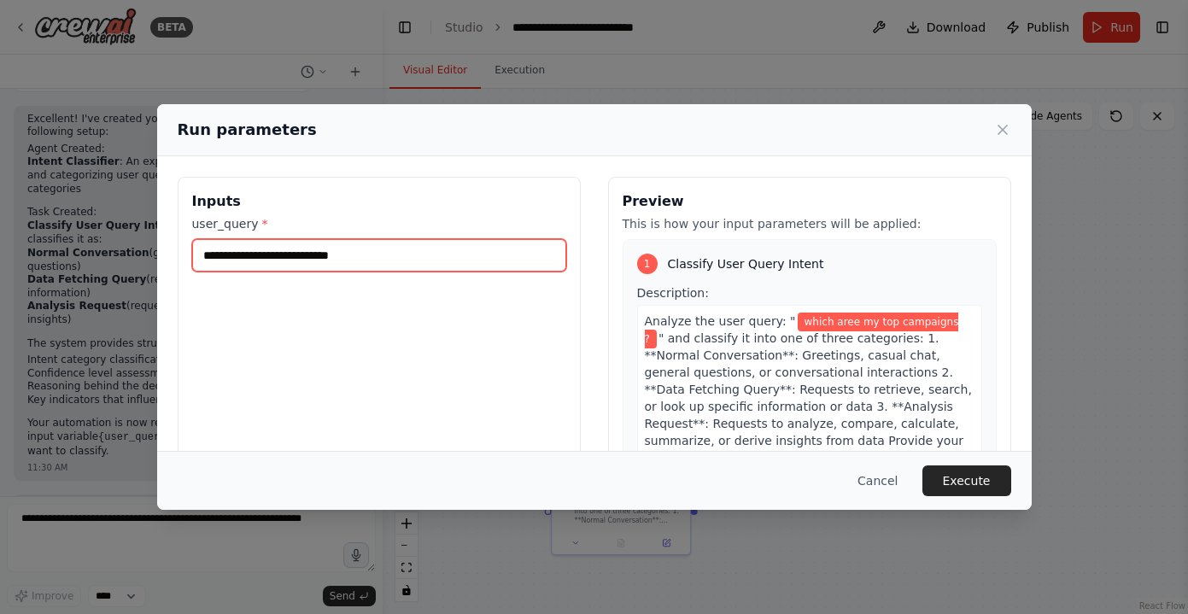
click at [262, 260] on input "**********" at bounding box center [379, 255] width 374 height 32
type input "**********"
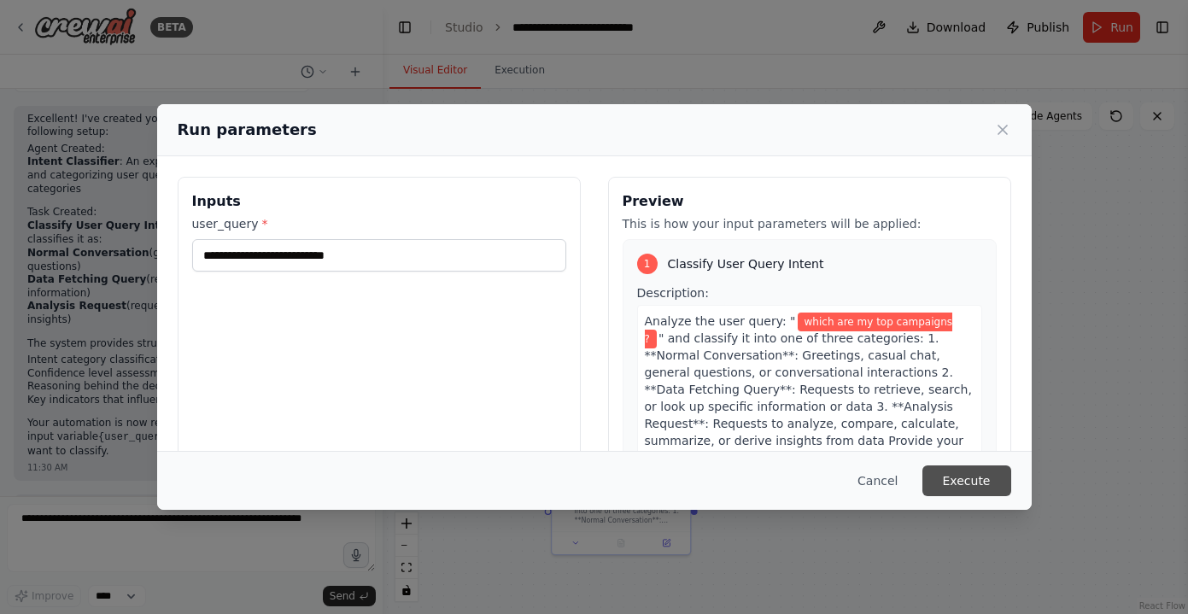
click at [979, 478] on button "Execute" at bounding box center [966, 480] width 89 height 31
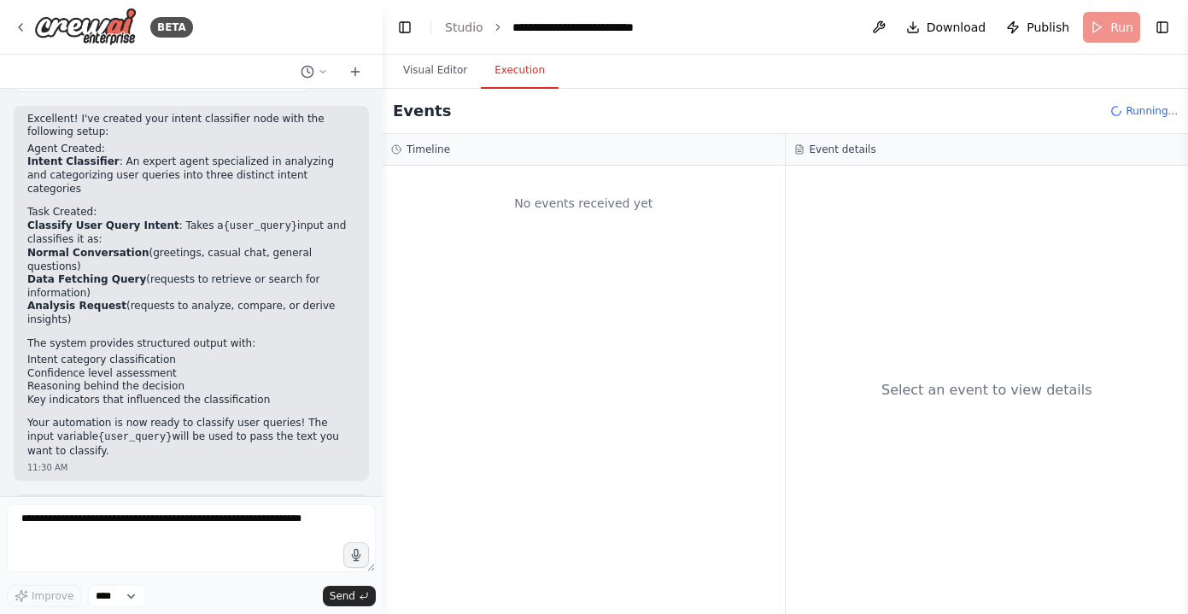
click at [513, 69] on button "Execution" at bounding box center [520, 71] width 78 height 36
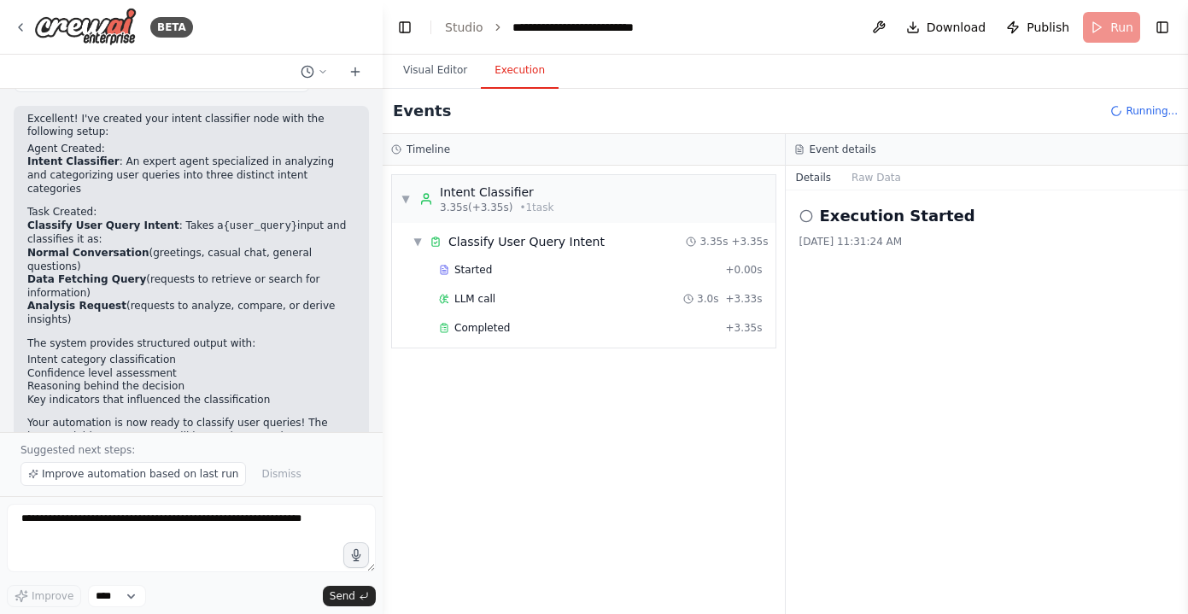
scroll to position [1223, 0]
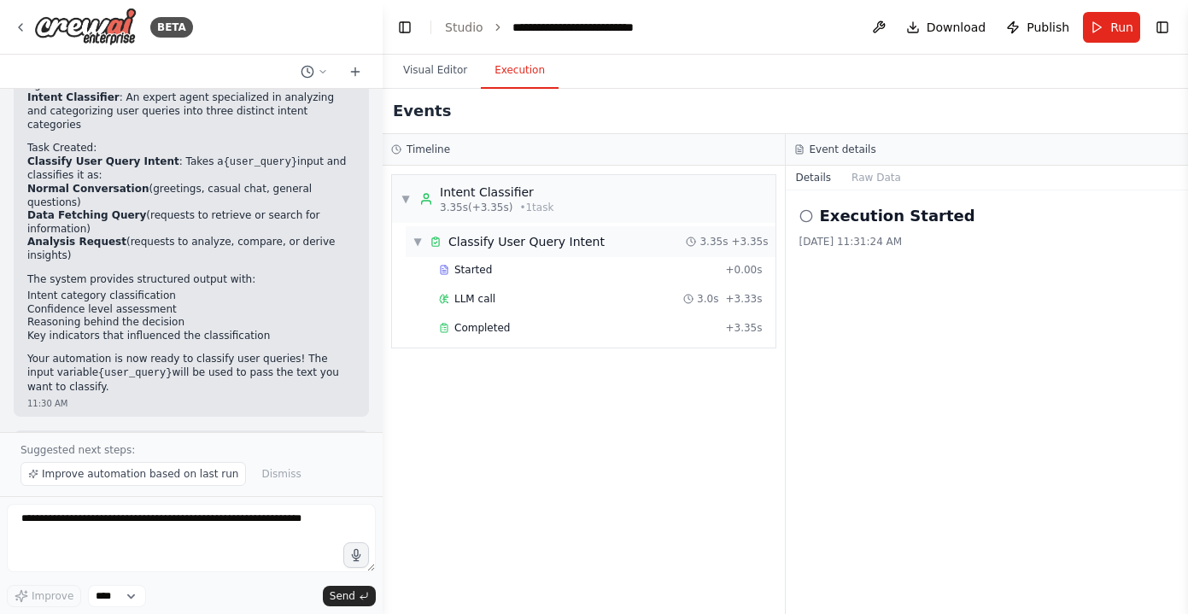
click at [490, 243] on div "Classify User Query Intent" at bounding box center [526, 241] width 156 height 17
click at [488, 248] on div "Classify User Query Intent" at bounding box center [526, 241] width 156 height 17
click at [476, 277] on div "Started + 0.00s" at bounding box center [601, 270] width 336 height 26
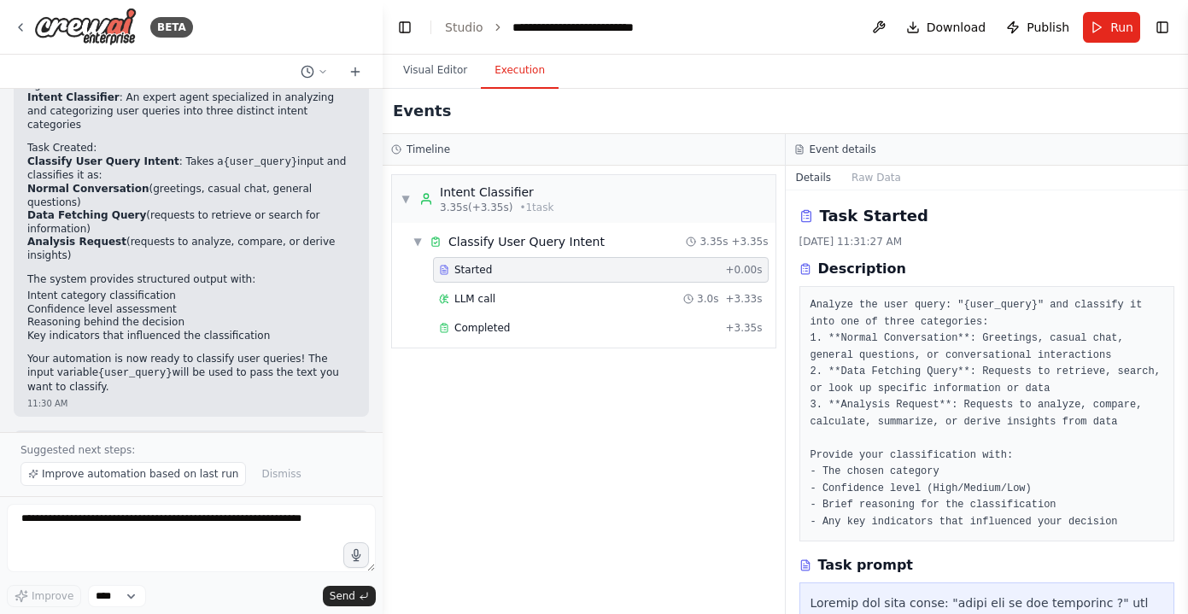
click at [919, 398] on pre "Analyze the user query: "{user_query}" and classify it into one of three catego…" at bounding box center [986, 413] width 353 height 233
click at [543, 297] on div "LLM call 3.0s + 3.33s" at bounding box center [601, 299] width 324 height 14
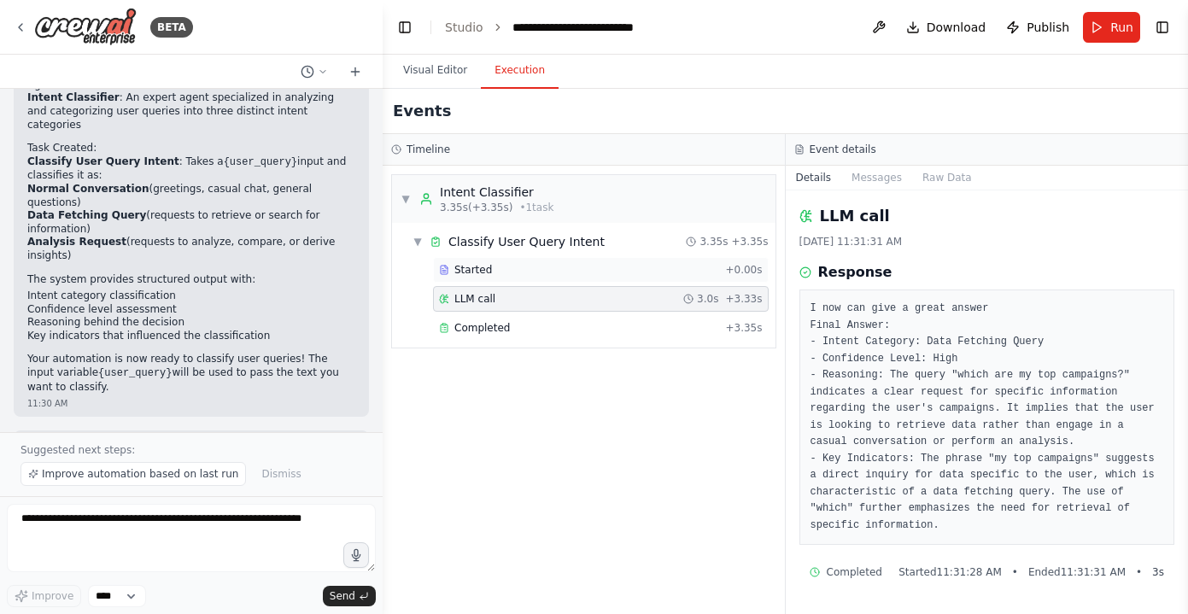
click at [564, 263] on div "Started" at bounding box center [578, 270] width 279 height 14
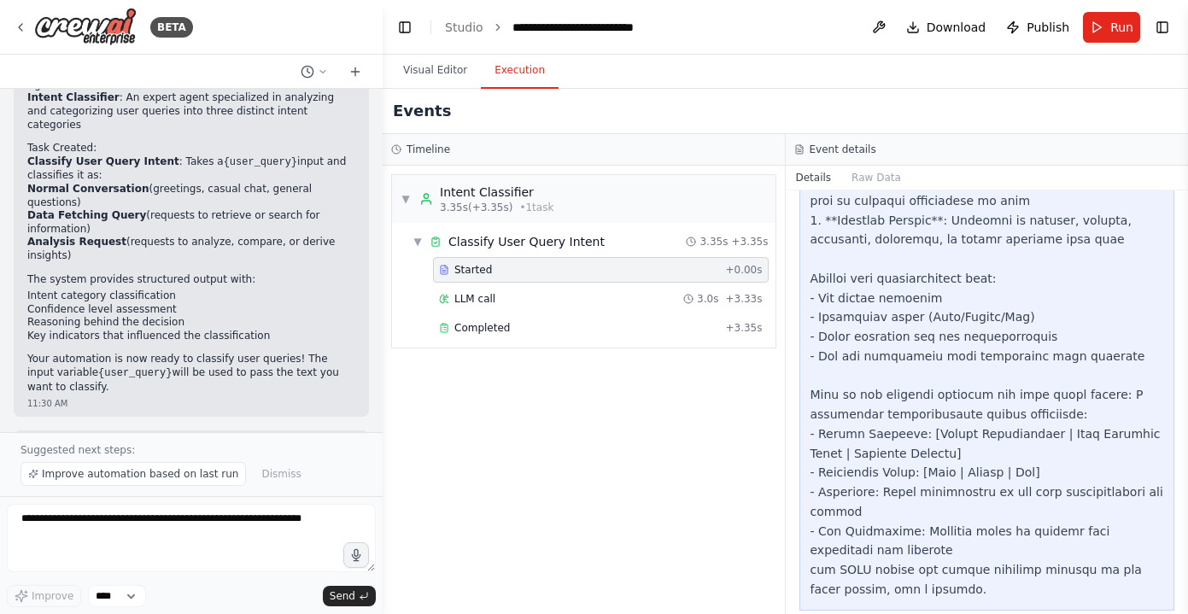
scroll to position [523, 0]
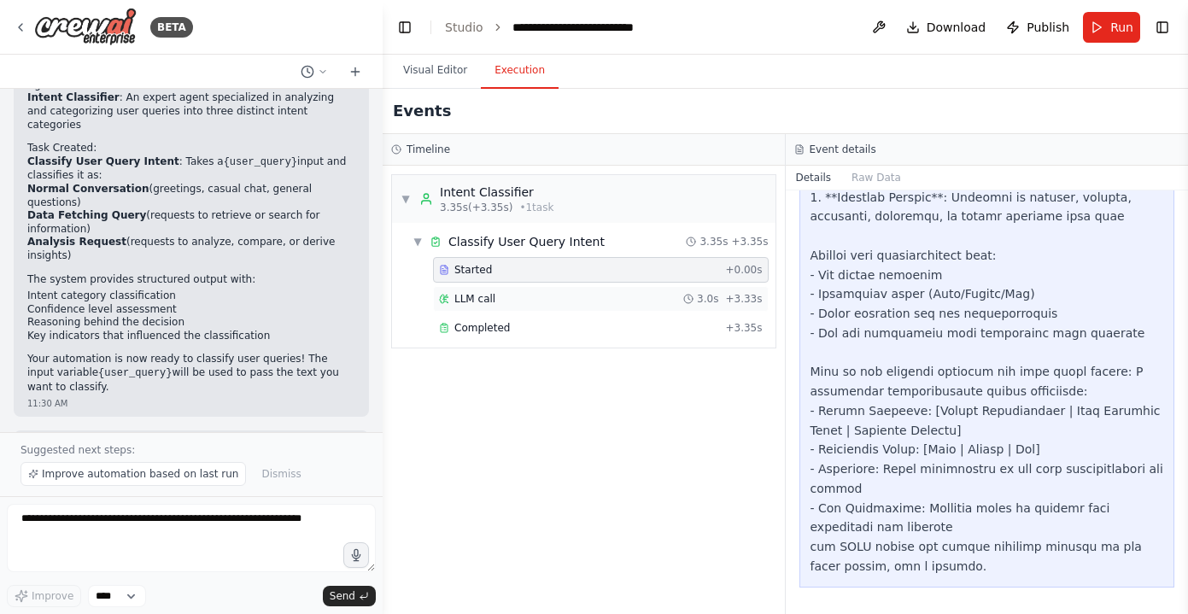
click at [508, 300] on div "LLM call 3.0s + 3.33s" at bounding box center [601, 299] width 324 height 14
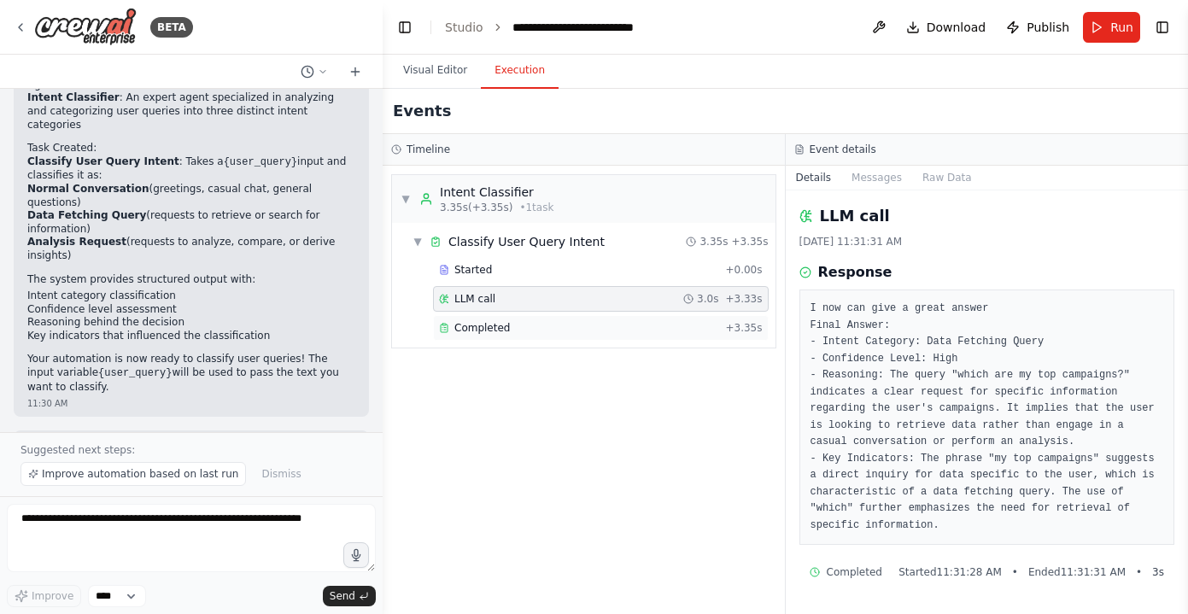
click at [508, 318] on div "Completed + 3.35s" at bounding box center [601, 328] width 336 height 26
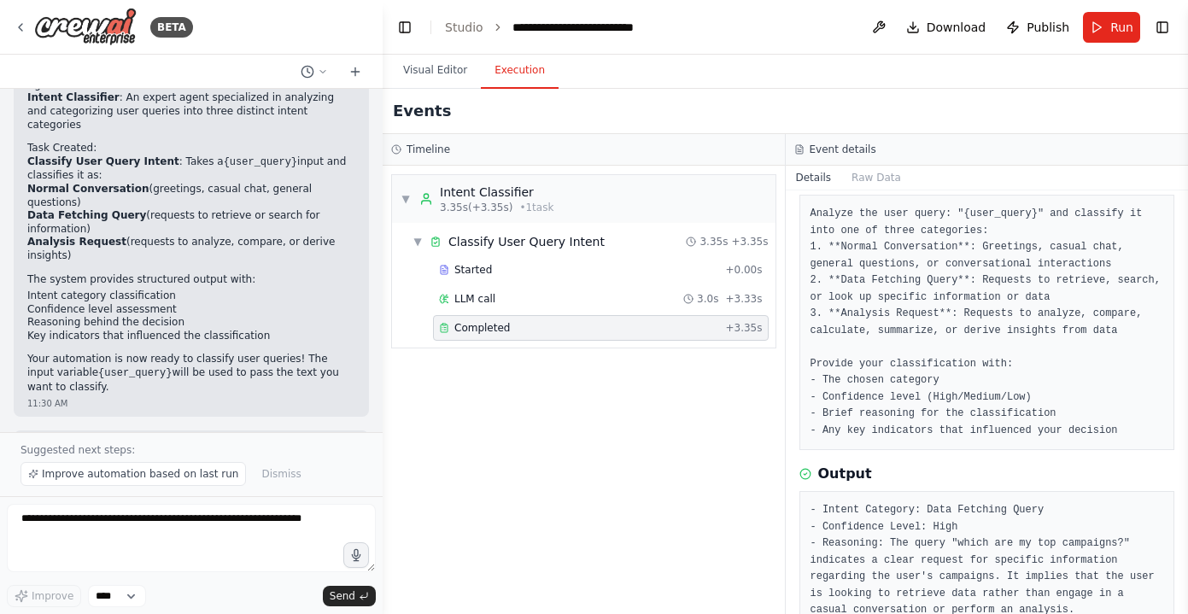
scroll to position [92, 0]
click at [869, 166] on button "Raw Data" at bounding box center [876, 178] width 70 height 24
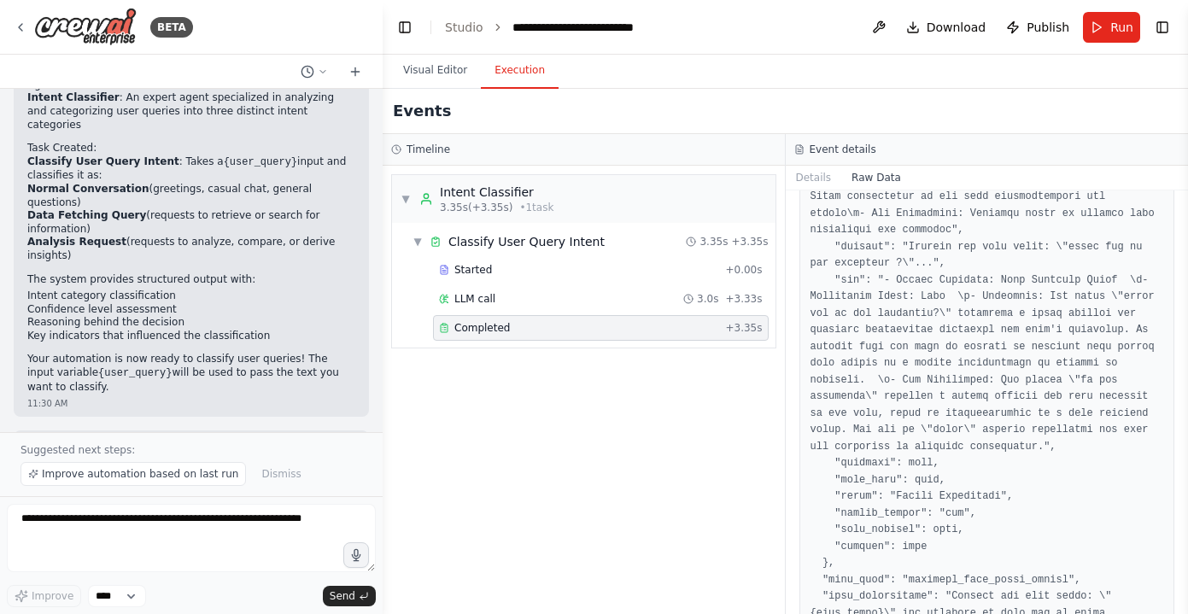
scroll to position [0, 0]
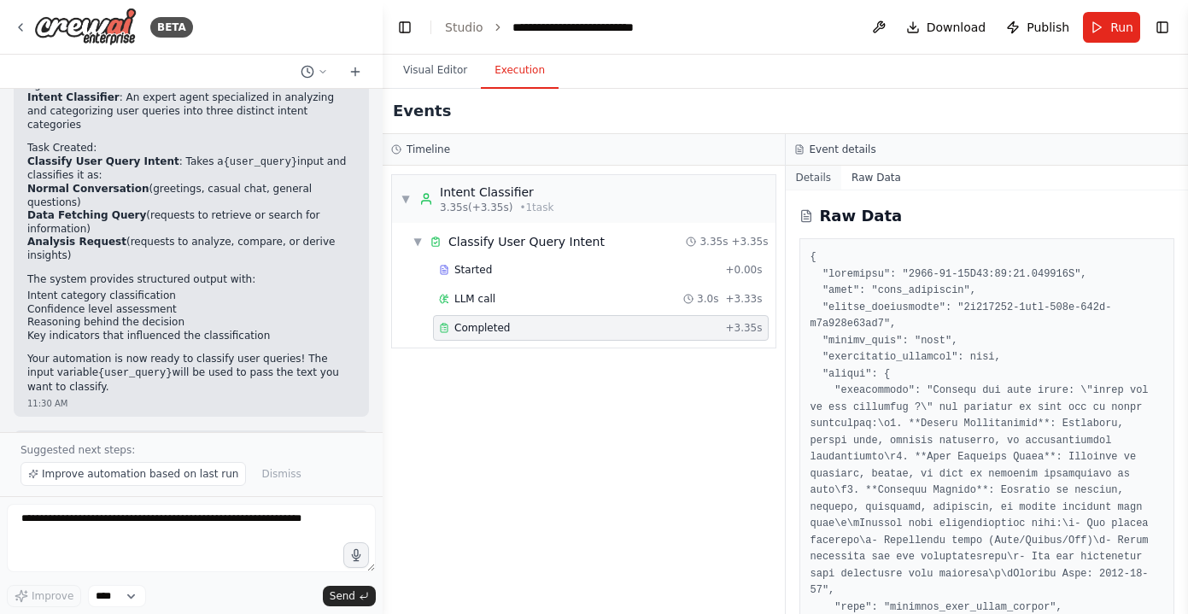
click at [808, 176] on button "Details" at bounding box center [813, 178] width 56 height 24
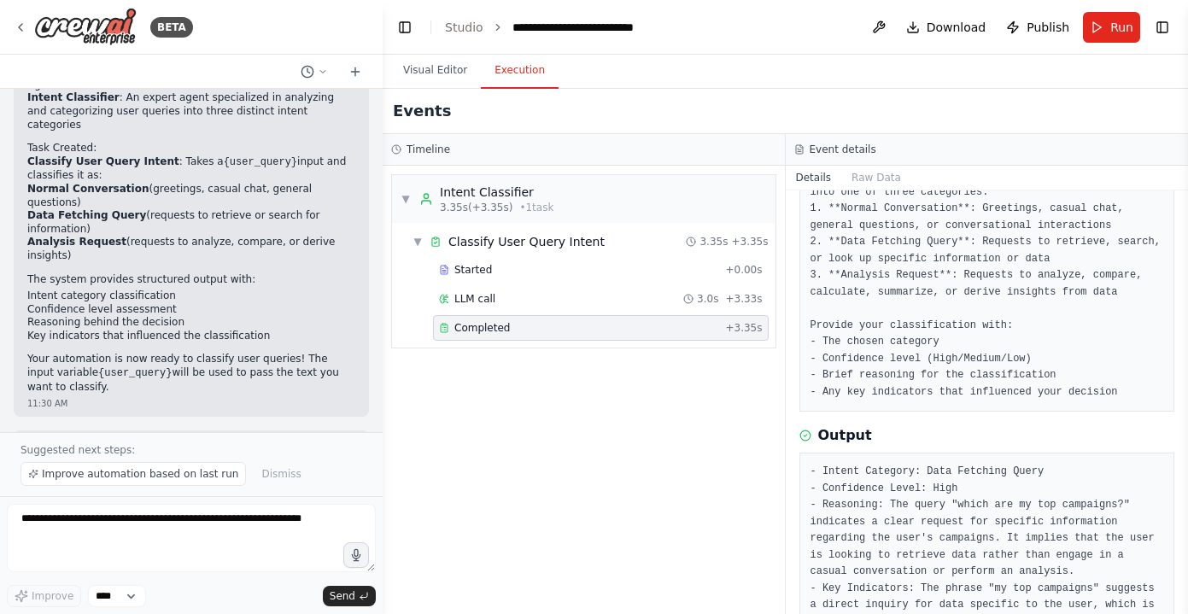
scroll to position [218, 0]
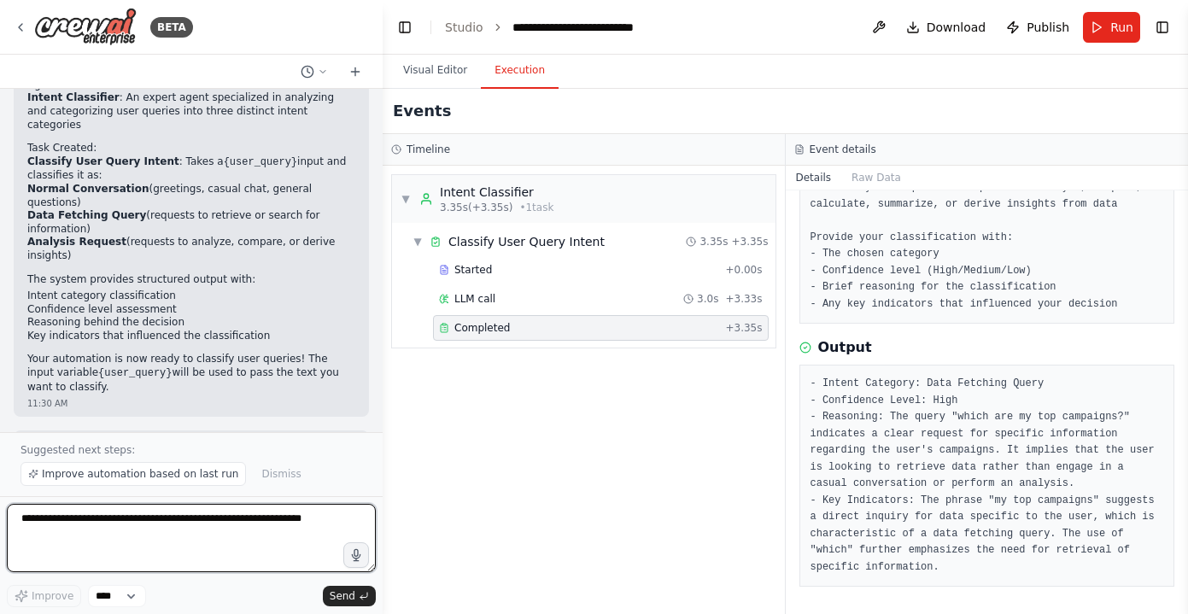
click at [166, 531] on textarea at bounding box center [191, 538] width 369 height 68
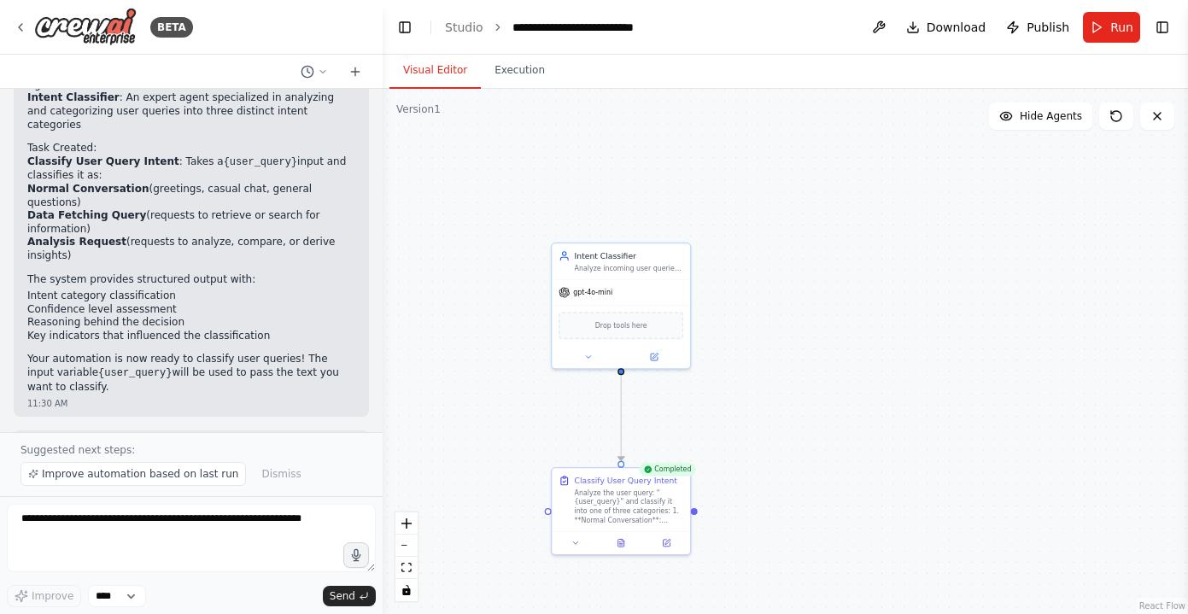
click at [447, 73] on button "Visual Editor" at bounding box center [434, 71] width 91 height 36
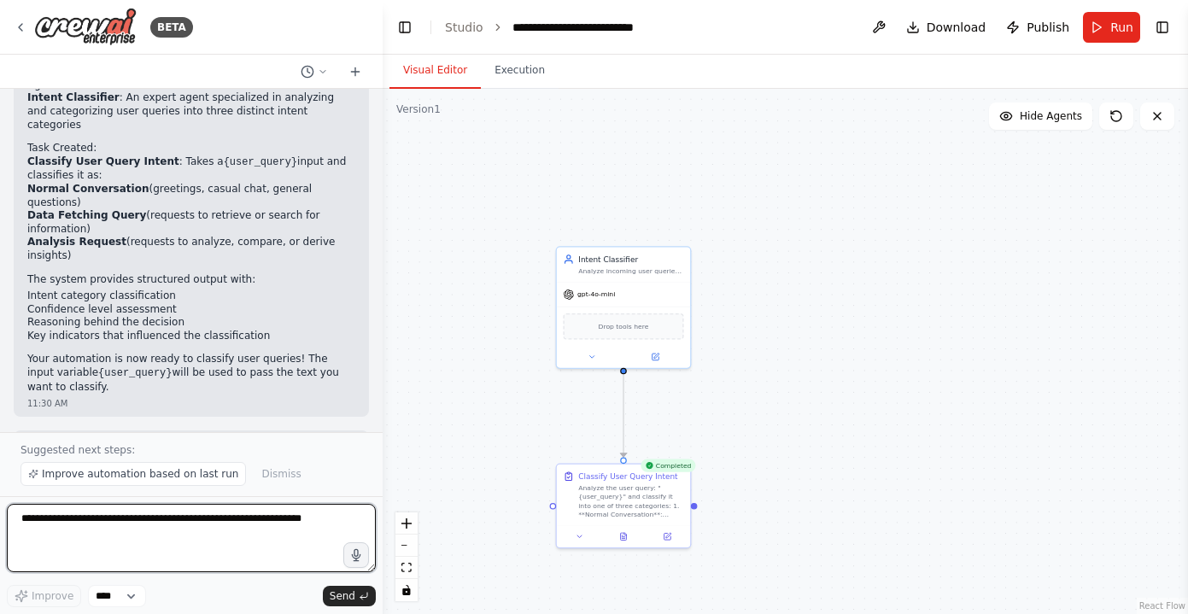
click at [180, 532] on textarea at bounding box center [191, 538] width 369 height 68
drag, startPoint x: 238, startPoint y: 517, endPoint x: 255, endPoint y: 599, distance: 83.7
click at [238, 518] on textarea "**********" at bounding box center [191, 538] width 369 height 68
drag, startPoint x: 188, startPoint y: 553, endPoint x: 23, endPoint y: 510, distance: 170.4
click at [22, 510] on textarea "**********" at bounding box center [191, 538] width 369 height 68
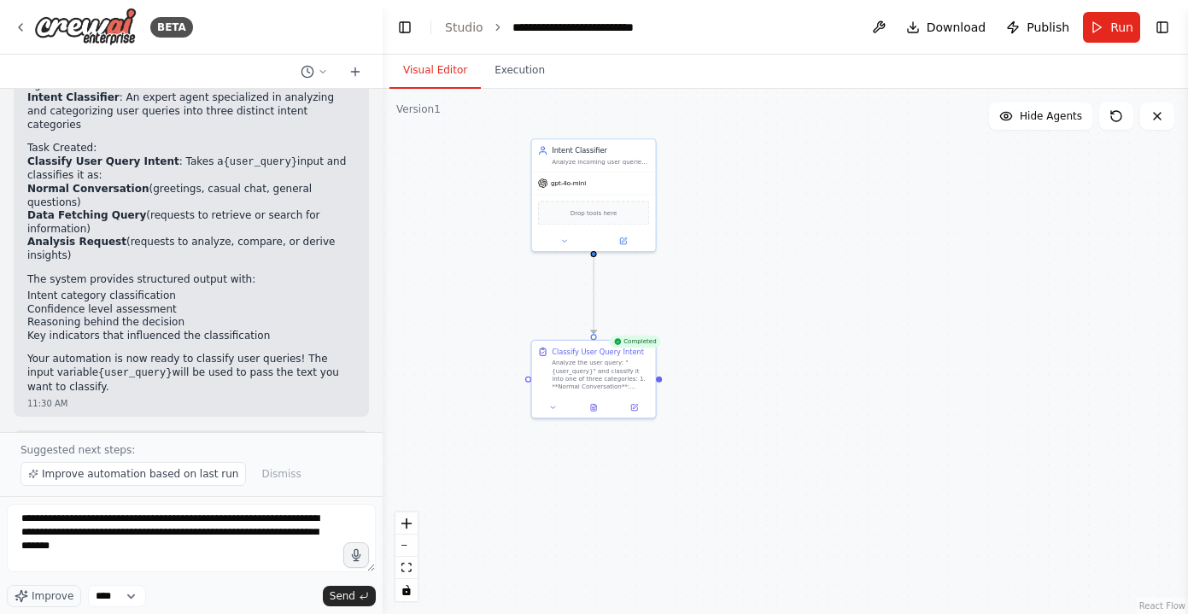
drag, startPoint x: 790, startPoint y: 336, endPoint x: 749, endPoint y: 224, distance: 119.9
click at [751, 221] on div ".deletable-edge-delete-btn { width: 20px; height: 20px; border: 0px solid #ffff…" at bounding box center [784, 351] width 805 height 525
click at [109, 540] on textarea "**********" at bounding box center [191, 538] width 369 height 68
paste textarea "**********"
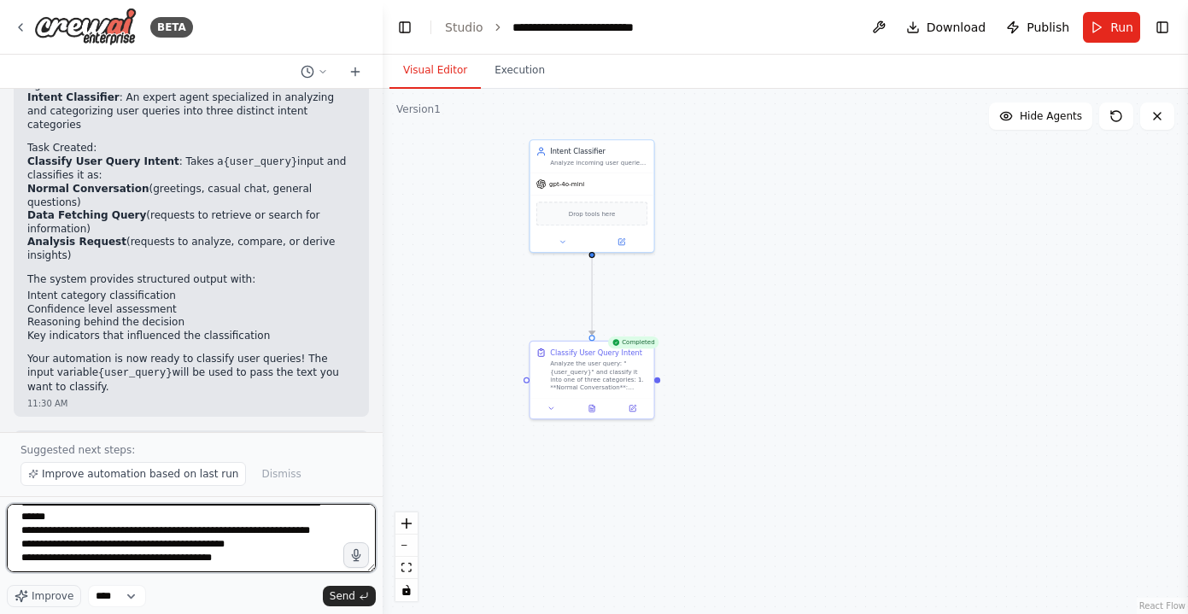
scroll to position [220, 0]
type textarea "**********"
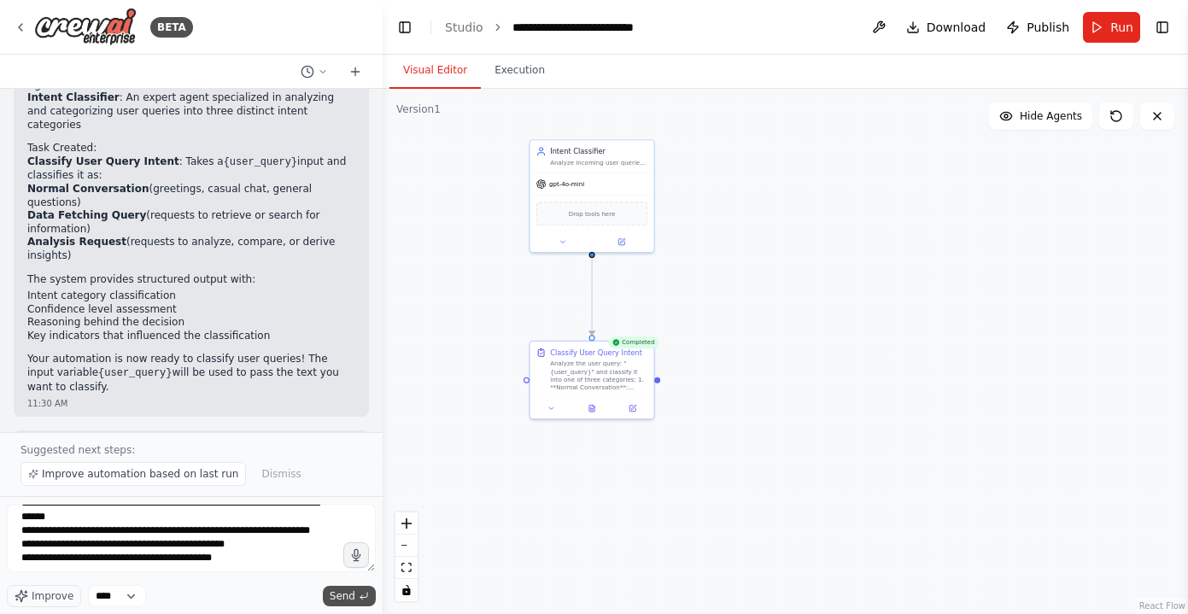
click at [346, 594] on span "Send" at bounding box center [343, 596] width 26 height 14
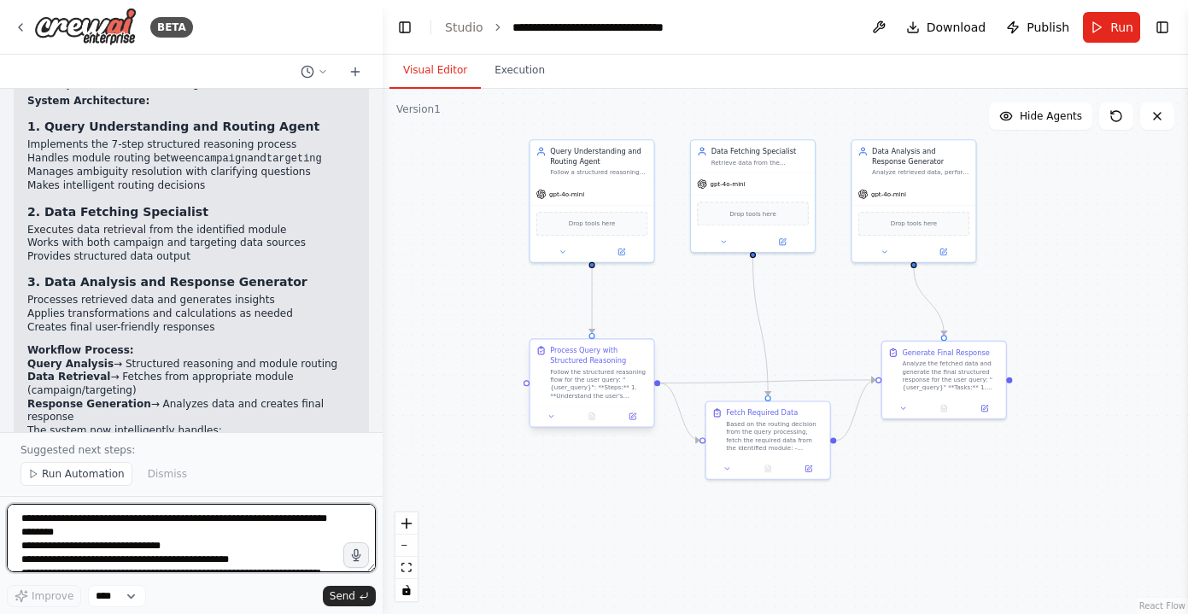
scroll to position [2981, 0]
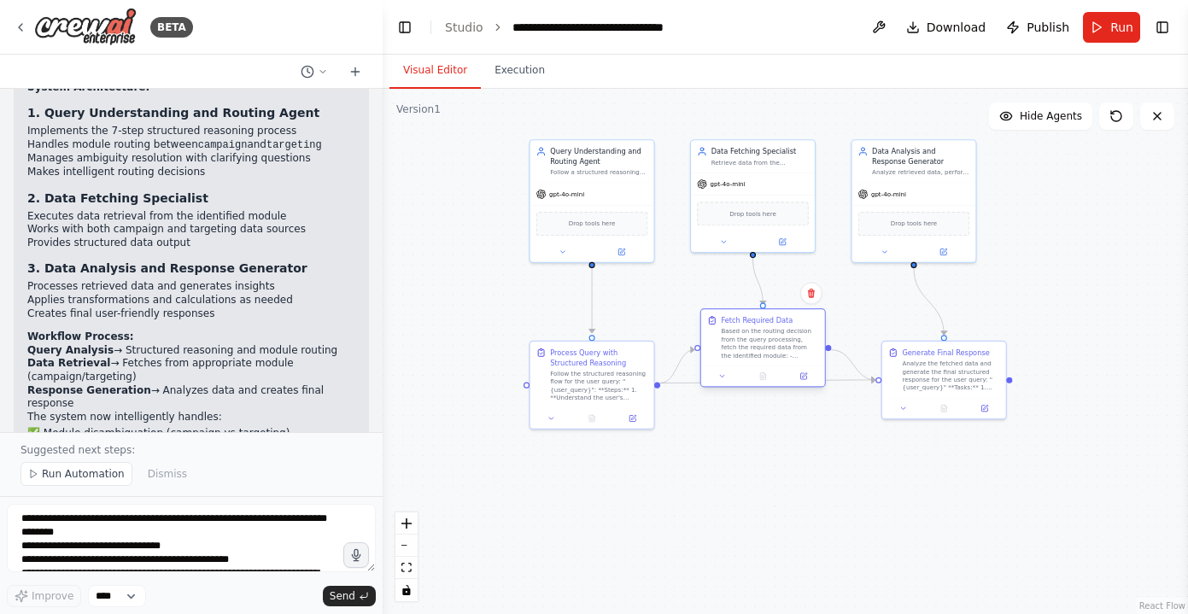
drag, startPoint x: 792, startPoint y: 440, endPoint x: 791, endPoint y: 353, distance: 87.1
click at [791, 353] on div "Based on the routing decision from the query processing, fetch the required dat…" at bounding box center [769, 343] width 97 height 32
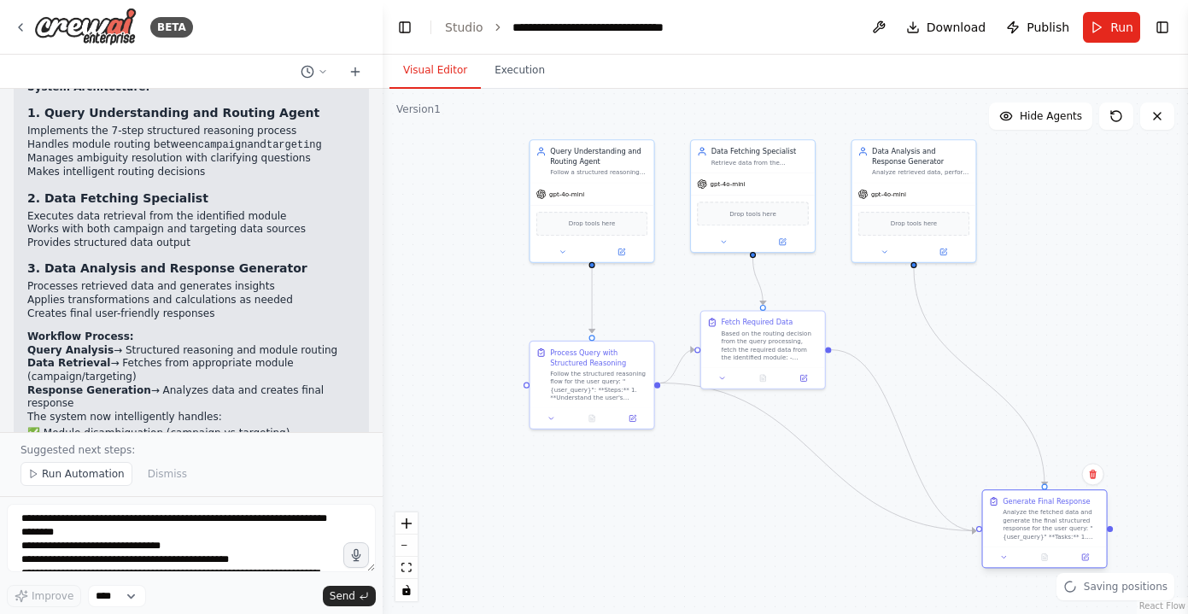
drag, startPoint x: 946, startPoint y: 379, endPoint x: 1048, endPoint y: 531, distance: 182.8
click at [1048, 531] on div "Analyze the fetched data and generate the final structured response for the use…" at bounding box center [1050, 524] width 97 height 32
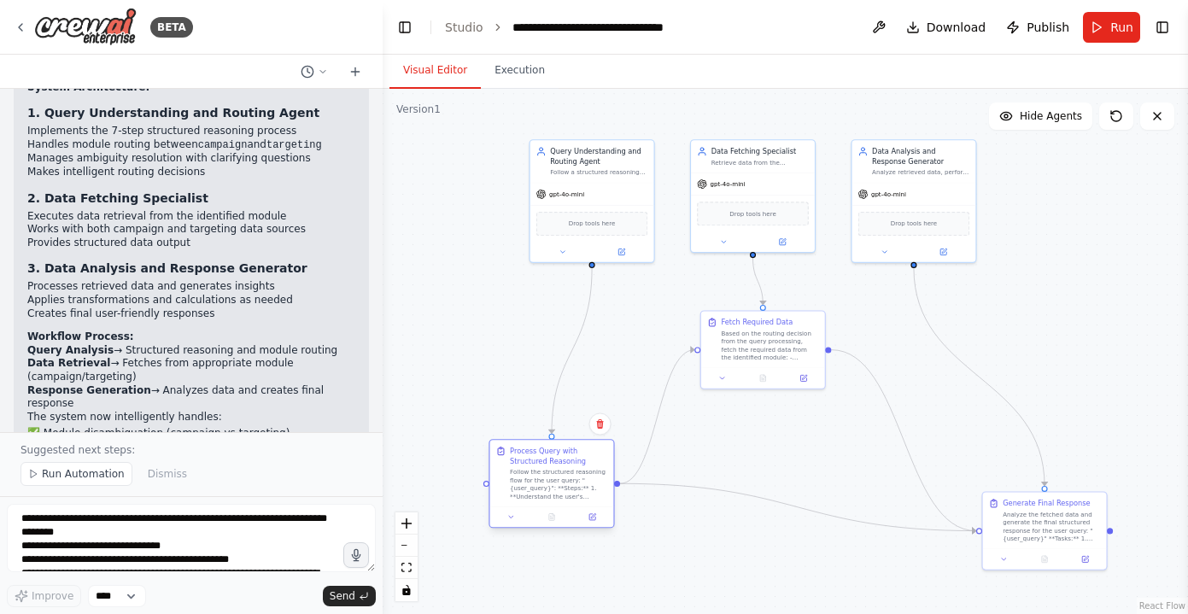
drag, startPoint x: 619, startPoint y: 385, endPoint x: 576, endPoint y: 484, distance: 107.8
click at [576, 484] on div "Follow the structured reasoning flow for the user query: "{user_query}": **Step…" at bounding box center [558, 484] width 97 height 32
drag, startPoint x: 754, startPoint y: 357, endPoint x: 767, endPoint y: 400, distance: 45.4
click at [767, 400] on div "Fetch Required Data Based on the routing decision from the query processing, fe…" at bounding box center [773, 377] width 124 height 56
